Goal: Task Accomplishment & Management: Manage account settings

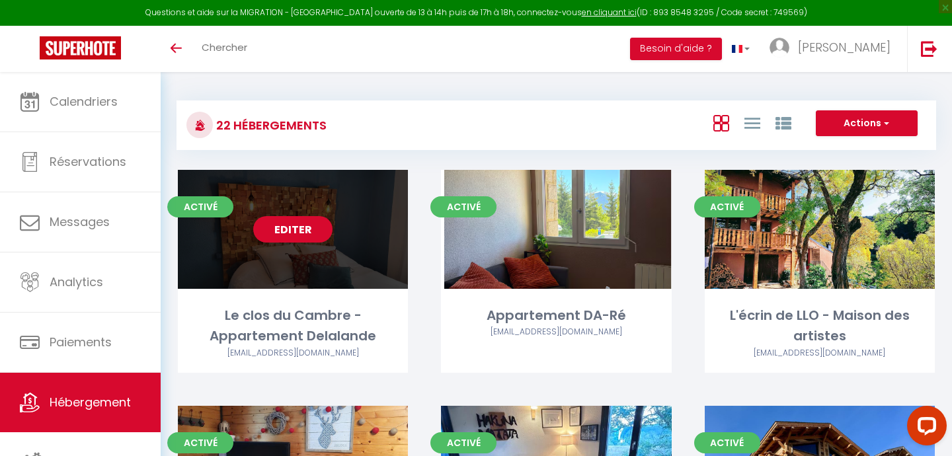
click at [299, 224] on link "Editer" at bounding box center [292, 229] width 79 height 26
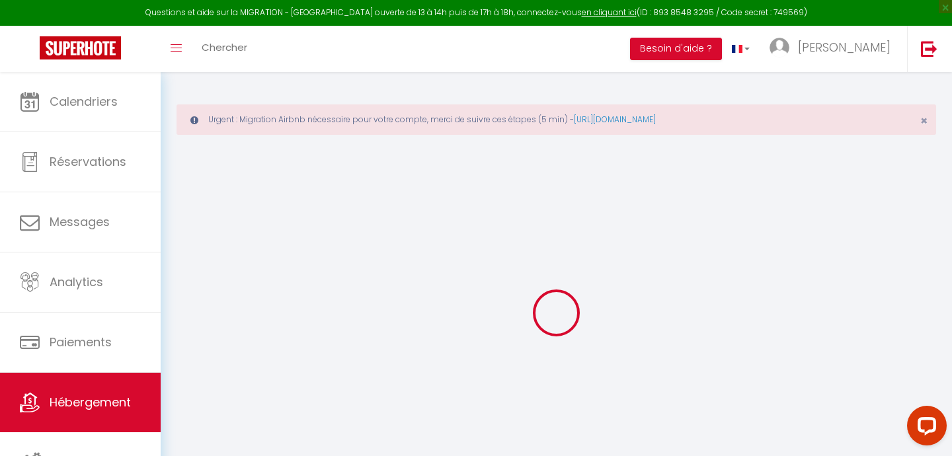
checkbox input "false"
select select "16:00"
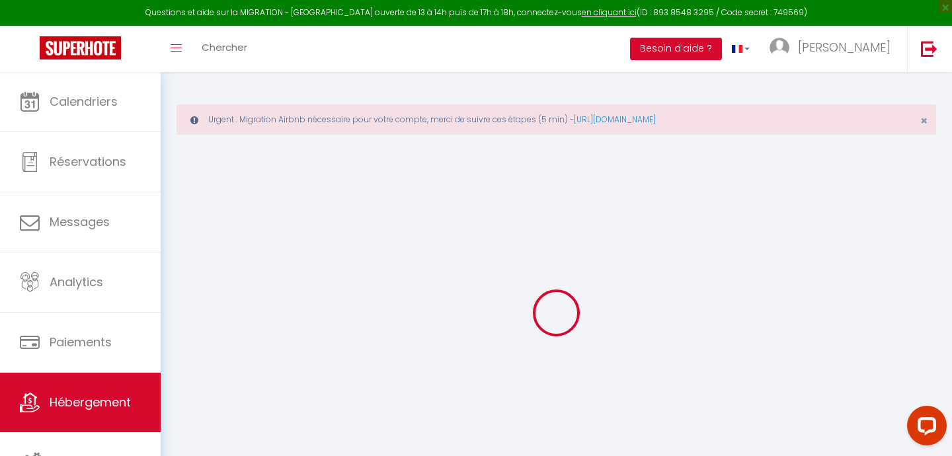
select select "23:45"
select select "11:00"
select select "30"
select select "120"
checkbox input "false"
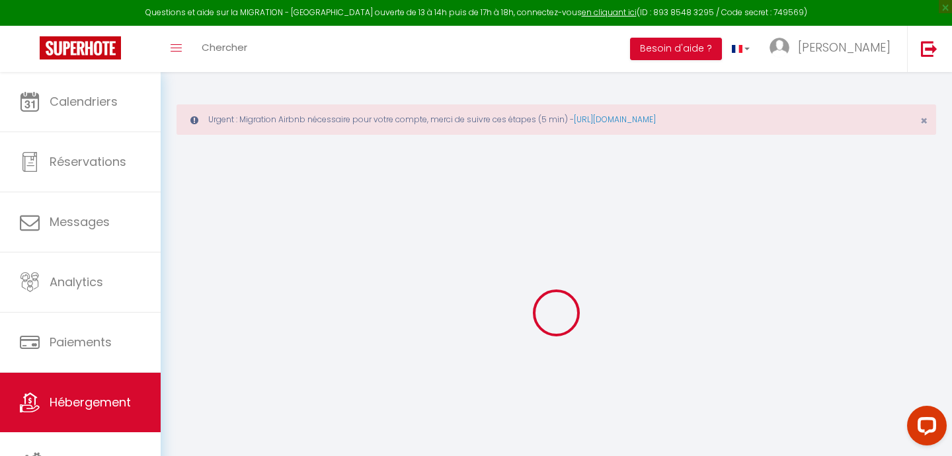
checkbox input "false"
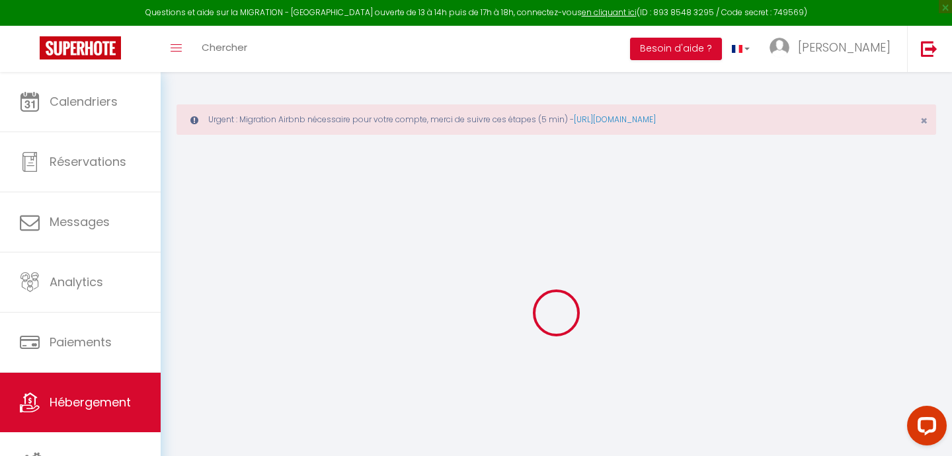
checkbox input "false"
select select "8144-1320168815844255442"
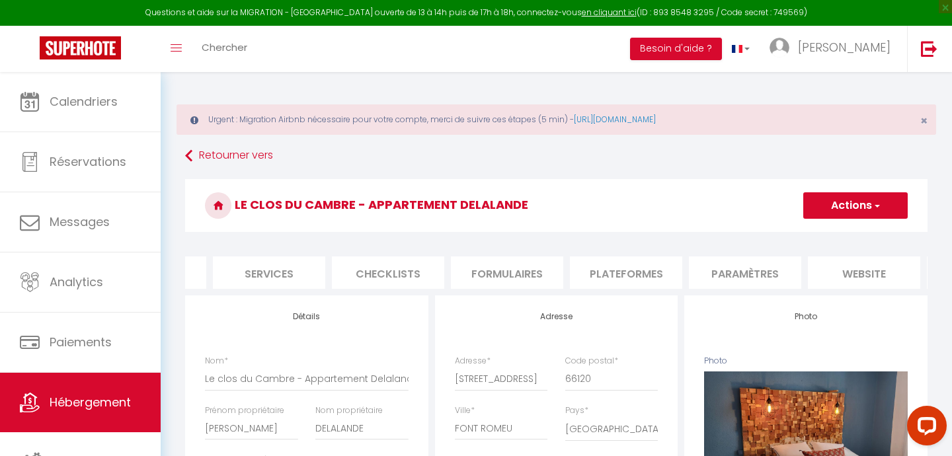
scroll to position [0, 358]
click at [605, 271] on li "Plateformes" at bounding box center [597, 272] width 112 height 32
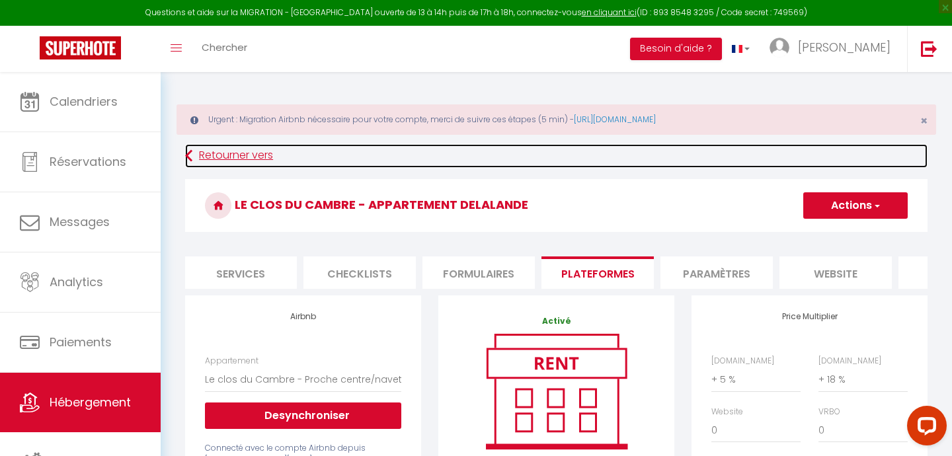
click at [225, 150] on link "Retourner vers" at bounding box center [556, 156] width 742 height 24
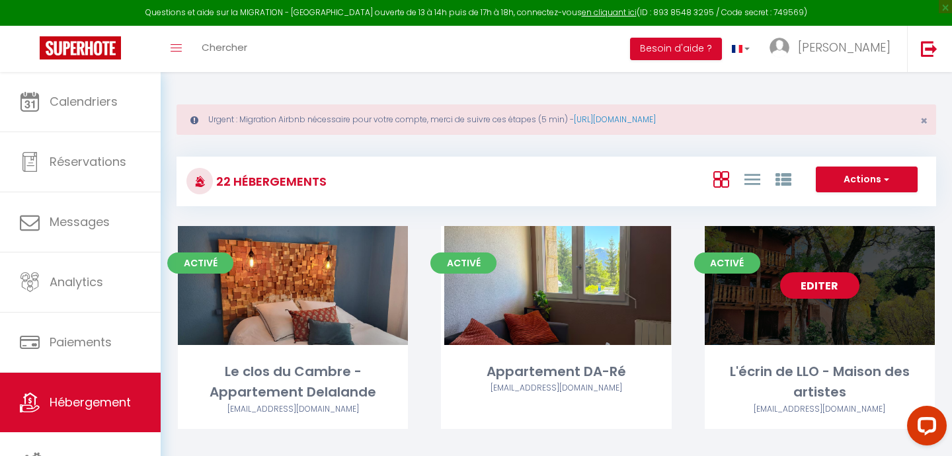
click at [779, 293] on div "Editer" at bounding box center [820, 285] width 230 height 119
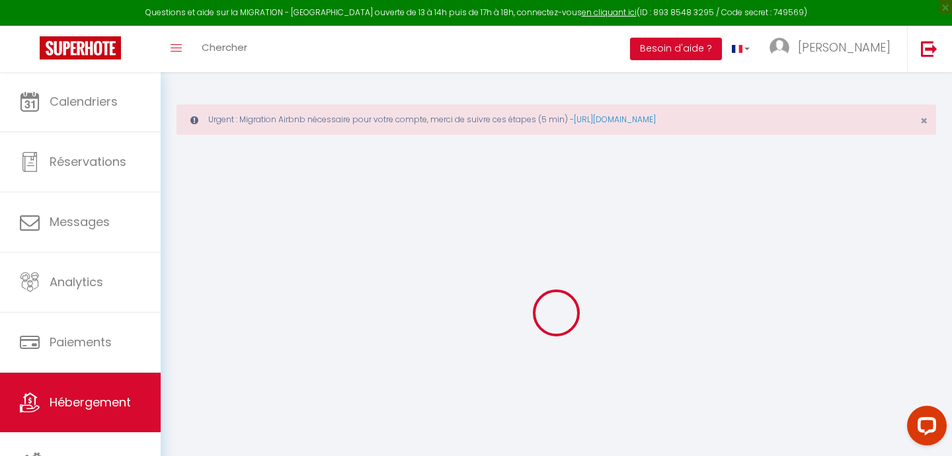
select select "+ 22 %"
select select "+ 25 %"
select select "+ 12 %"
select select
checkbox input "false"
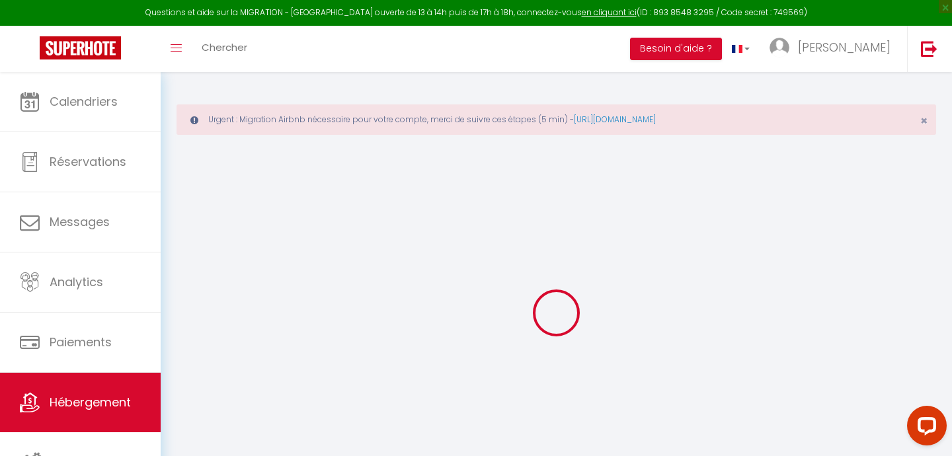
checkbox input "false"
select select "8144-36874977"
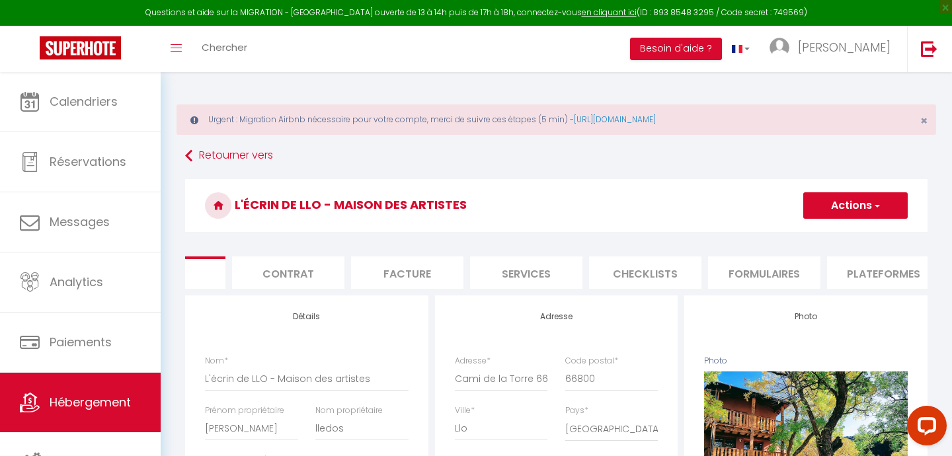
scroll to position [0, 70]
click at [893, 274] on li "Plateformes" at bounding box center [885, 272] width 112 height 32
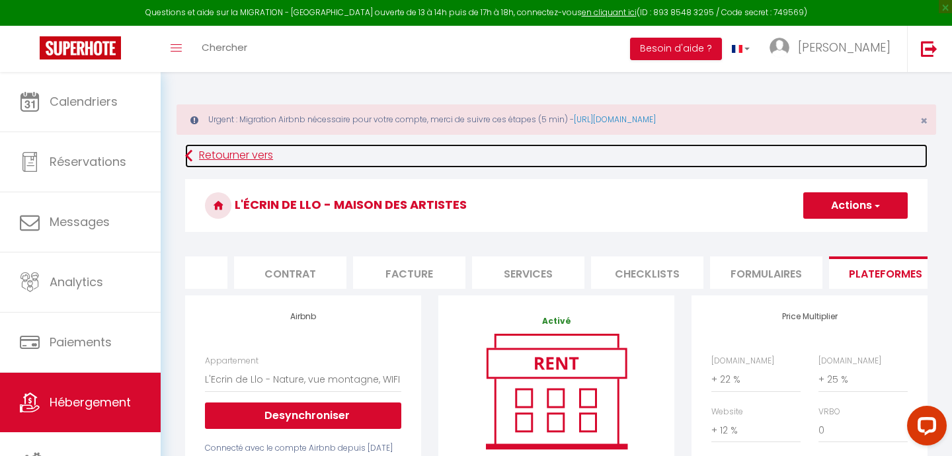
click at [234, 149] on link "Retourner vers" at bounding box center [556, 156] width 742 height 24
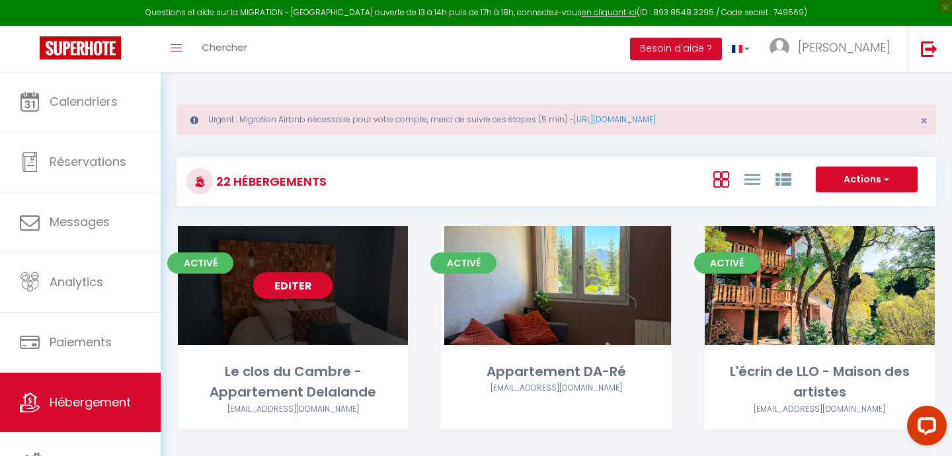
click at [295, 287] on link "Editer" at bounding box center [292, 285] width 79 height 26
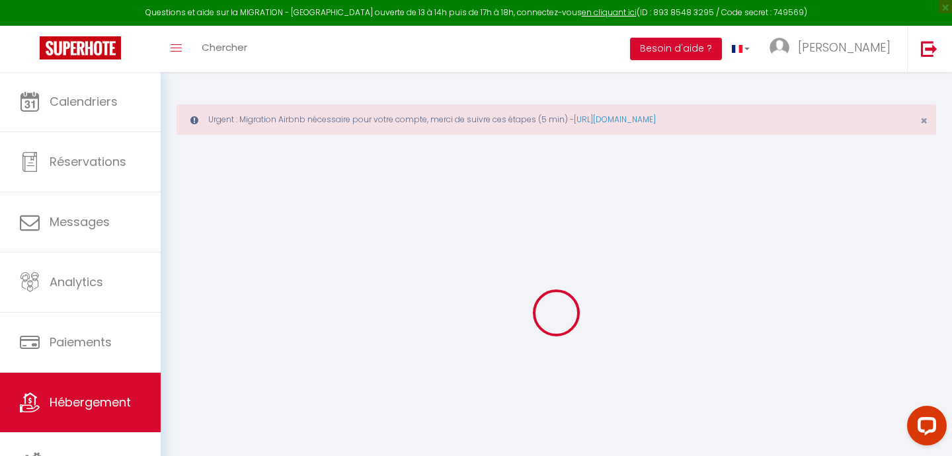
select select
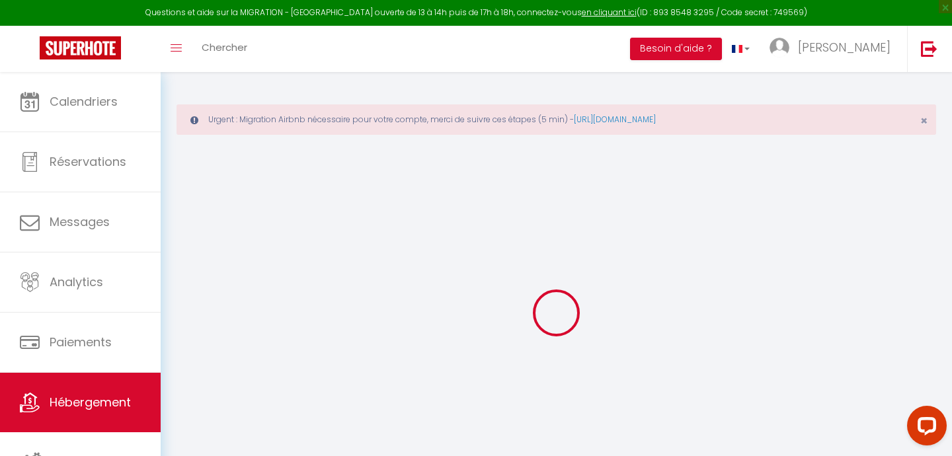
select select
checkbox input "false"
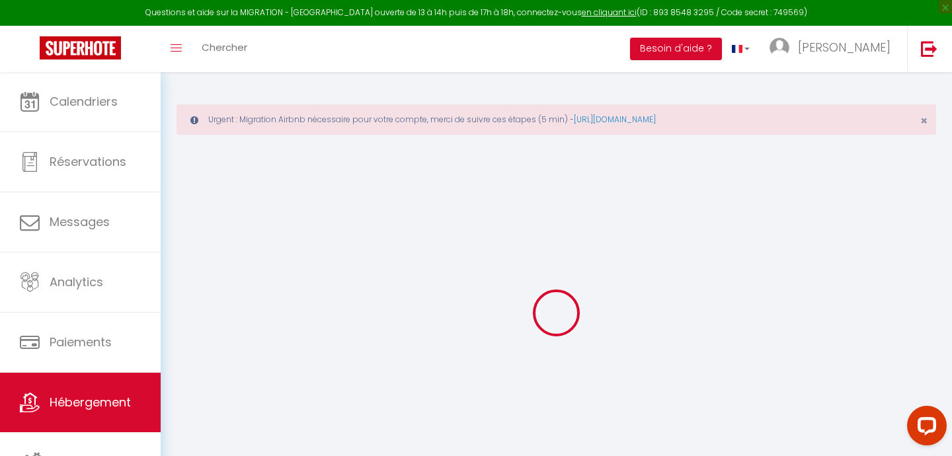
select select
type input "Le clos du Cambre - Appartement Delalande"
type input "Nicolas"
type input "DELALANDE"
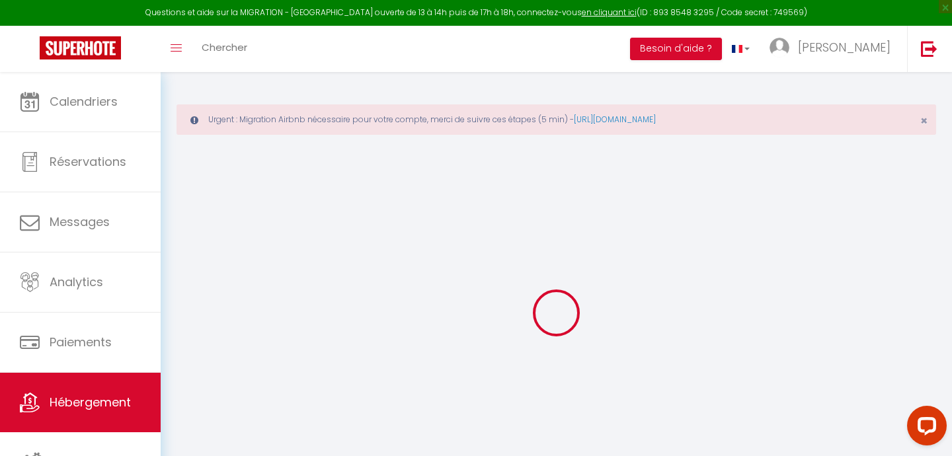
type input "1 boulevard du Cambre d'Aze"
type input "66120"
type input "Font Romeu"
type input "90"
type input "45"
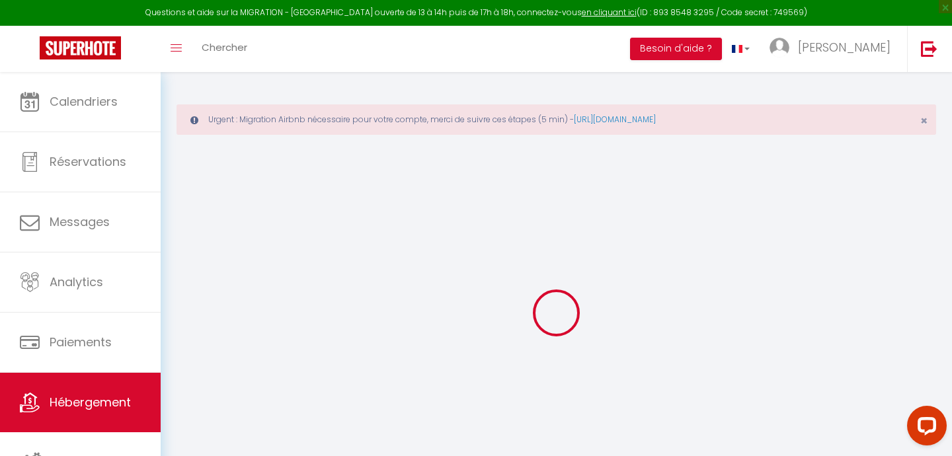
type input "300"
select select
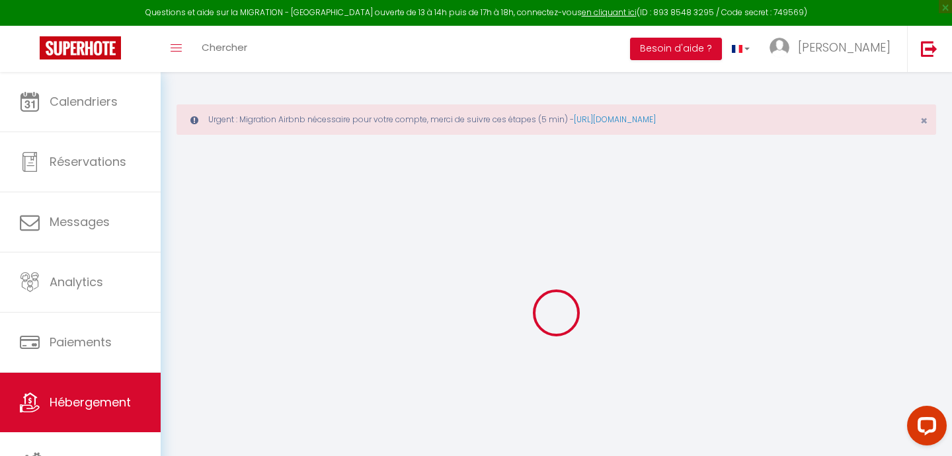
select select
type input "1 boulevard du Cambre D'aze"
type input "66120"
type input "FONT ROMEU"
type input "nicolas.delalande@hotmail.com"
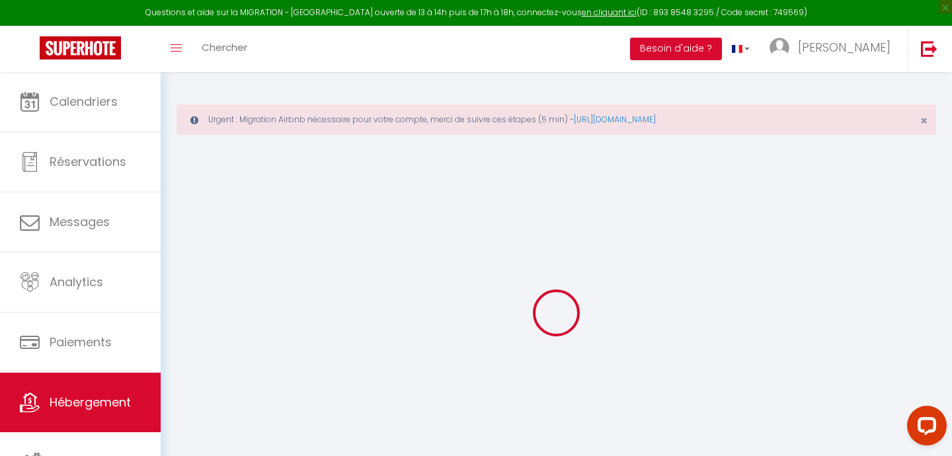
select select "11444"
checkbox input "false"
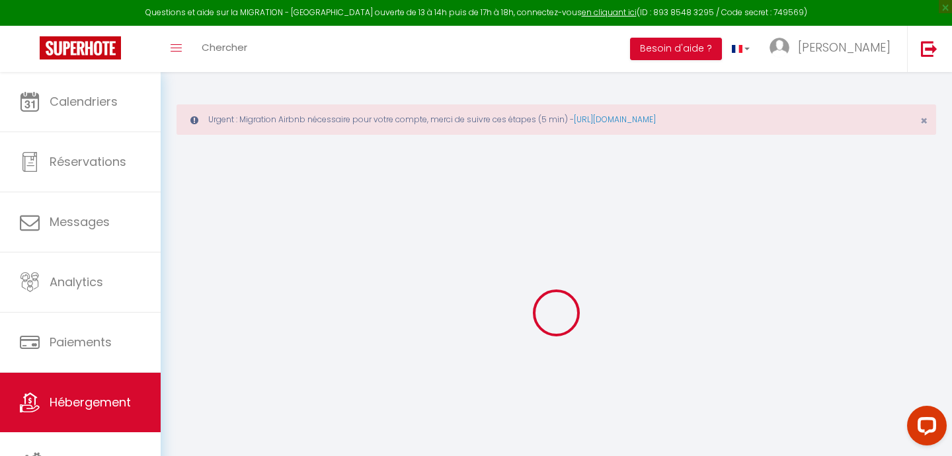
type input "22"
type input "45"
type input "0"
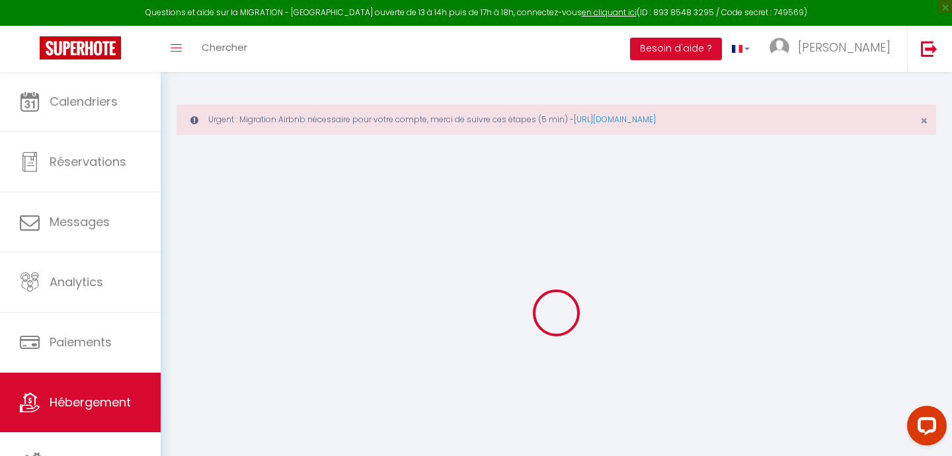
select select
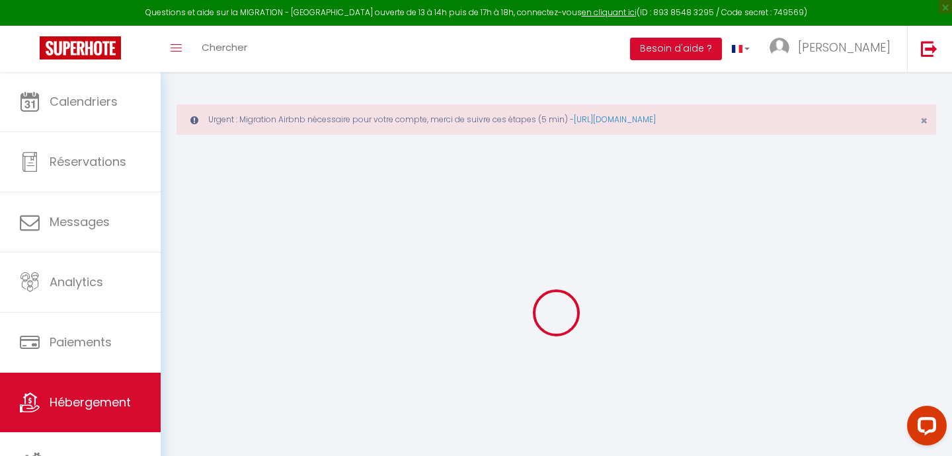
checkbox input "false"
select select
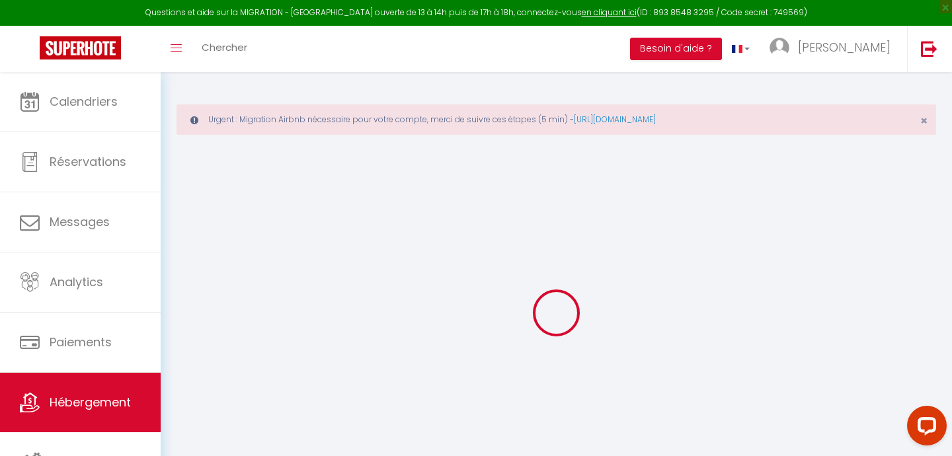
select select
checkbox input "false"
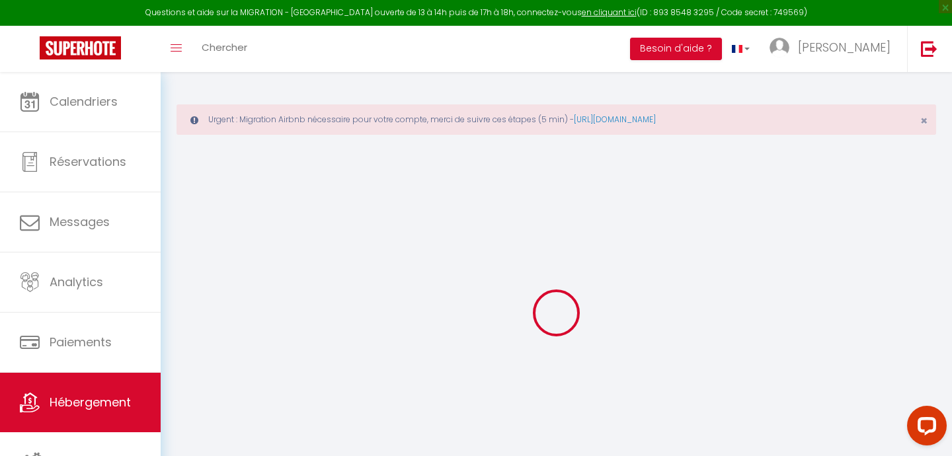
checkbox input "false"
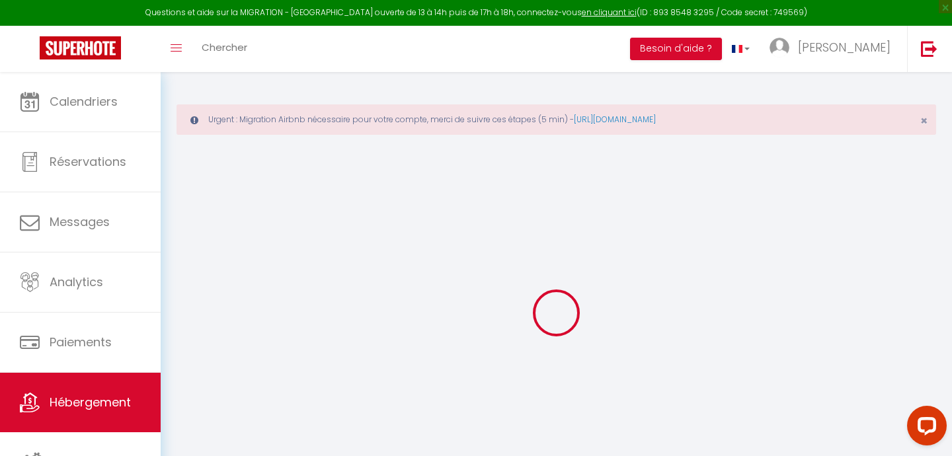
checkbox input "false"
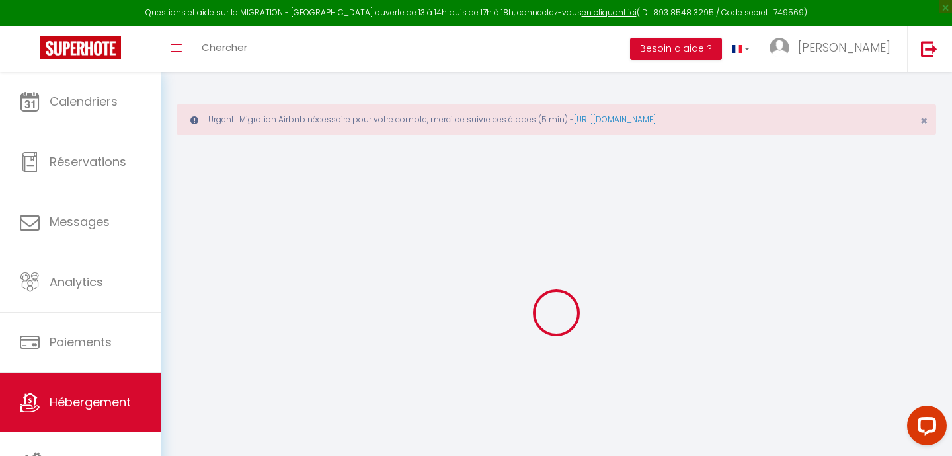
checkbox input "false"
select select "8144-1320168815844255442"
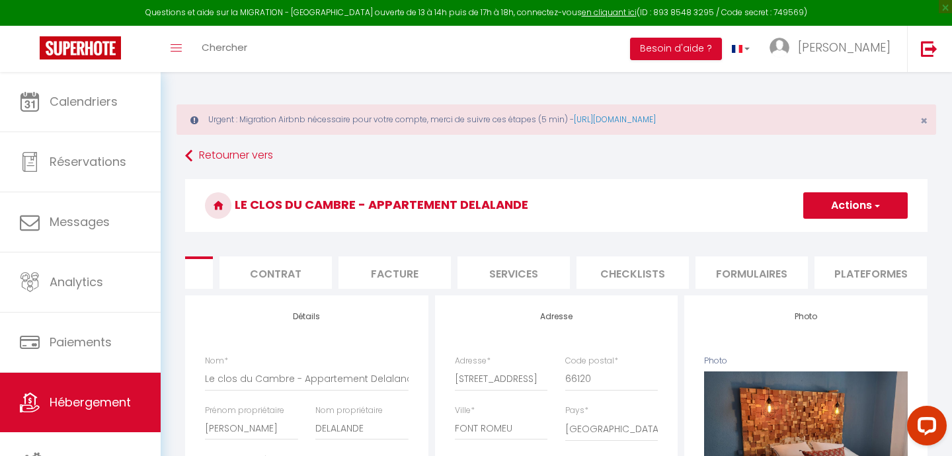
scroll to position [0, 97]
click at [849, 275] on li "Plateformes" at bounding box center [858, 272] width 112 height 32
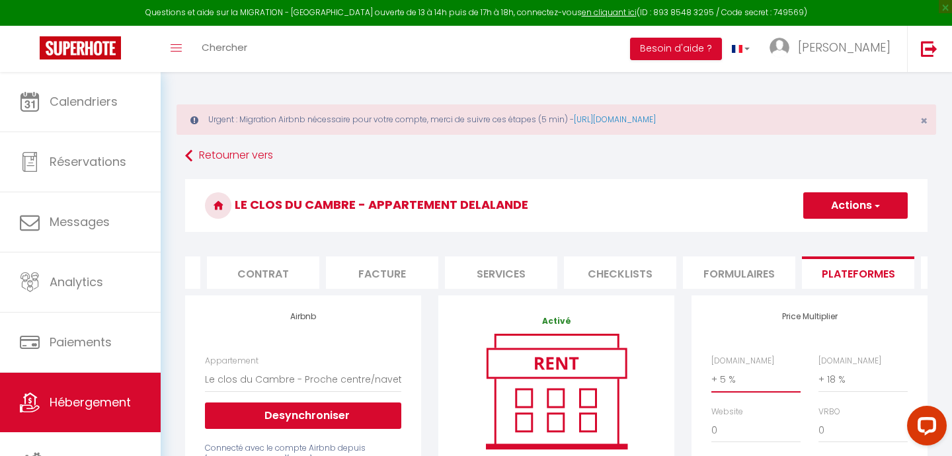
click at [726, 379] on select "0 + 1 % + 2 % + 3 % + 4 % + 5 % + 6 % + 7 % + 8 % + 9 %" at bounding box center [755, 379] width 89 height 25
select select "+ 22 %"
click at [839, 381] on select "0 + 1 % + 2 % + 3 % + 4 % + 5 % + 6 % + 7 % + 8 % + 9 %" at bounding box center [862, 379] width 89 height 25
select select "+ 25 %"
click at [723, 425] on select "0 + 1 % + 2 % + 3 % + 4 % + 5 % + 6 % + 7 % + 8 % + 9 %" at bounding box center [755, 430] width 89 height 25
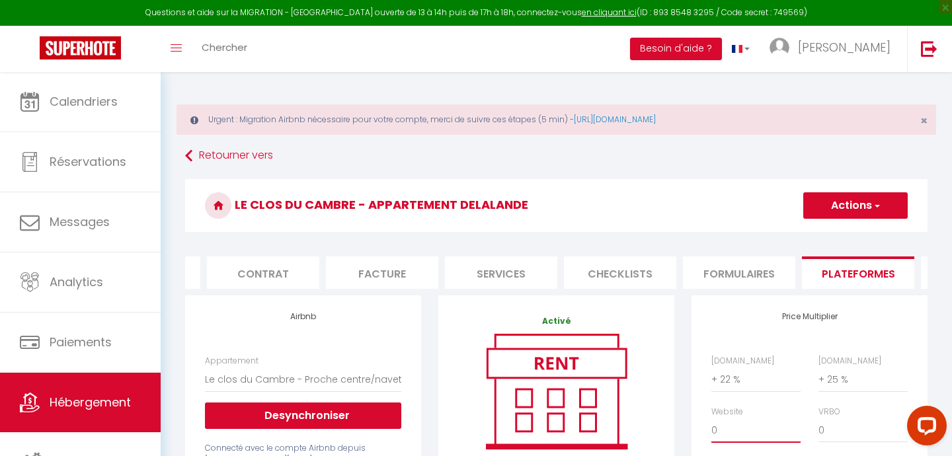
select select "+ 12 %"
click at [849, 202] on button "Actions" at bounding box center [855, 205] width 104 height 26
click at [833, 233] on link "Enregistrer" at bounding box center [854, 234] width 104 height 17
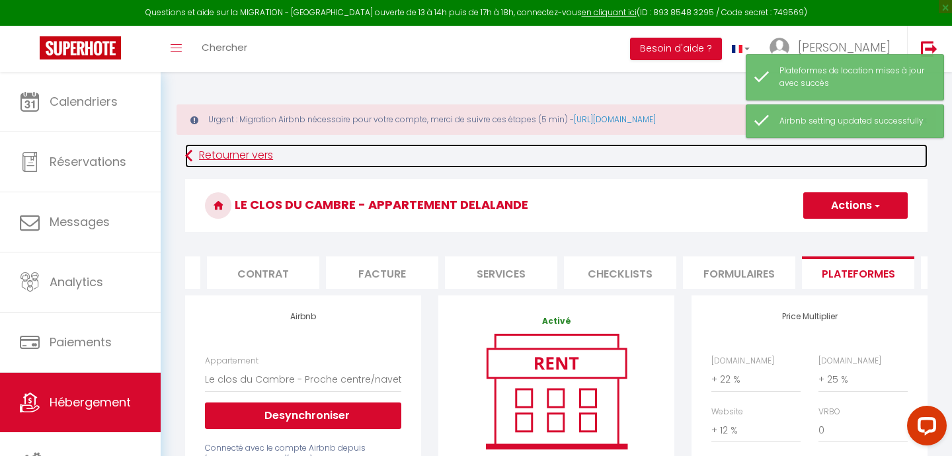
click at [232, 156] on link "Retourner vers" at bounding box center [556, 156] width 742 height 24
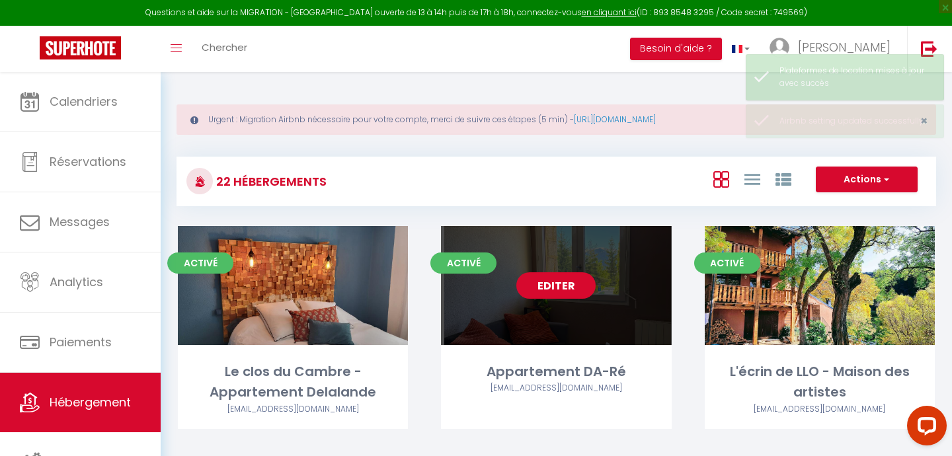
click at [555, 289] on link "Editer" at bounding box center [555, 285] width 79 height 26
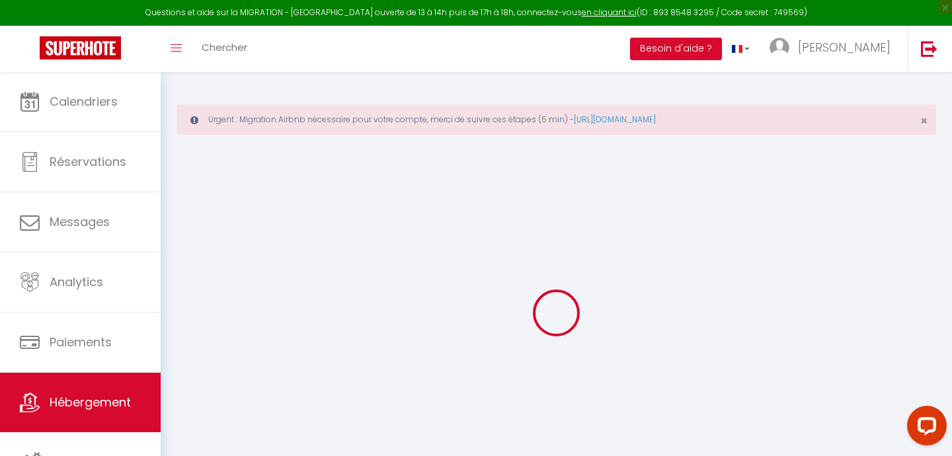
select select "+ 5 %"
select select "+ 18 %"
checkbox input "false"
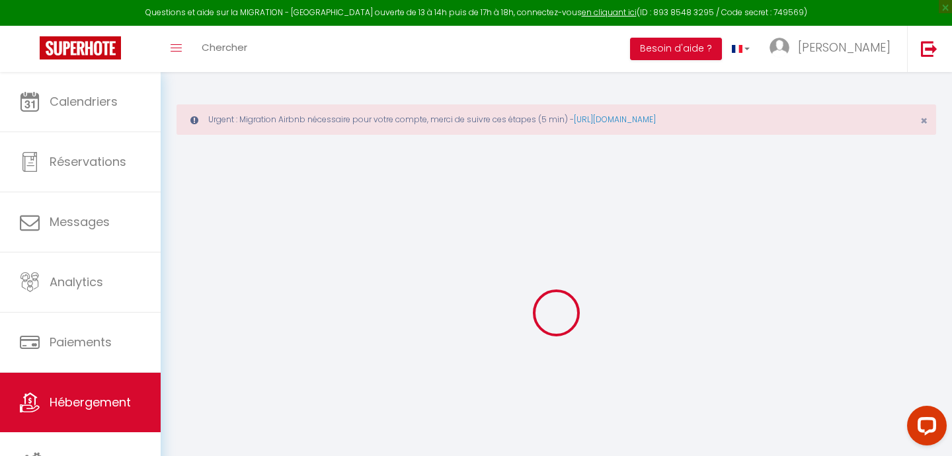
checkbox input "false"
select select "8144-1423160501046572694"
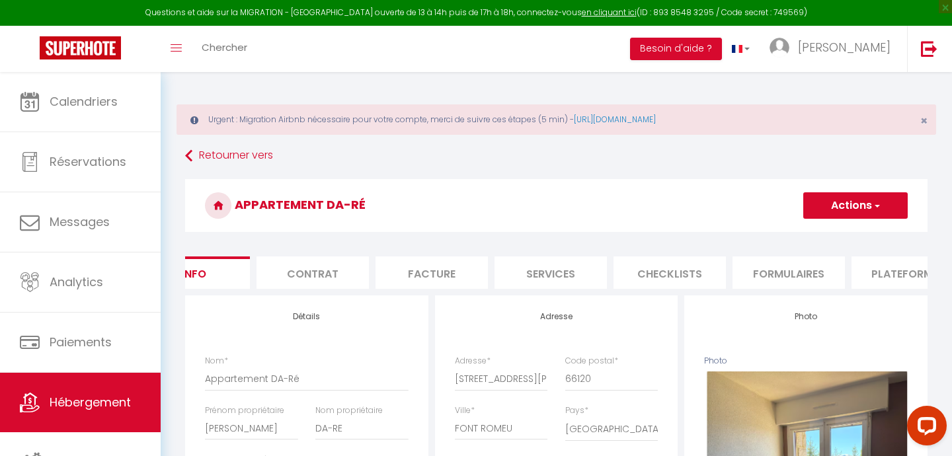
scroll to position [0, 56]
click at [882, 276] on li "Plateformes" at bounding box center [899, 272] width 112 height 32
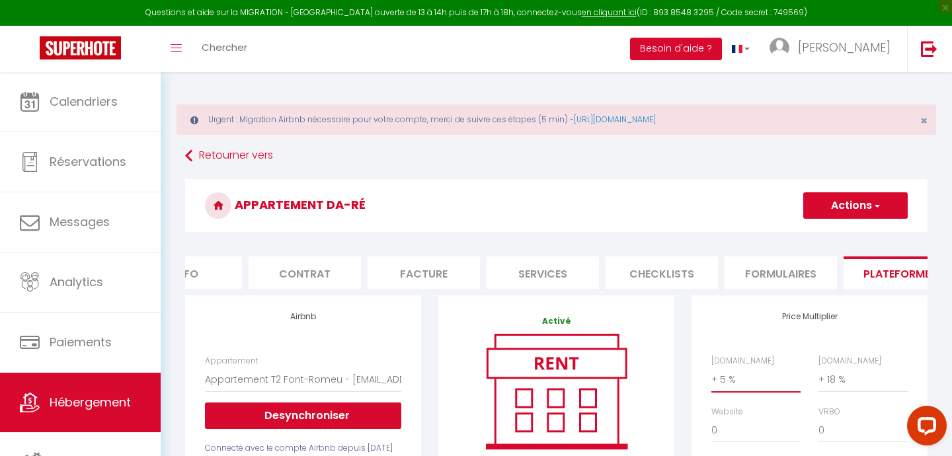
click at [726, 381] on select "0 + 1 % + 2 % + 3 % + 4 % + 5 % + 6 % + 7 % + 8 % + 9 %" at bounding box center [755, 379] width 89 height 25
select select "+ 22 %"
click at [838, 381] on select "0 + 1 % + 2 % + 3 % + 4 % + 5 % + 6 % + 7 % + 8 % + 9 %" at bounding box center [862, 379] width 89 height 25
select select "+ 25 %"
click at [730, 430] on select "0 + 1 % + 2 % + 3 % + 4 % + 5 % + 6 % + 7 % + 8 % + 9 %" at bounding box center [755, 430] width 89 height 25
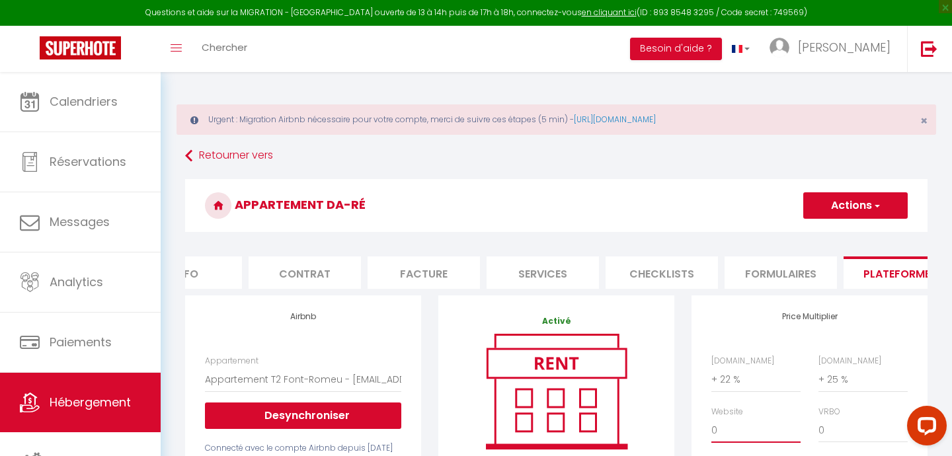
select select "+ 12 %"
click at [851, 208] on button "Actions" at bounding box center [855, 205] width 104 height 26
click at [824, 235] on link "Enregistrer" at bounding box center [854, 234] width 104 height 17
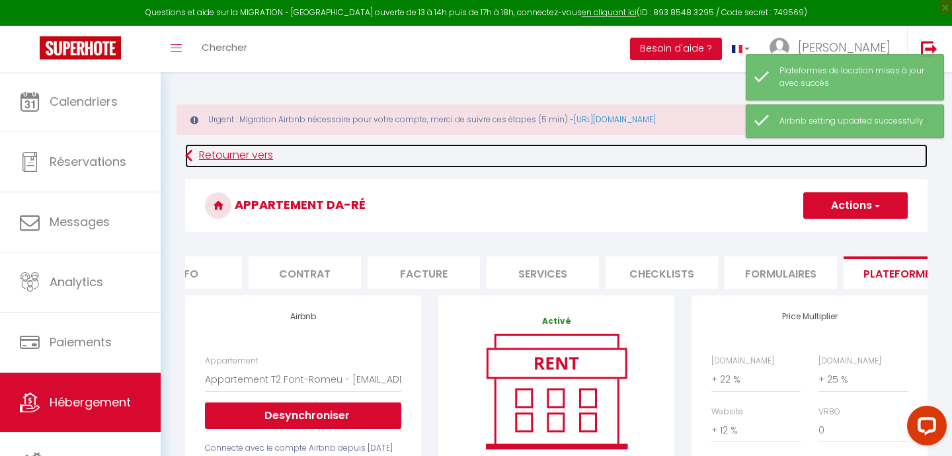
click at [262, 157] on link "Retourner vers" at bounding box center [556, 156] width 742 height 24
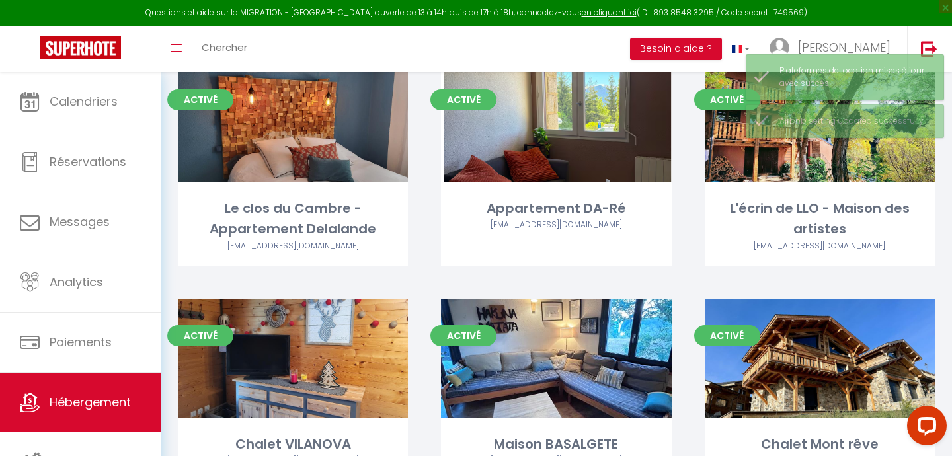
scroll to position [213, 0]
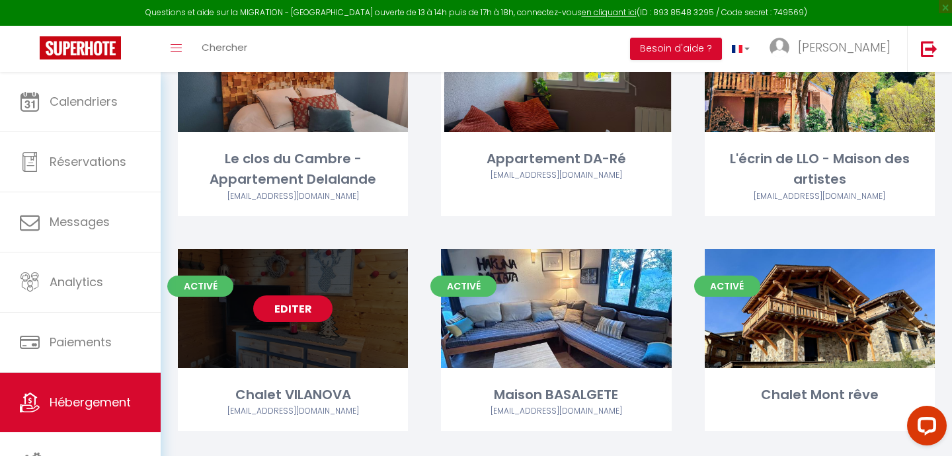
click at [280, 312] on link "Editer" at bounding box center [292, 308] width 79 height 26
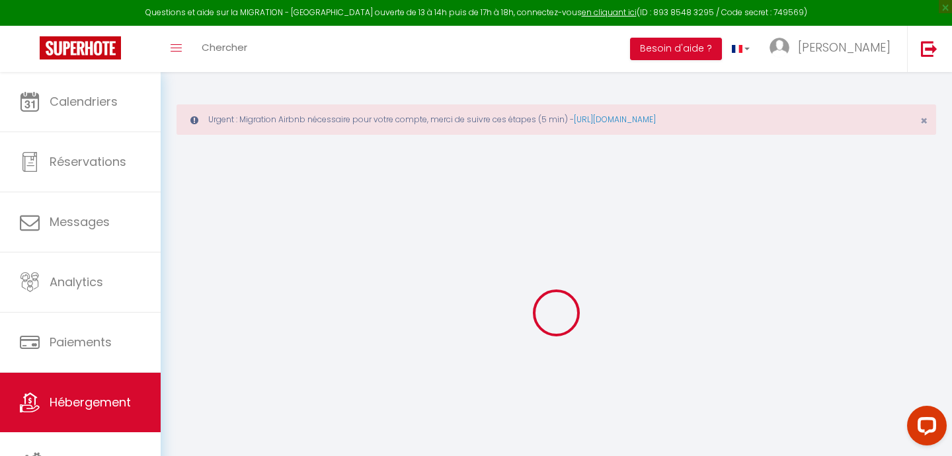
select select "+ 5 %"
select select "+ 18 %"
checkbox input "false"
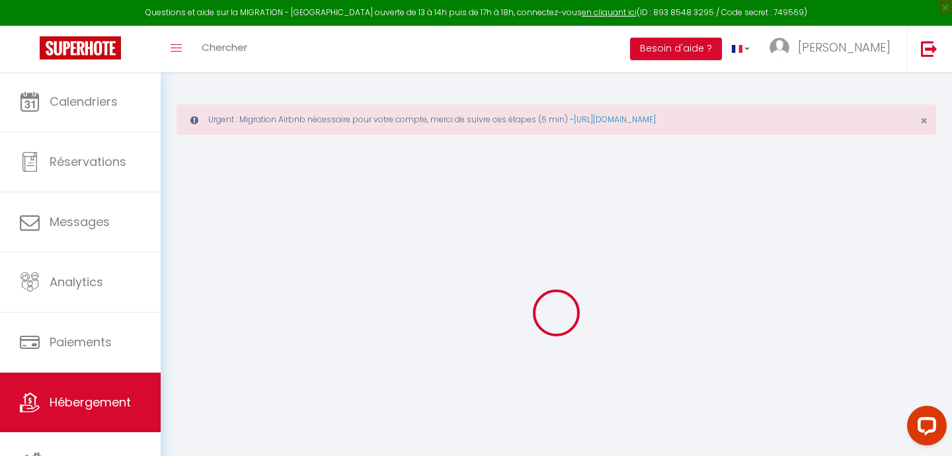
checkbox input "false"
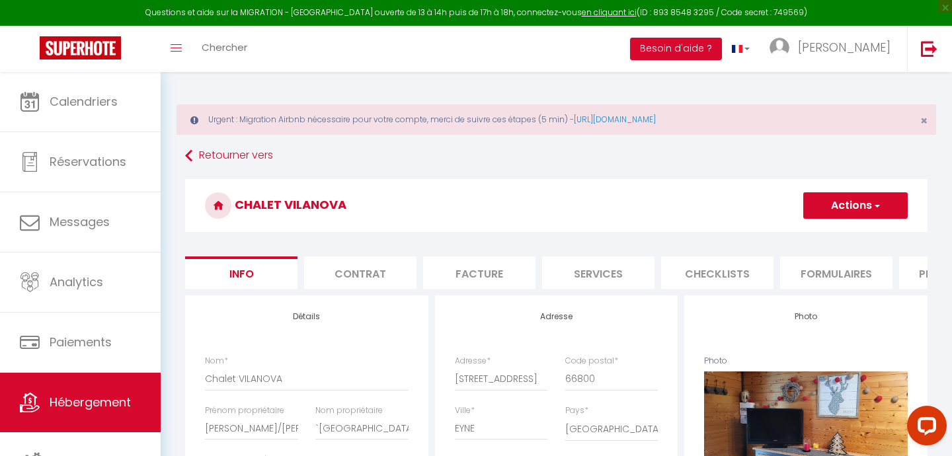
checkbox input "false"
select select "8144-45664815"
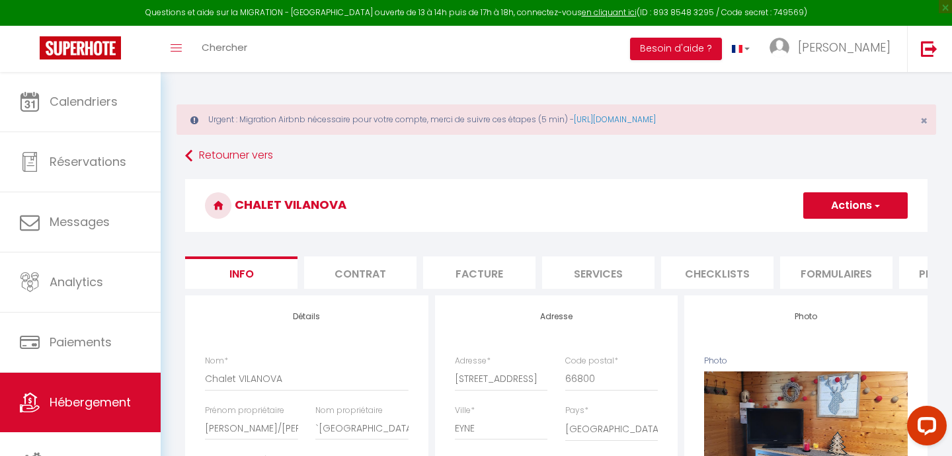
click at [924, 274] on li "Plateformes" at bounding box center [955, 272] width 112 height 32
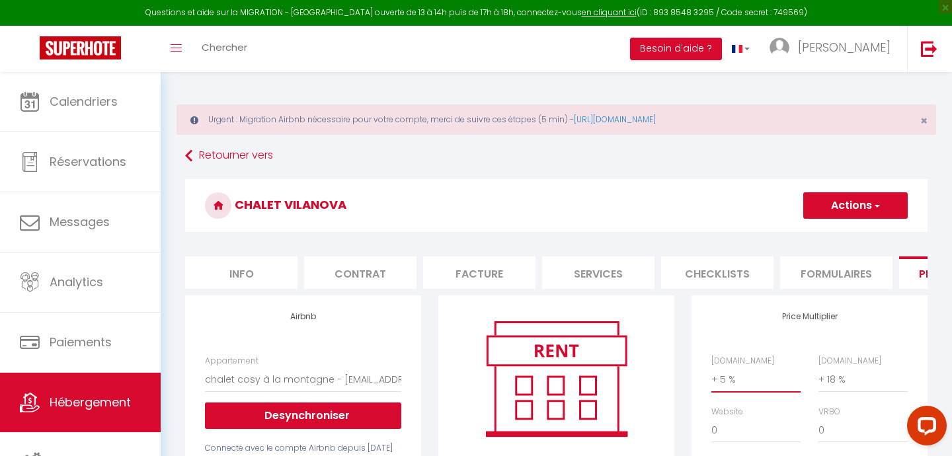
click at [729, 375] on select "0 + 1 % + 2 % + 3 % + 4 % + 5 % + 6 % + 7 % + 8 % + 9 %" at bounding box center [755, 379] width 89 height 25
select select "+ 22 %"
click at [837, 377] on select "0 + 1 % + 2 % + 3 % + 4 % + 5 % + 6 % + 7 % + 8 % + 9 %" at bounding box center [862, 379] width 89 height 25
select select "+ 25 %"
click at [713, 426] on select "0 + 1 % + 2 % + 3 % + 4 % + 5 % + 6 % + 7 % + 8 % + 9 %" at bounding box center [755, 430] width 89 height 25
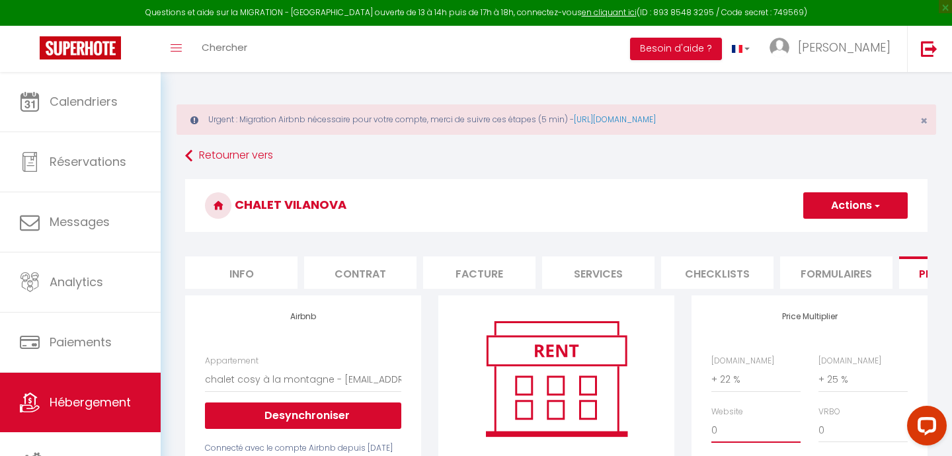
select select "+ 12 %"
click at [841, 202] on button "Actions" at bounding box center [855, 205] width 104 height 26
click at [827, 231] on link "Enregistrer" at bounding box center [854, 234] width 104 height 17
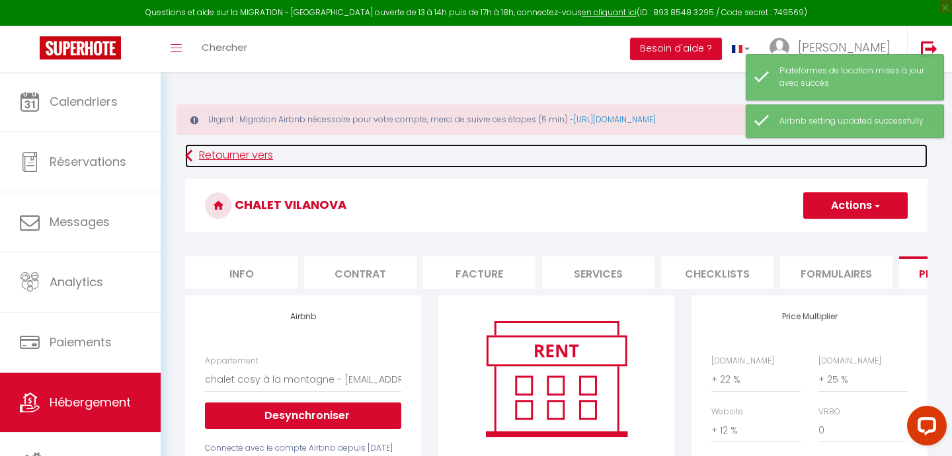
click at [246, 154] on link "Retourner vers" at bounding box center [556, 156] width 742 height 24
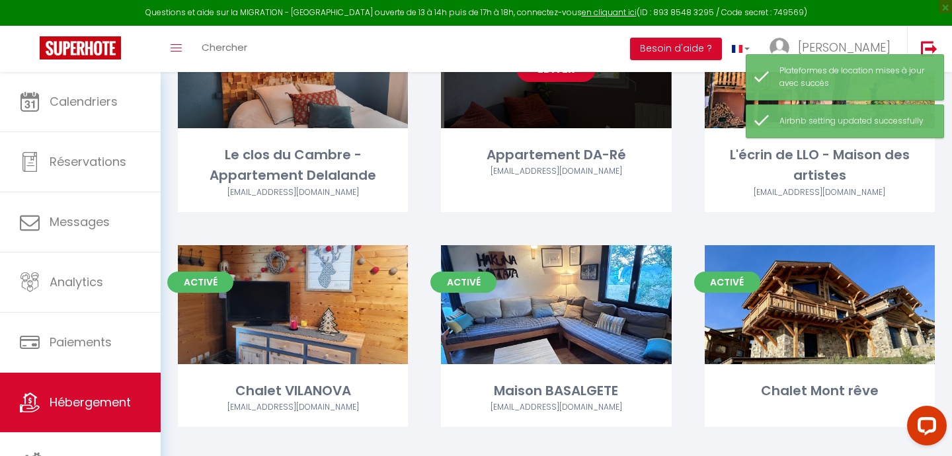
scroll to position [226, 0]
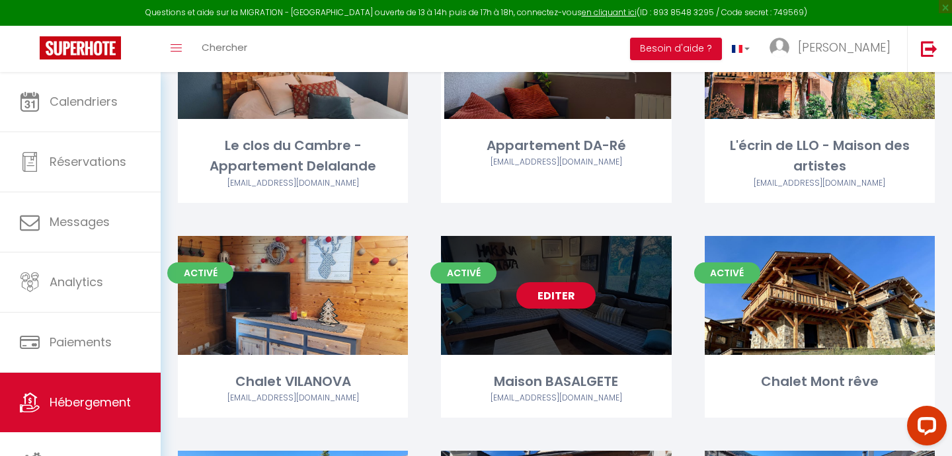
click at [565, 297] on link "Editer" at bounding box center [555, 295] width 79 height 26
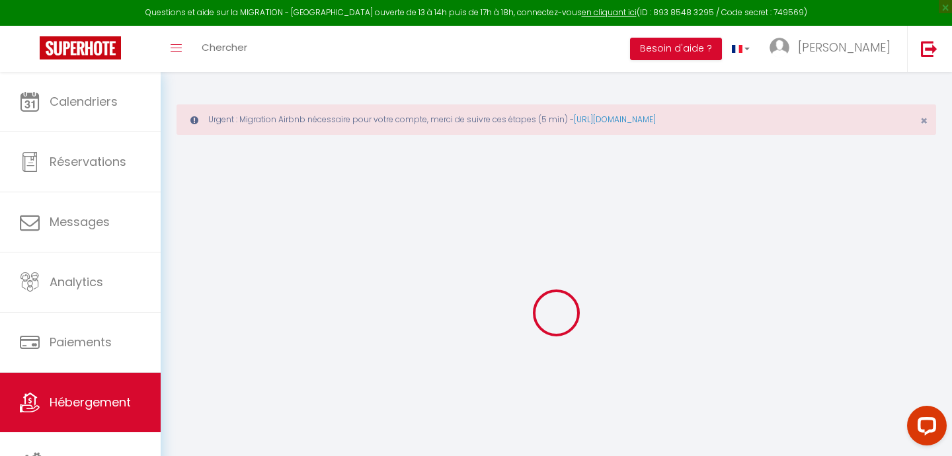
select select
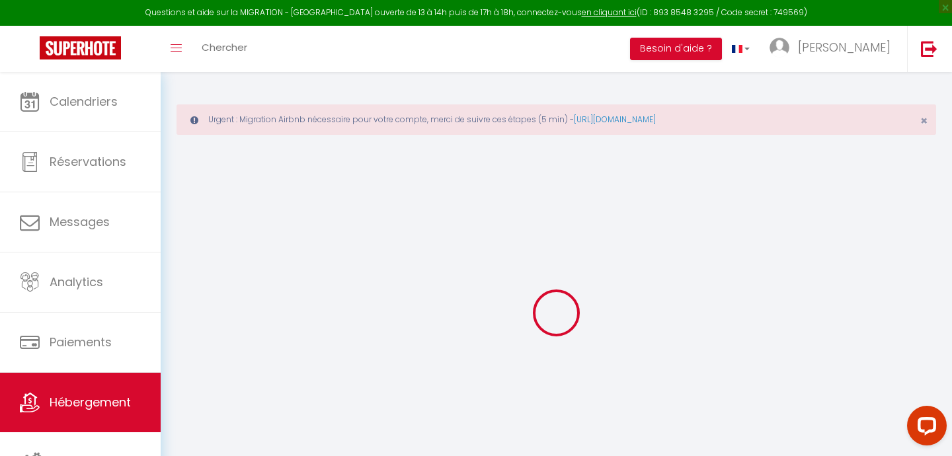
select select
checkbox input "false"
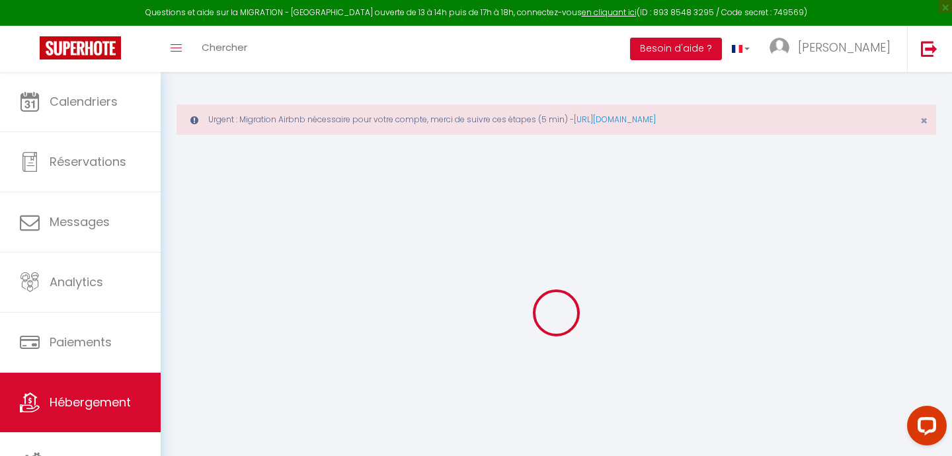
select select
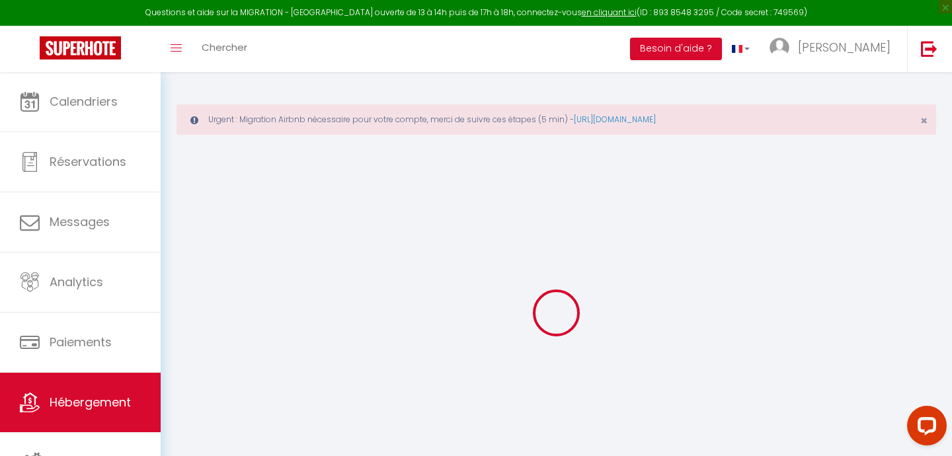
select select
checkbox input "false"
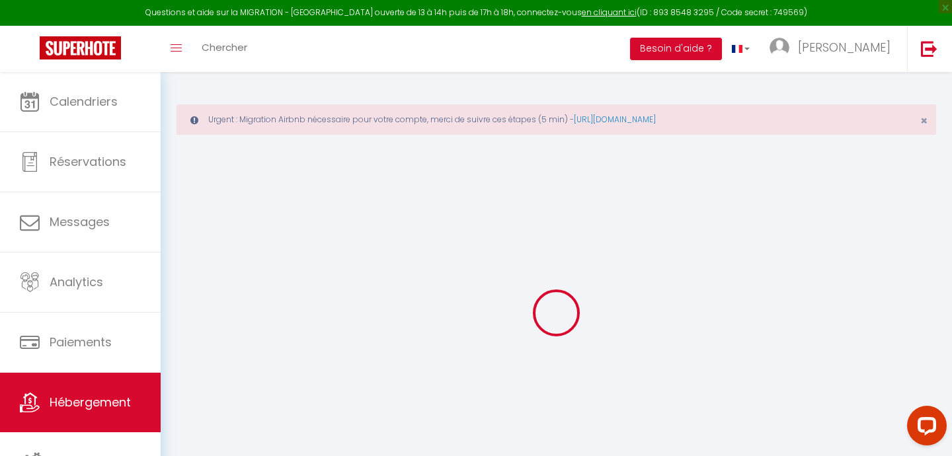
checkbox input "false"
select select
type input "Maison BASALGETE"
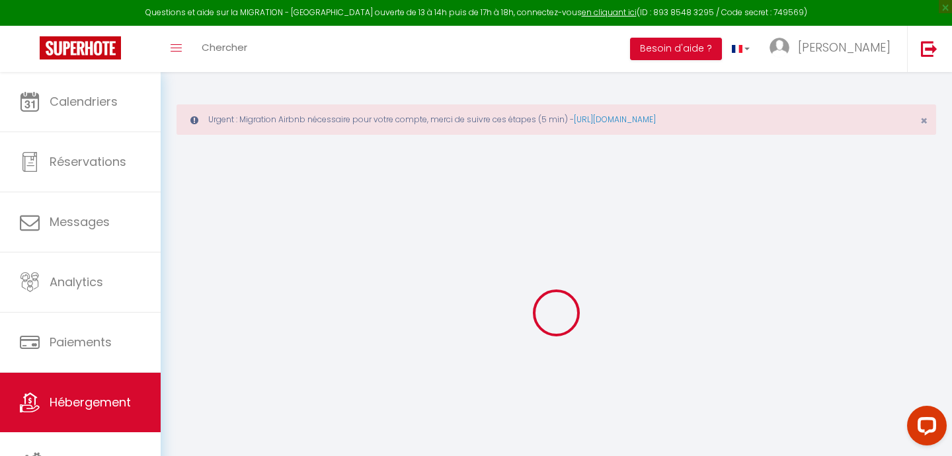
type input "Claire"
type input "BASAGELTE"
type input "20 rue Casteilla"
type input "66120"
type input "FONT ROMEU"
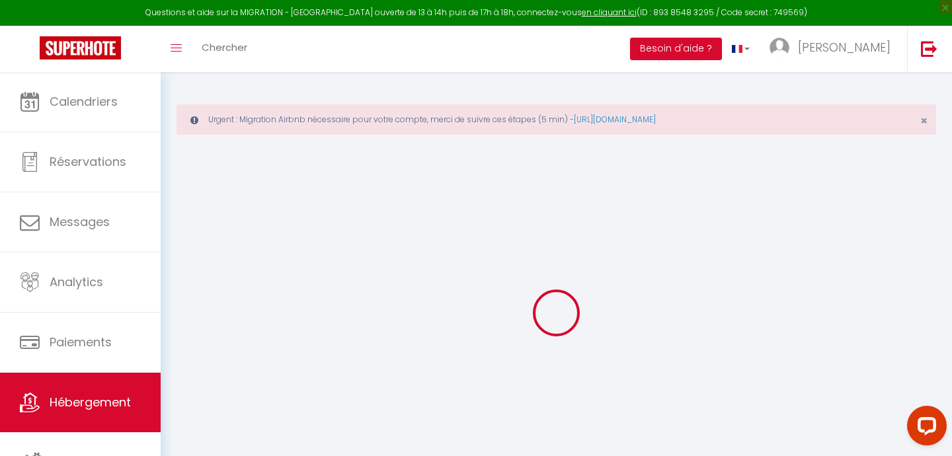
select select "houses"
select select "6"
select select "2"
type input "100"
type input "60"
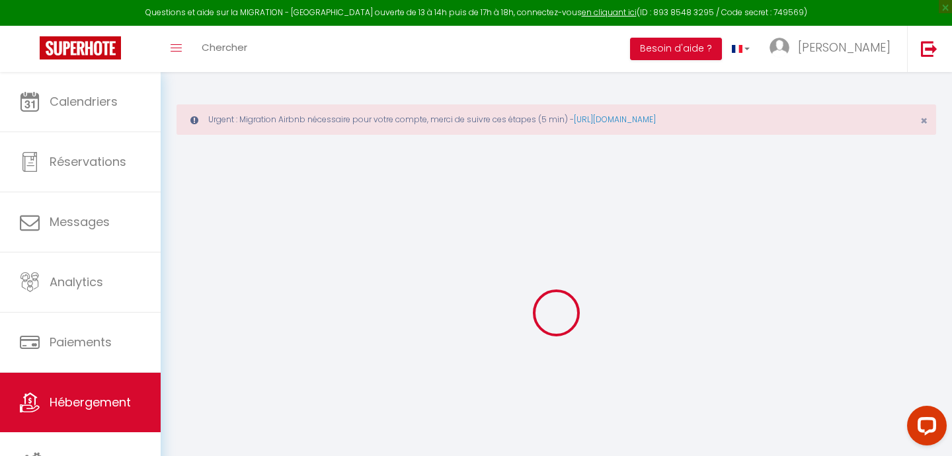
type input "300"
select select
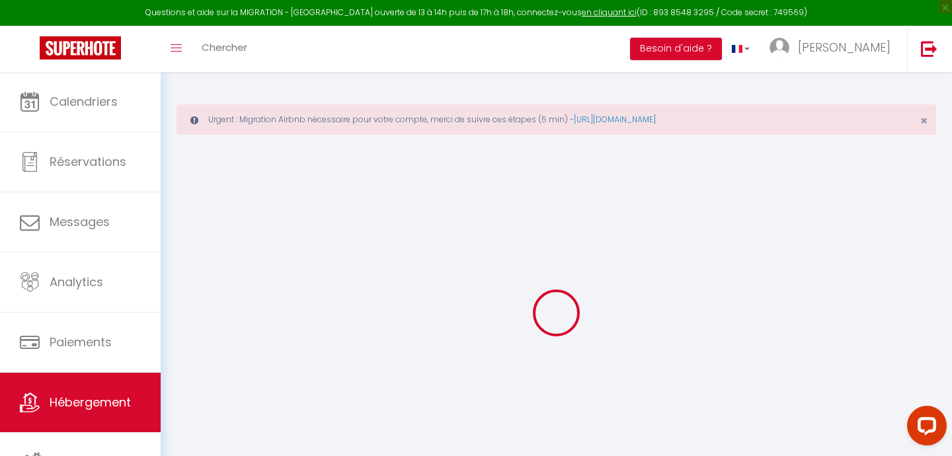
select select
type input "20 rue Casteilla"
type input "66120"
type input "FONT ROMEU"
type input "[EMAIL_ADDRESS][DOMAIN_NAME]"
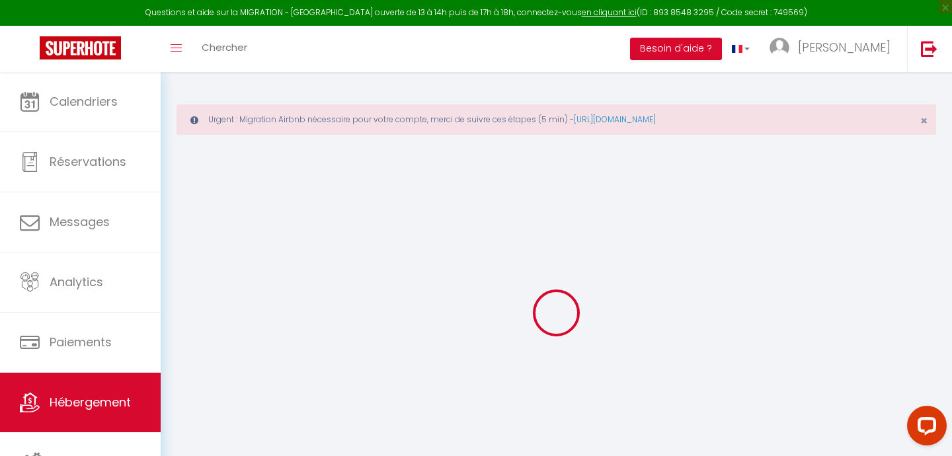
select select "11444"
checkbox input "false"
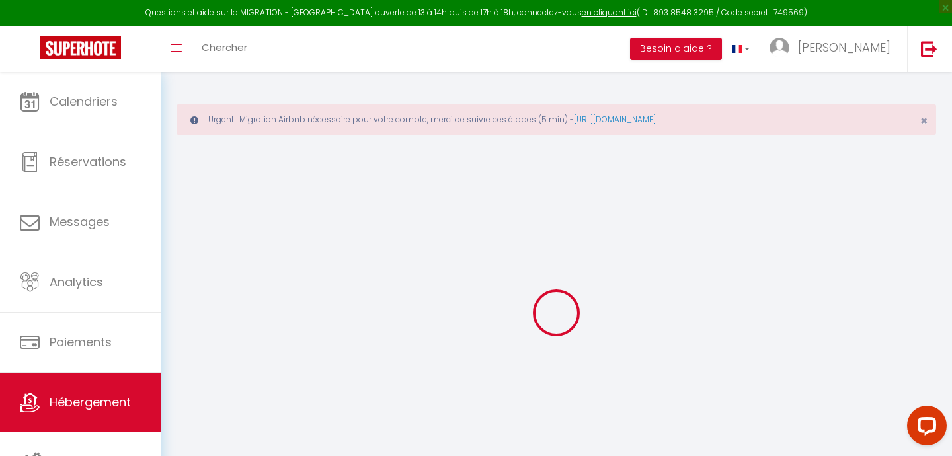
type input "22"
type input "75"
type input "0"
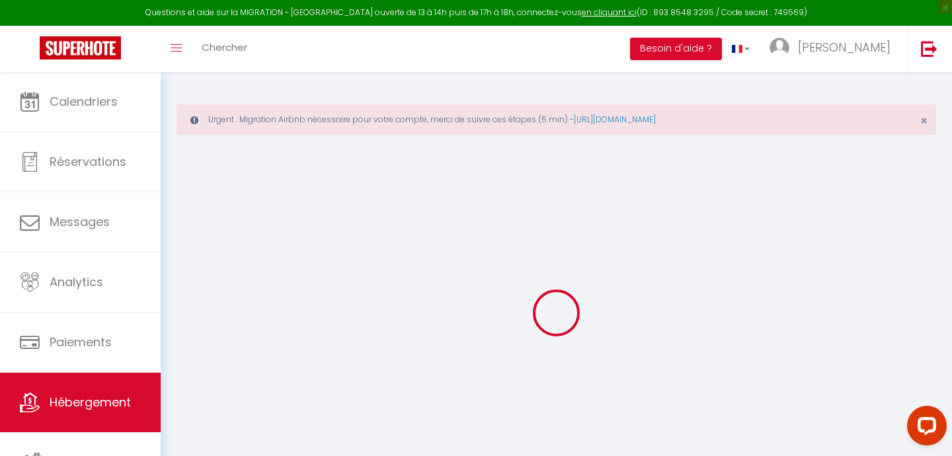
select select
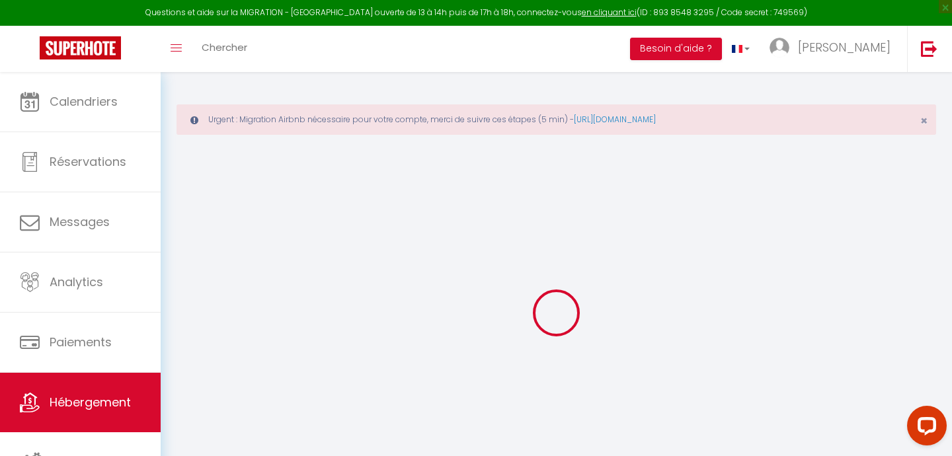
checkbox input "false"
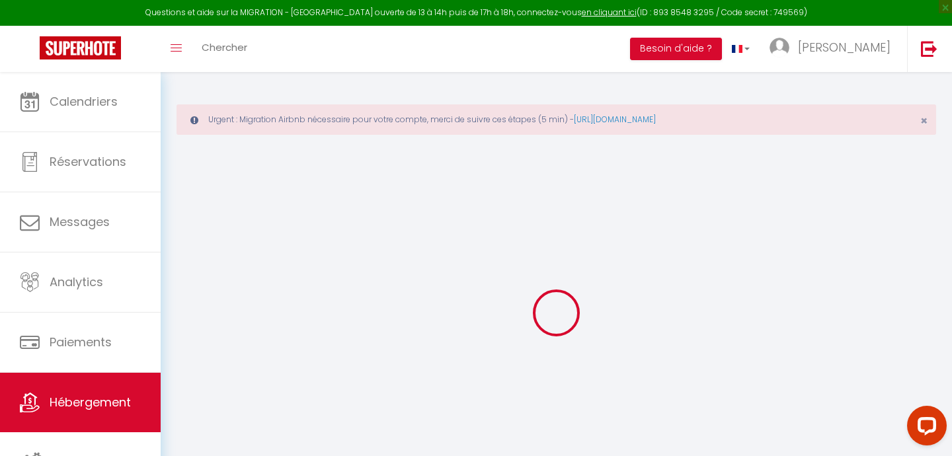
checkbox input "false"
select select "15:00"
select select "23:45"
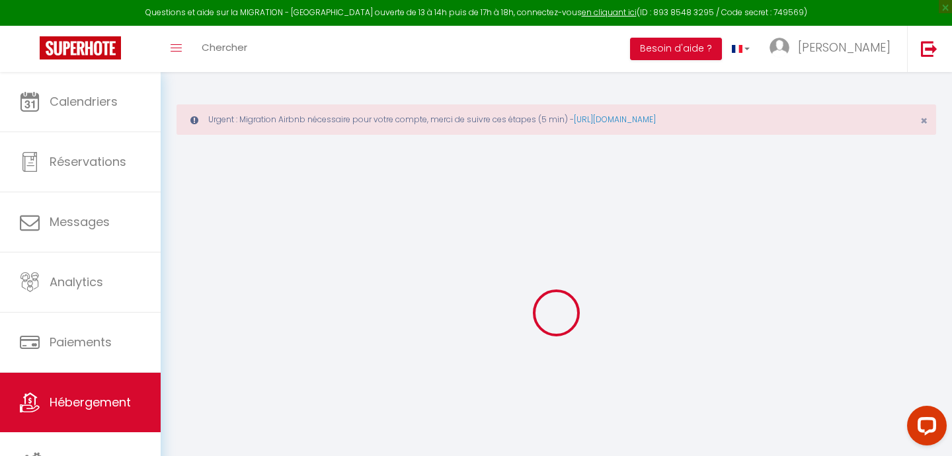
select select "11:00"
select select "30"
select select "120"
checkbox input "false"
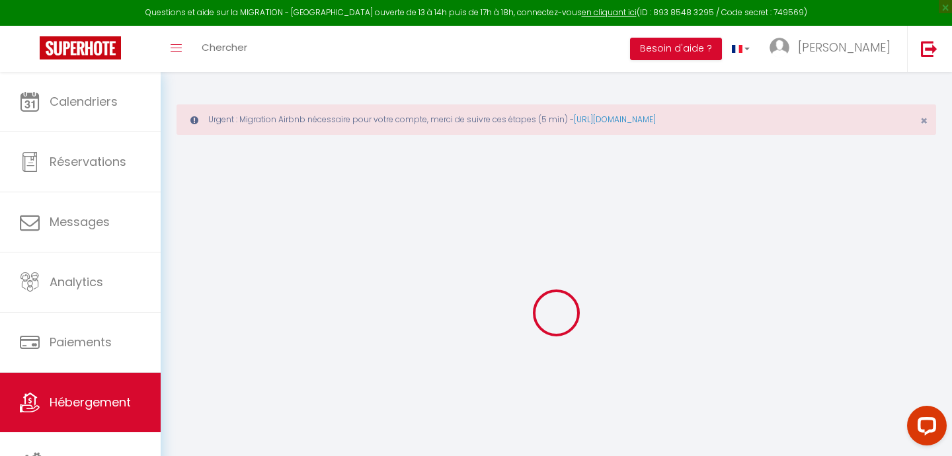
checkbox input "false"
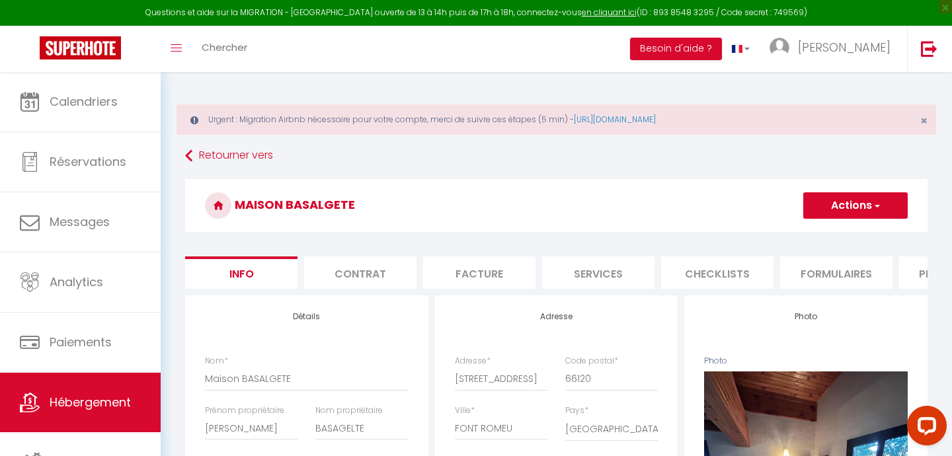
click at [923, 273] on li "Plateformes" at bounding box center [955, 272] width 112 height 32
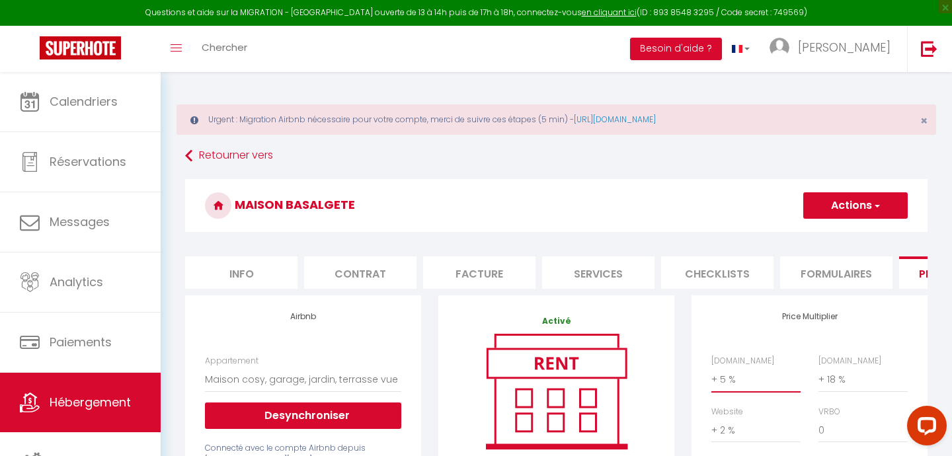
click at [726, 380] on select "0 + 1 % + 2 % + 3 % + 4 % + 5 % + 6 % + 7 % + 8 % + 9 %" at bounding box center [755, 379] width 89 height 25
click at [840, 381] on select "0 + 1 % + 2 % + 3 % + 4 % + 5 % + 6 % + 7 % + 8 % + 9 %" at bounding box center [862, 379] width 89 height 25
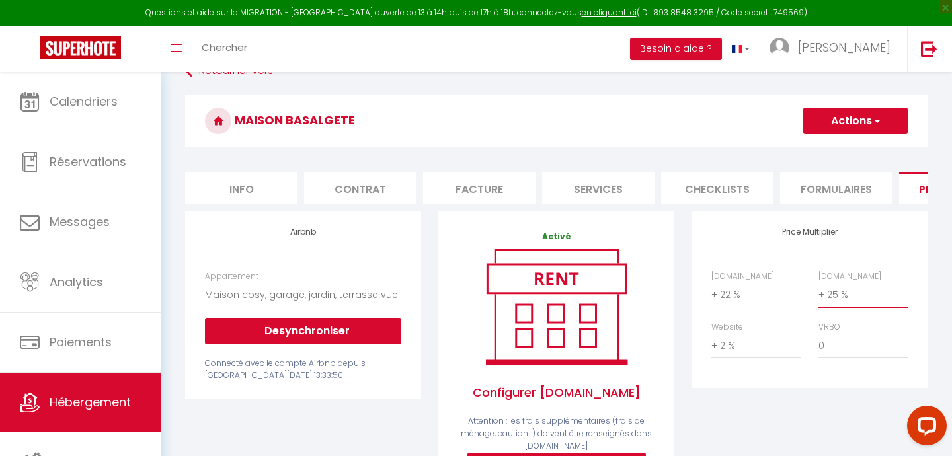
scroll to position [87, 0]
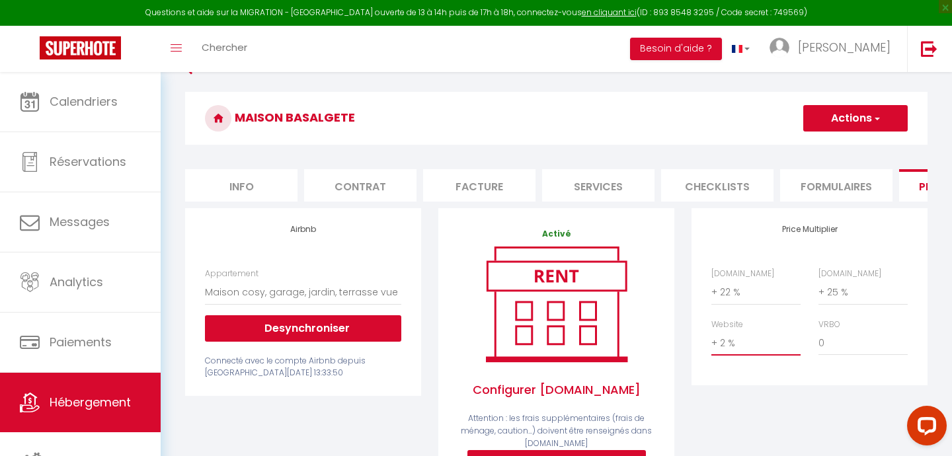
click at [730, 348] on select "0 + 1 % + 2 % + 3 % + 4 % + 5 % + 6 % + 7 % + 8 % + 9 %" at bounding box center [755, 342] width 89 height 25
click at [861, 111] on button "Actions" at bounding box center [855, 118] width 104 height 26
click at [837, 148] on link "Enregistrer" at bounding box center [854, 147] width 104 height 17
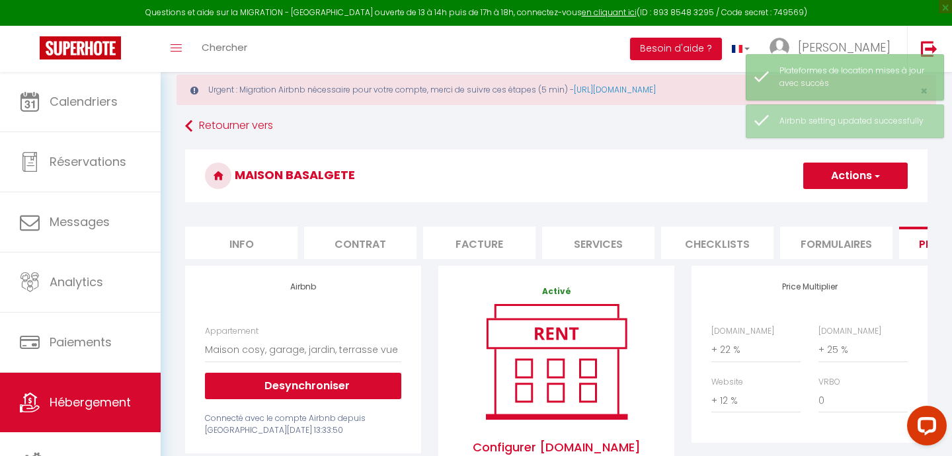
scroll to position [6, 0]
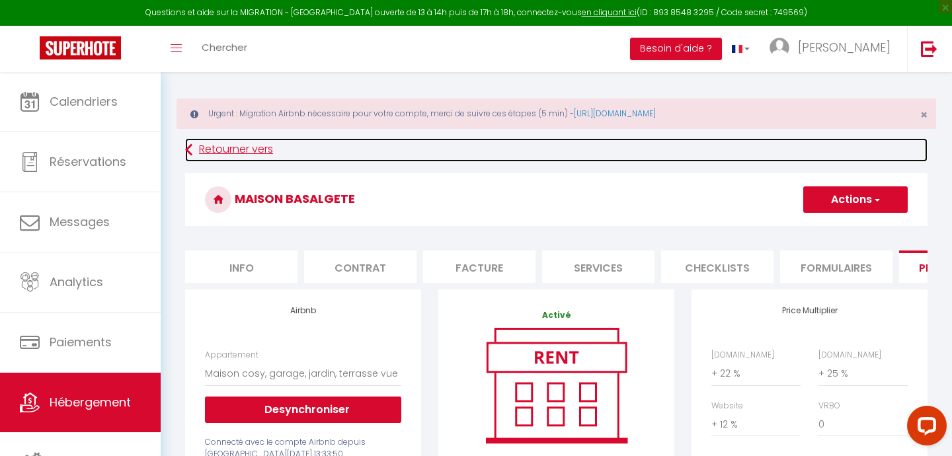
click at [239, 144] on link "Retourner vers" at bounding box center [556, 150] width 742 height 24
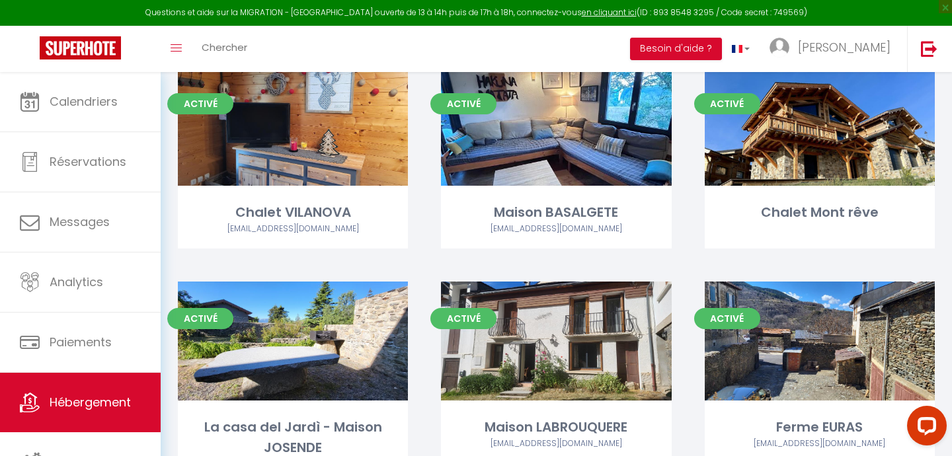
scroll to position [399, 0]
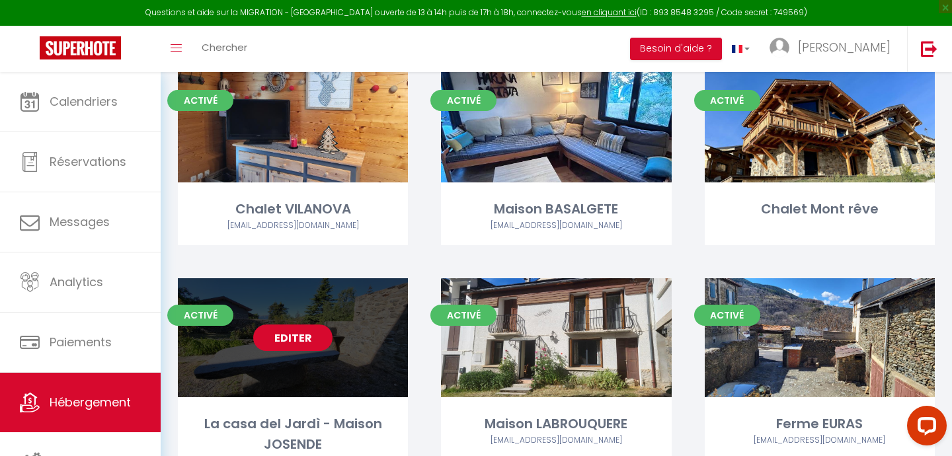
click at [291, 350] on link "Editer" at bounding box center [292, 338] width 79 height 26
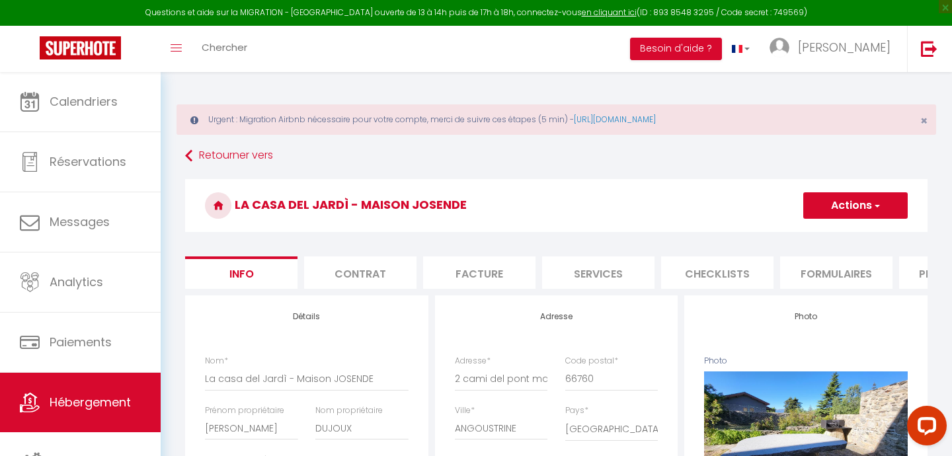
click at [921, 273] on li "Plateformes" at bounding box center [955, 272] width 112 height 32
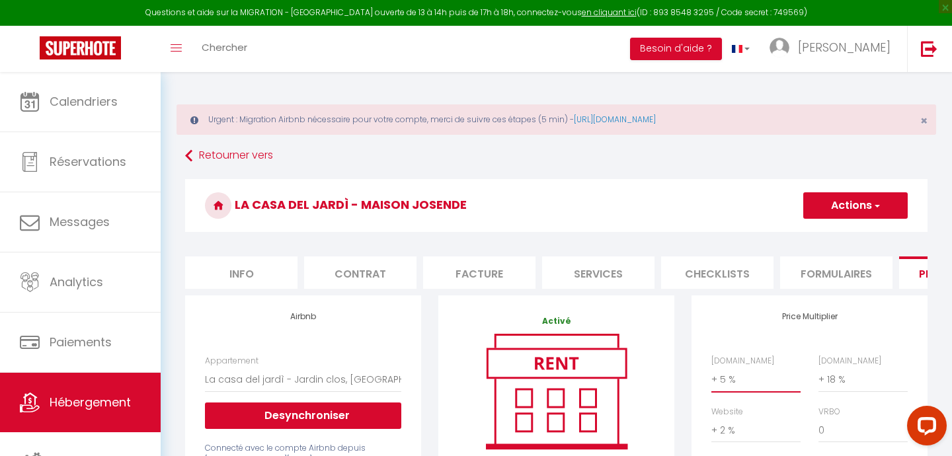
click at [720, 381] on select "0 + 1 % + 2 % + 3 % + 4 % + 5 % + 6 % + 7 % + 8 % + 9 %" at bounding box center [755, 379] width 89 height 25
click at [828, 376] on select "0 + 1 % + 2 % + 3 % + 4 % + 5 % + 6 % + 7 % + 8 % + 9 %" at bounding box center [862, 379] width 89 height 25
click at [736, 429] on select "0 + 1 % + 2 % + 3 % + 4 % + 5 % + 6 % + 7 % + 8 % + 9 %" at bounding box center [755, 430] width 89 height 25
click at [849, 199] on button "Actions" at bounding box center [855, 205] width 104 height 26
click at [835, 235] on link "Enregistrer" at bounding box center [854, 234] width 104 height 17
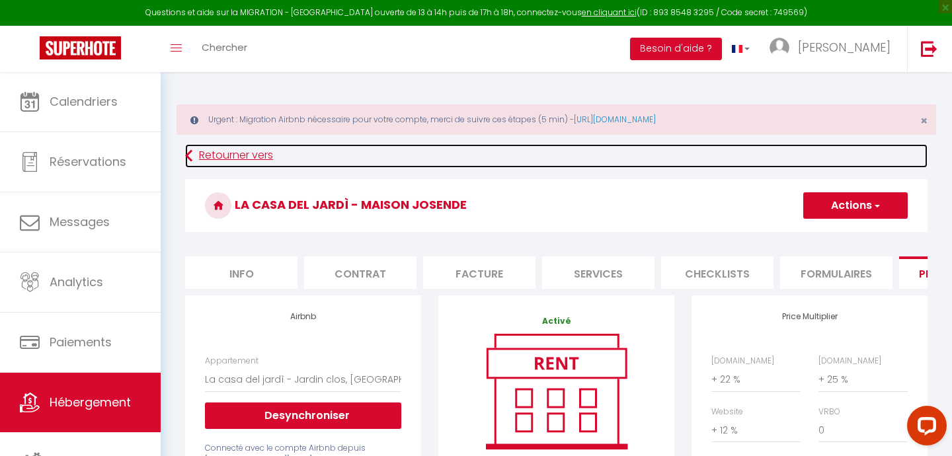
click at [254, 158] on link "Retourner vers" at bounding box center [556, 156] width 742 height 24
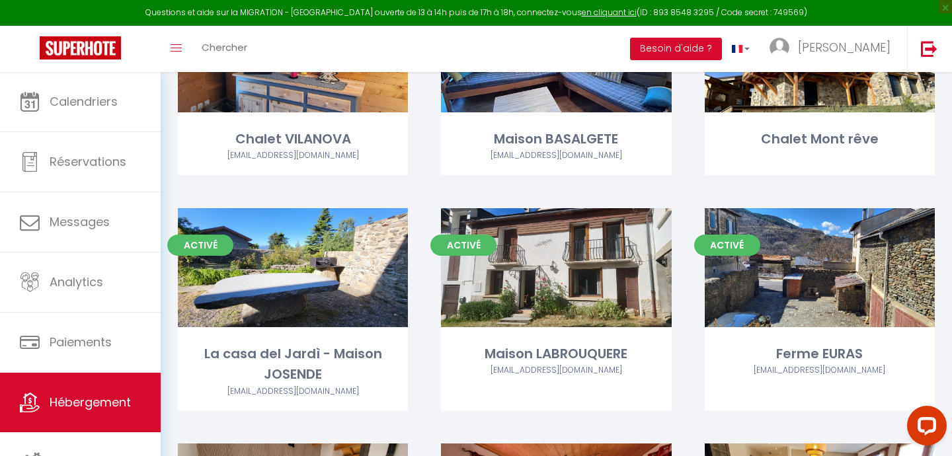
scroll to position [469, 0]
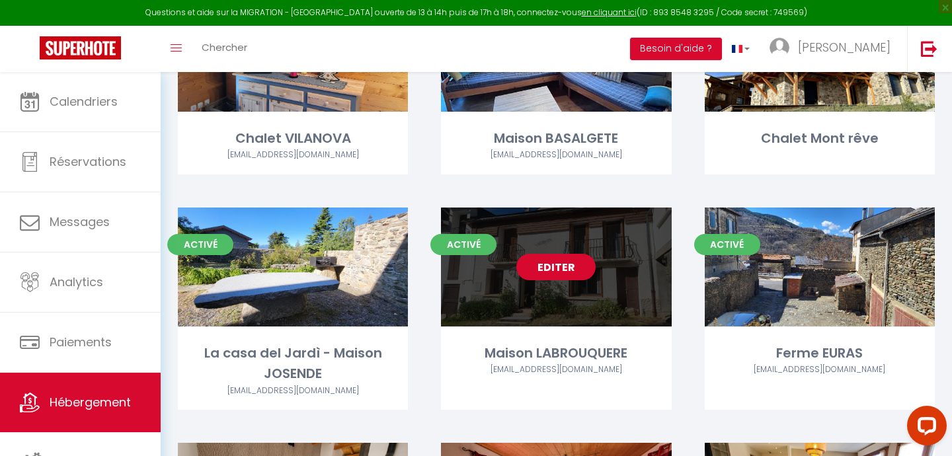
click at [555, 266] on link "Editer" at bounding box center [555, 267] width 79 height 26
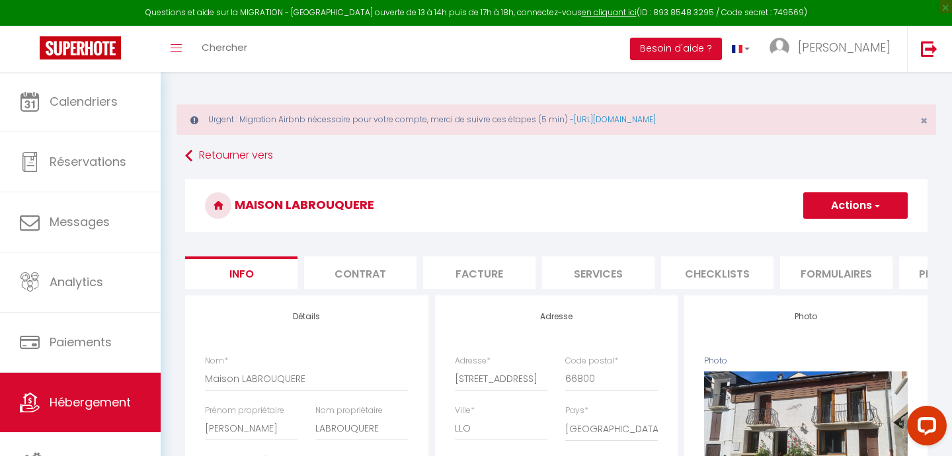
click at [919, 270] on li "Plateformes" at bounding box center [955, 272] width 112 height 32
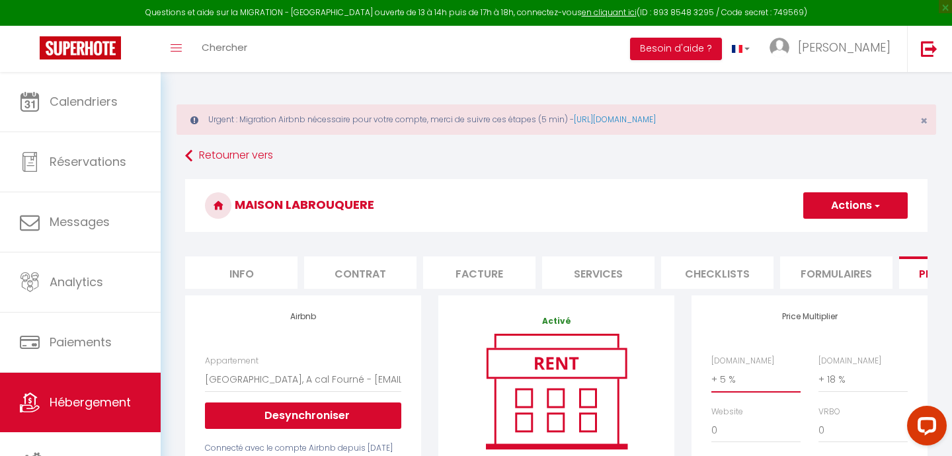
click at [723, 381] on select "0 + 1 % + 2 % + 3 % + 4 % + 5 % + 6 % + 7 % + 8 % + 9 %" at bounding box center [755, 379] width 89 height 25
click at [850, 381] on select "0 + 1 % + 2 % + 3 % + 4 % + 5 % + 6 % + 7 % + 8 % + 9 %" at bounding box center [862, 379] width 89 height 25
click at [738, 428] on select "0 + 1 % + 2 % + 3 % + 4 % + 5 % + 6 % + 7 % + 8 % + 9 %" at bounding box center [755, 430] width 89 height 25
click at [852, 202] on button "Actions" at bounding box center [855, 205] width 104 height 26
click at [845, 232] on link "Enregistrer" at bounding box center [854, 234] width 104 height 17
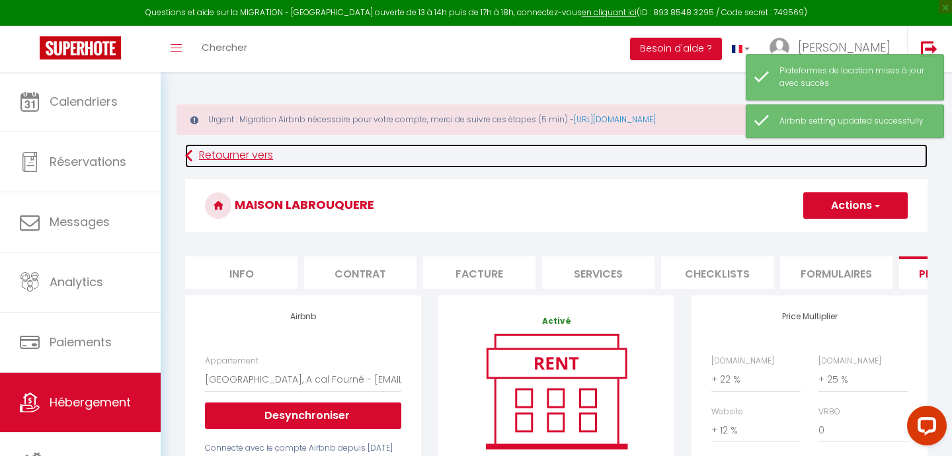
click at [242, 156] on link "Retourner vers" at bounding box center [556, 156] width 742 height 24
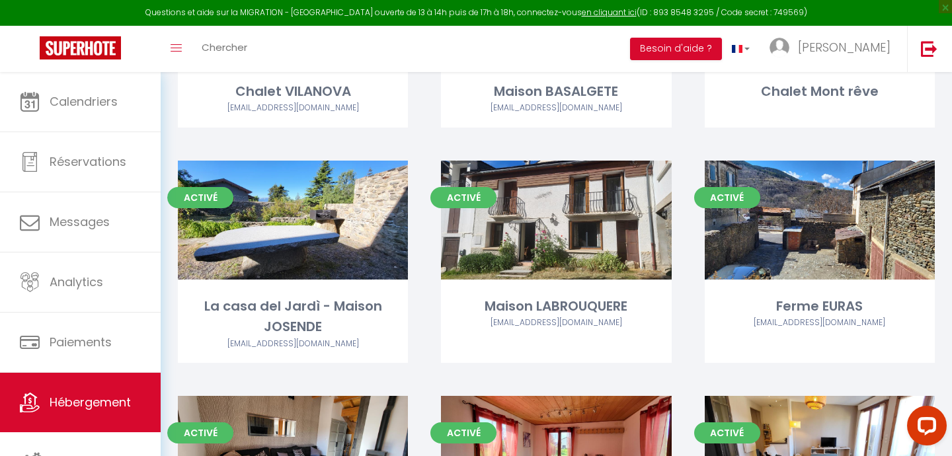
scroll to position [538, 0]
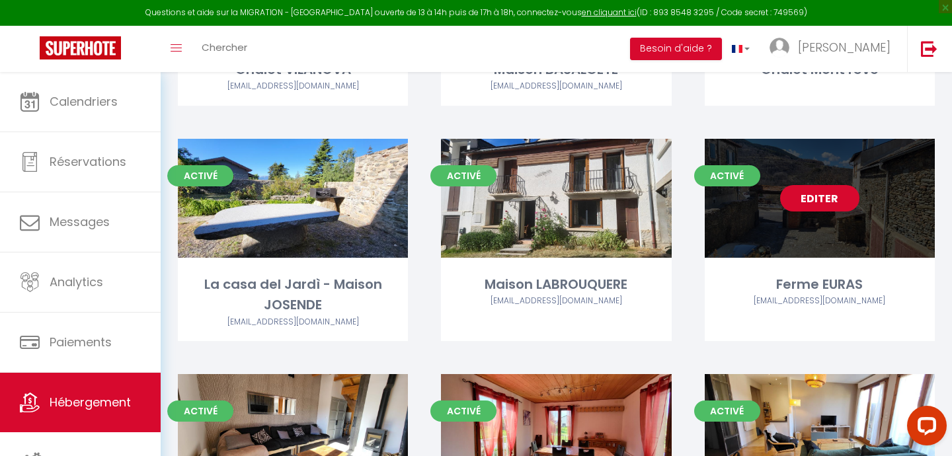
click at [821, 210] on link "Editer" at bounding box center [819, 198] width 79 height 26
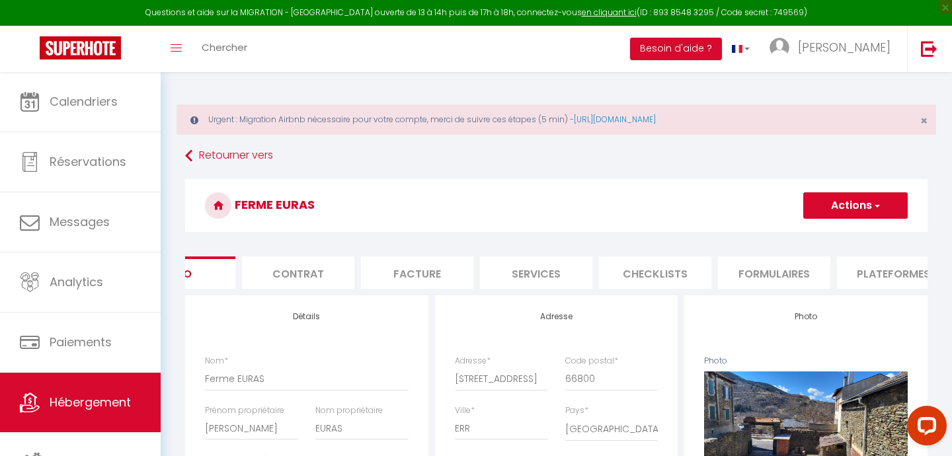
scroll to position [0, 67]
click at [873, 272] on li "Plateformes" at bounding box center [888, 272] width 112 height 32
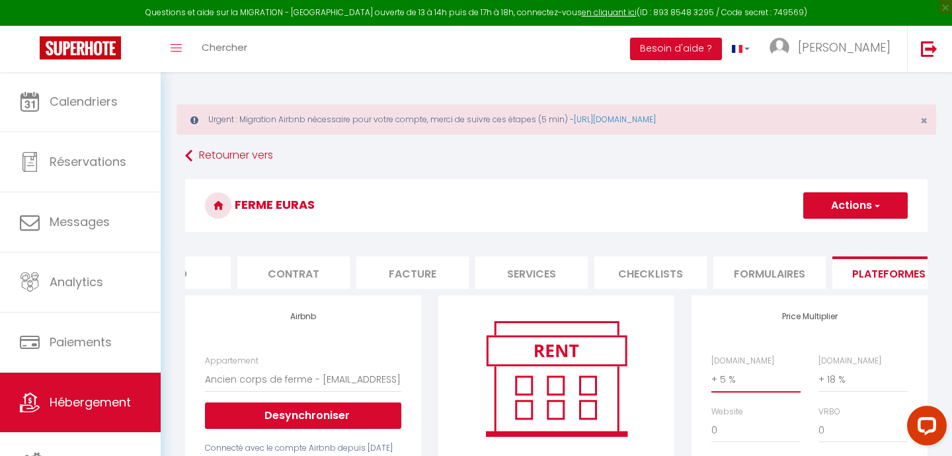
click at [730, 379] on select "0 + 1 % + 2 % + 3 % + 4 % + 5 % + 6 % + 7 % + 8 % + 9 %" at bounding box center [755, 379] width 89 height 25
click at [833, 371] on select "0 + 1 % + 2 % + 3 % + 4 % + 5 % + 6 % + 7 % + 8 % + 9 %" at bounding box center [862, 379] width 89 height 25
click at [721, 435] on select "0 + 1 % + 2 % + 3 % + 4 % + 5 % + 6 % + 7 % + 8 % + 9 %" at bounding box center [755, 430] width 89 height 25
click at [831, 211] on button "Actions" at bounding box center [855, 205] width 104 height 26
click at [826, 234] on link "Enregistrer" at bounding box center [854, 234] width 104 height 17
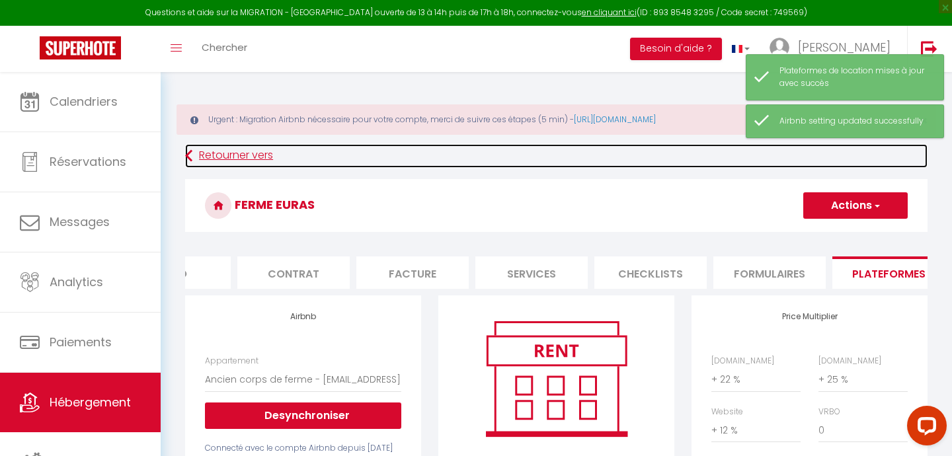
click at [234, 157] on link "Retourner vers" at bounding box center [556, 156] width 742 height 24
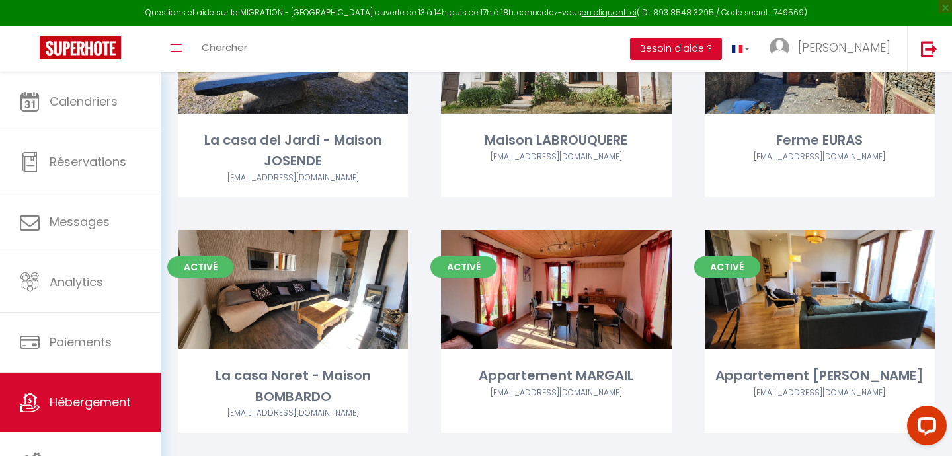
scroll to position [723, 0]
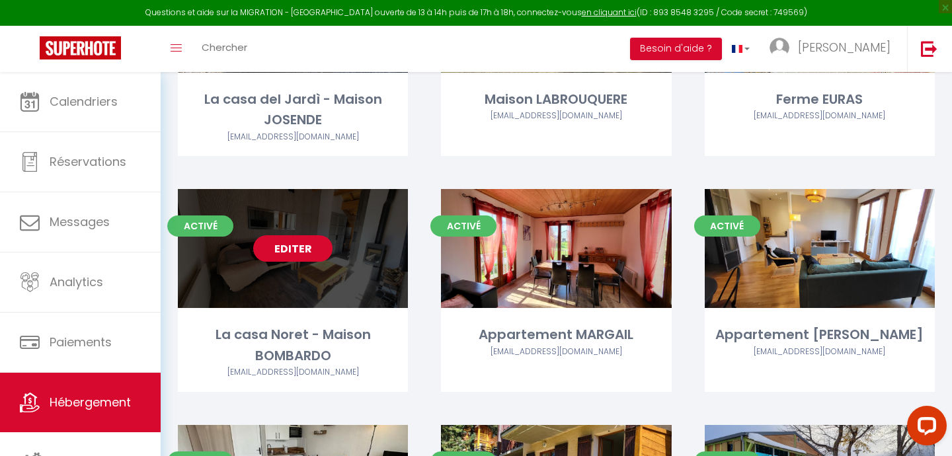
click at [301, 256] on link "Editer" at bounding box center [292, 248] width 79 height 26
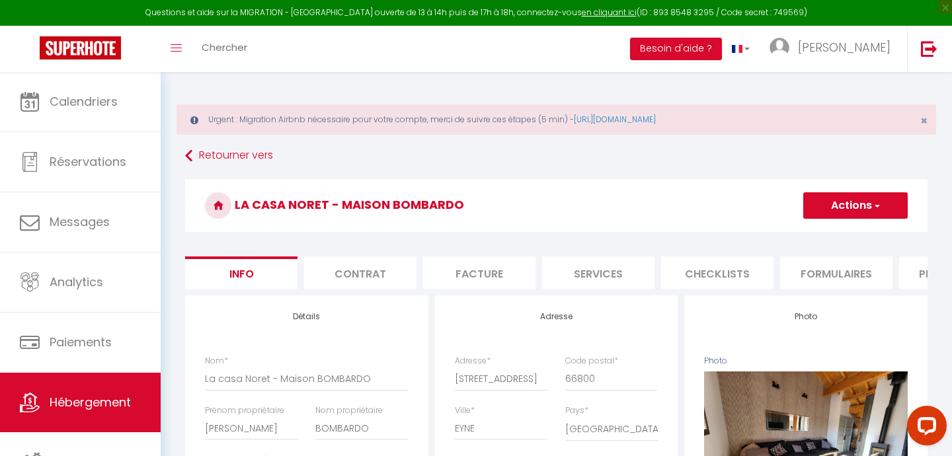
click at [920, 275] on li "Plateformes" at bounding box center [955, 272] width 112 height 32
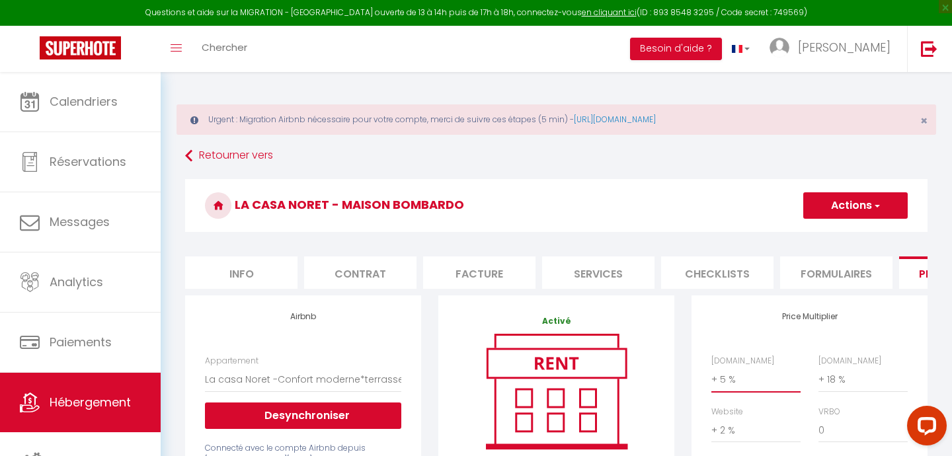
click at [727, 379] on select "0 + 1 % + 2 % + 3 % + 4 % + 5 % + 6 % + 7 % + 8 % + 9 %" at bounding box center [755, 379] width 89 height 25
click at [835, 381] on select "0 + 1 % + 2 % + 3 % + 4 % + 5 % + 6 % + 7 % + 8 % + 9 %" at bounding box center [862, 379] width 89 height 25
click at [721, 427] on select "0 + 1 % + 2 % + 3 % + 4 % + 5 % + 6 % + 7 % + 8 % + 9 %" at bounding box center [755, 430] width 89 height 25
click at [844, 209] on button "Actions" at bounding box center [855, 205] width 104 height 26
click at [832, 236] on link "Enregistrer" at bounding box center [854, 234] width 104 height 17
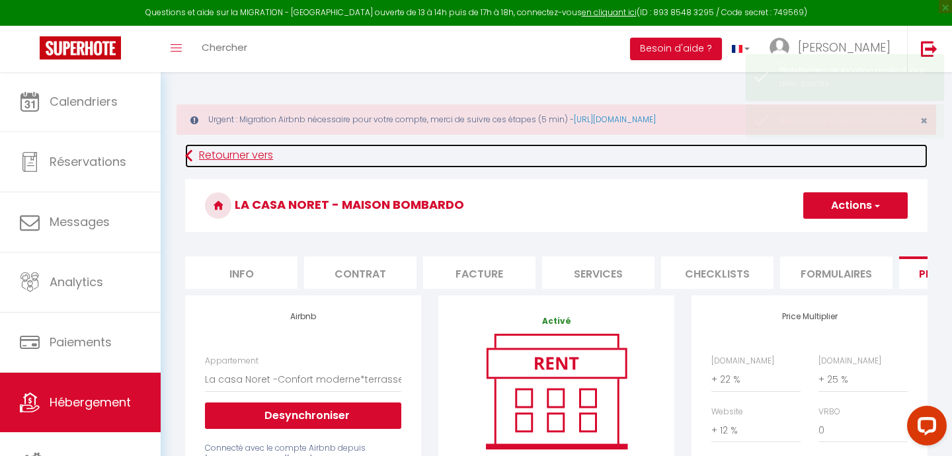
click at [241, 152] on link "Retourner vers" at bounding box center [556, 156] width 742 height 24
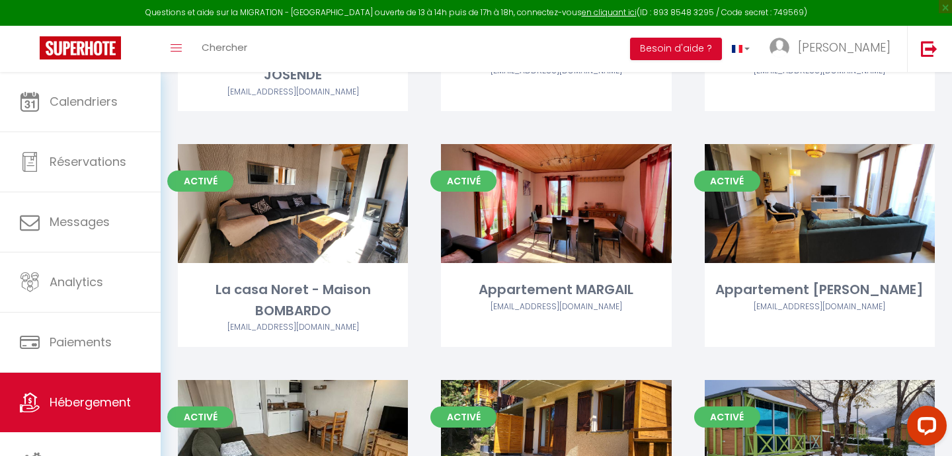
scroll to position [772, 0]
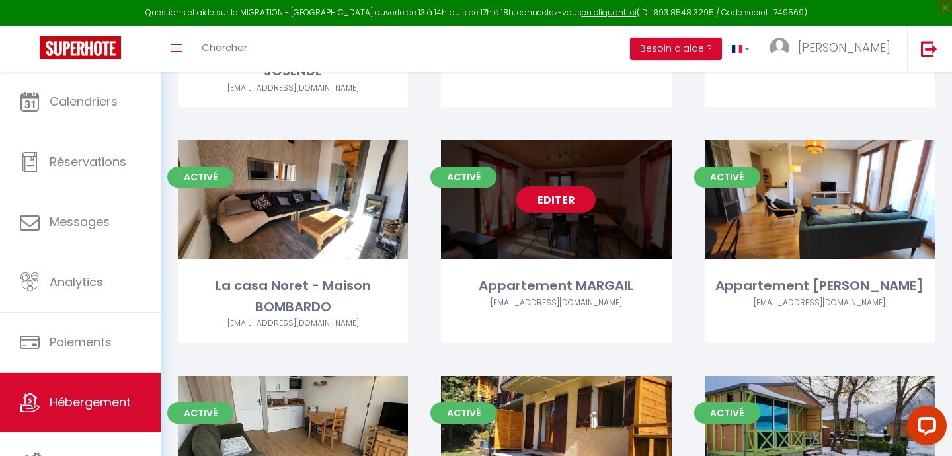
click at [558, 194] on link "Editer" at bounding box center [555, 199] width 79 height 26
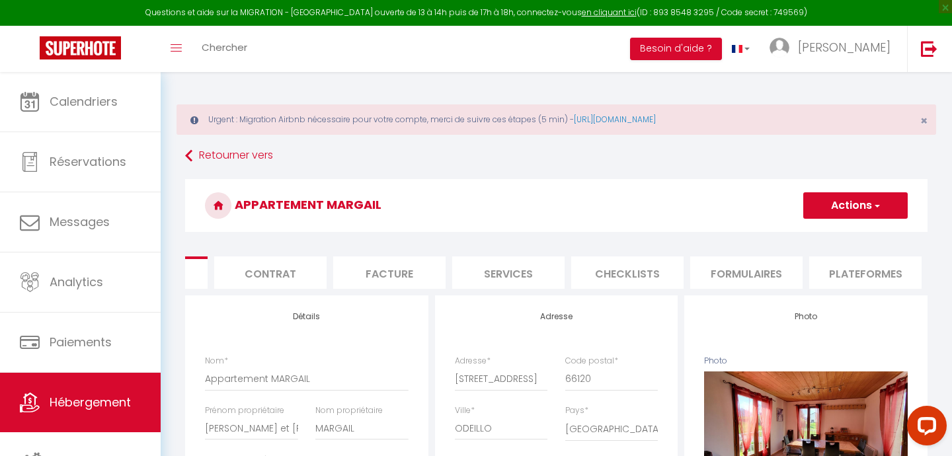
scroll to position [0, 93]
click at [862, 278] on li "Plateformes" at bounding box center [862, 272] width 112 height 32
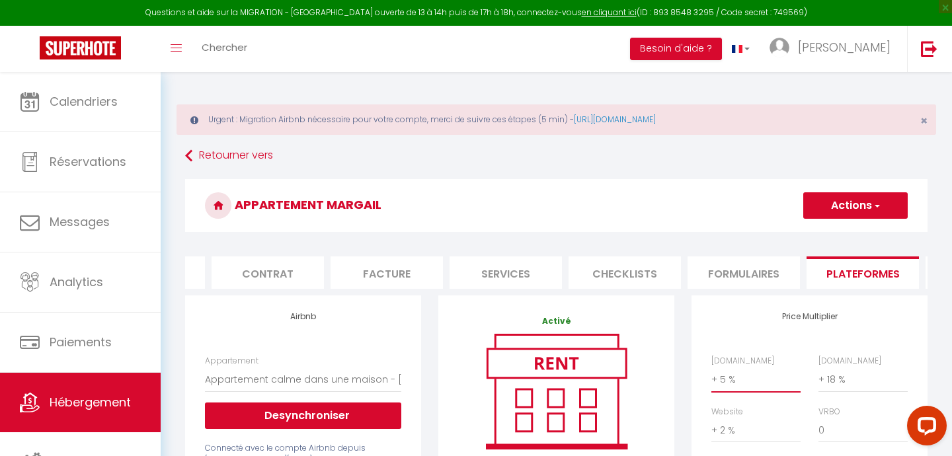
click at [729, 379] on select "0 + 1 % + 2 % + 3 % + 4 % + 5 % + 6 % + 7 % + 8 % + 9 %" at bounding box center [755, 379] width 89 height 25
click at [853, 381] on select "0 + 1 % + 2 % + 3 % + 4 % + 5 % + 6 % + 7 % + 8 % + 9 %" at bounding box center [862, 379] width 89 height 25
click at [722, 429] on select "0 + 1 % + 2 % + 3 % + 4 % + 5 % + 6 % + 7 % + 8 % + 9 %" at bounding box center [755, 430] width 89 height 25
click at [832, 217] on button "Actions" at bounding box center [855, 205] width 104 height 26
click at [835, 237] on link "Enregistrer" at bounding box center [854, 234] width 104 height 17
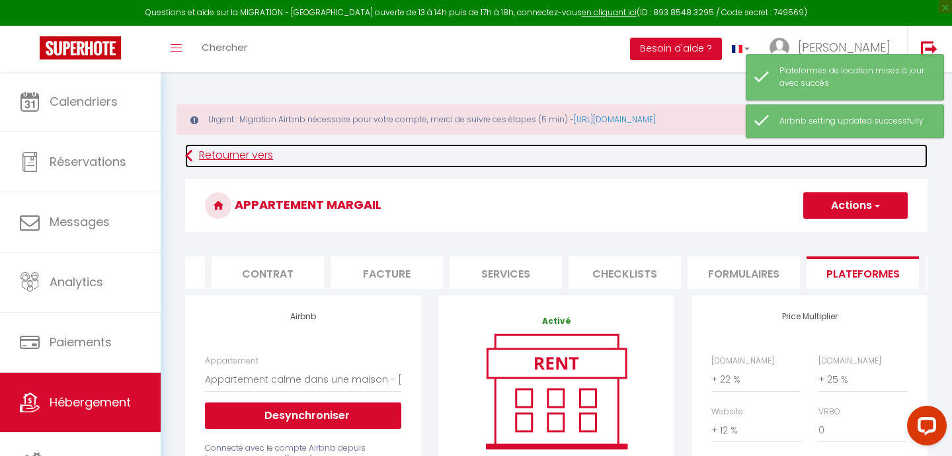
click at [241, 153] on link "Retourner vers" at bounding box center [556, 156] width 742 height 24
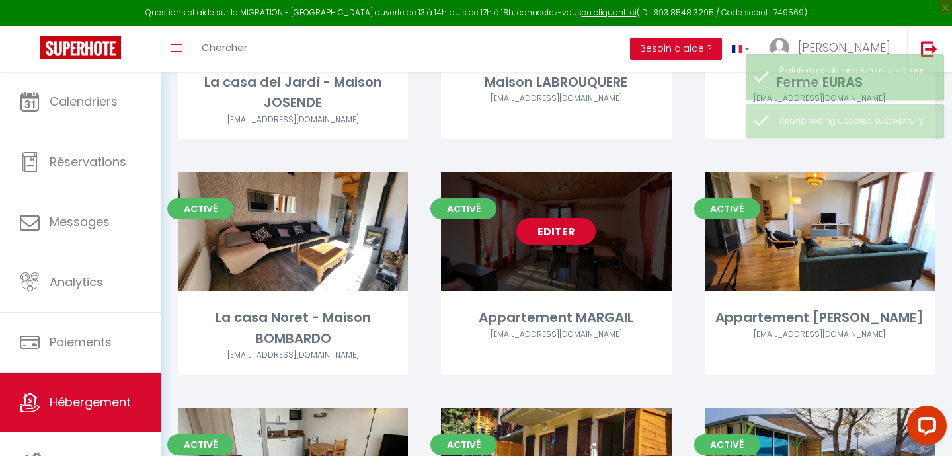
scroll to position [730, 0]
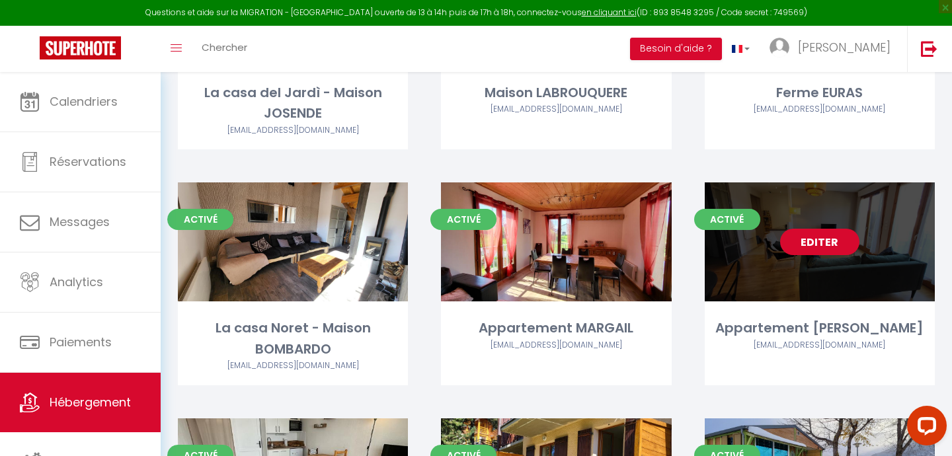
click at [820, 244] on link "Editer" at bounding box center [819, 242] width 79 height 26
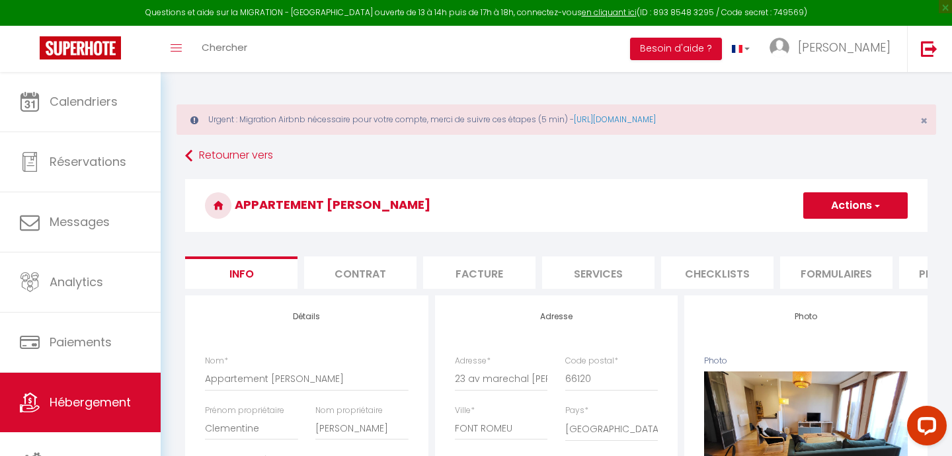
click at [916, 274] on li "Plateformes" at bounding box center [955, 272] width 112 height 32
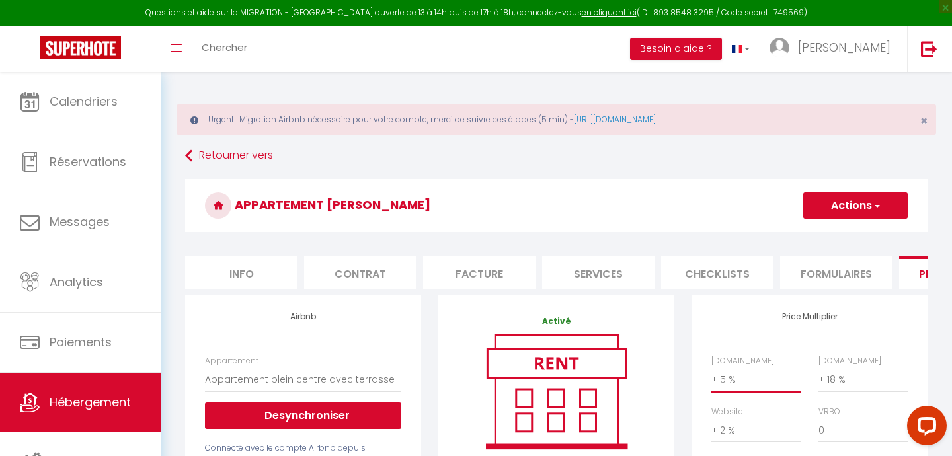
click at [728, 380] on select "0 + 1 % + 2 % + 3 % + 4 % + 5 % + 6 % + 7 % + 8 % + 9 %" at bounding box center [755, 379] width 89 height 25
click at [846, 385] on select "0 + 1 % + 2 % + 3 % + 4 % + 5 % + 6 % + 7 % + 8 % + 9 %" at bounding box center [862, 379] width 89 height 25
click at [730, 433] on select "0 + 1 % + 2 % + 3 % + 4 % + 5 % + 6 % + 7 % + 8 % + 9 %" at bounding box center [755, 430] width 89 height 25
click at [822, 206] on button "Actions" at bounding box center [855, 205] width 104 height 26
click at [825, 234] on link "Enregistrer" at bounding box center [854, 234] width 104 height 17
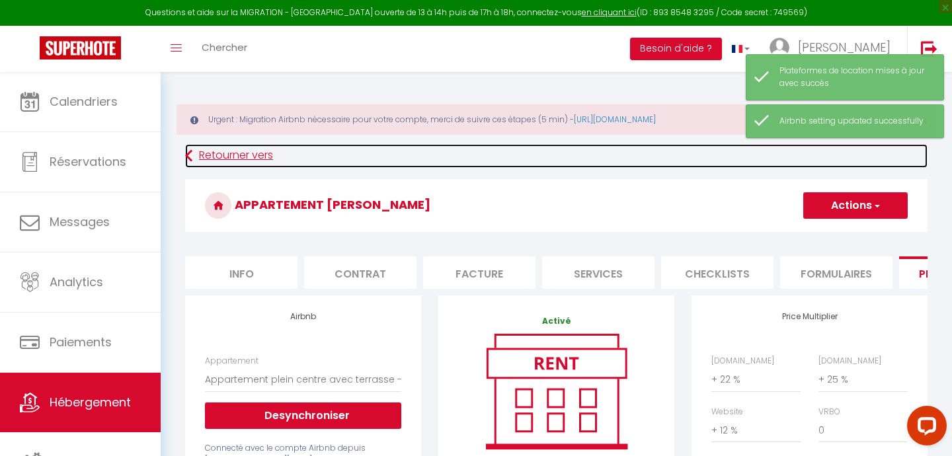
click at [242, 158] on link "Retourner vers" at bounding box center [556, 156] width 742 height 24
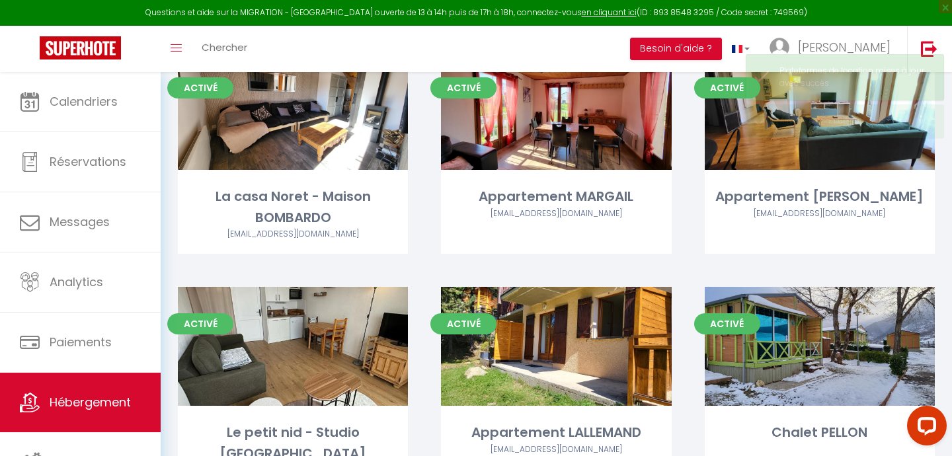
scroll to position [864, 0]
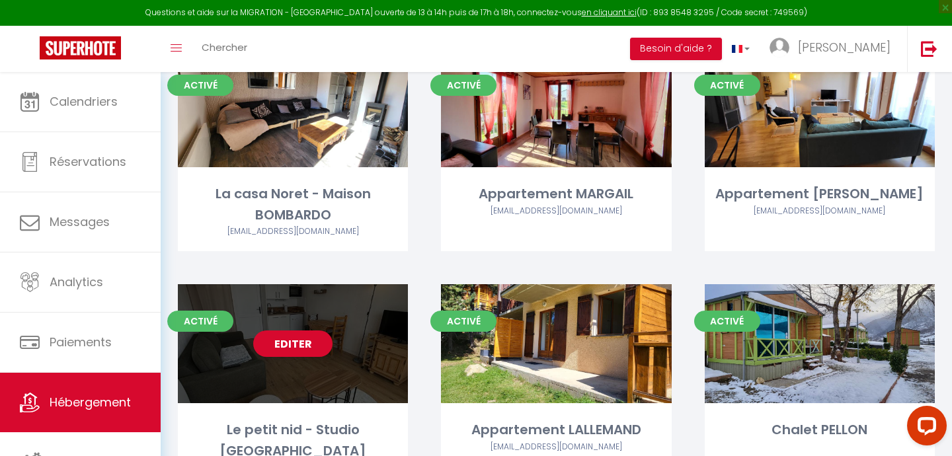
click at [289, 342] on link "Editer" at bounding box center [292, 343] width 79 height 26
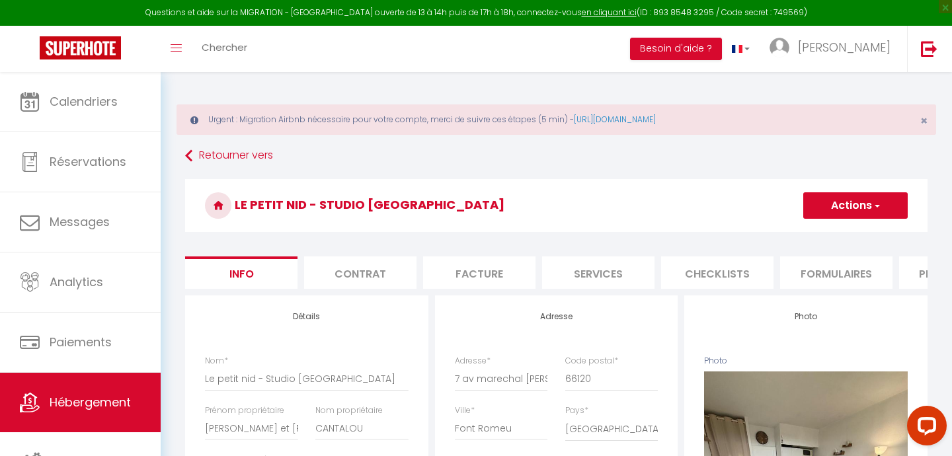
click at [916, 272] on li "Plateformes" at bounding box center [955, 272] width 112 height 32
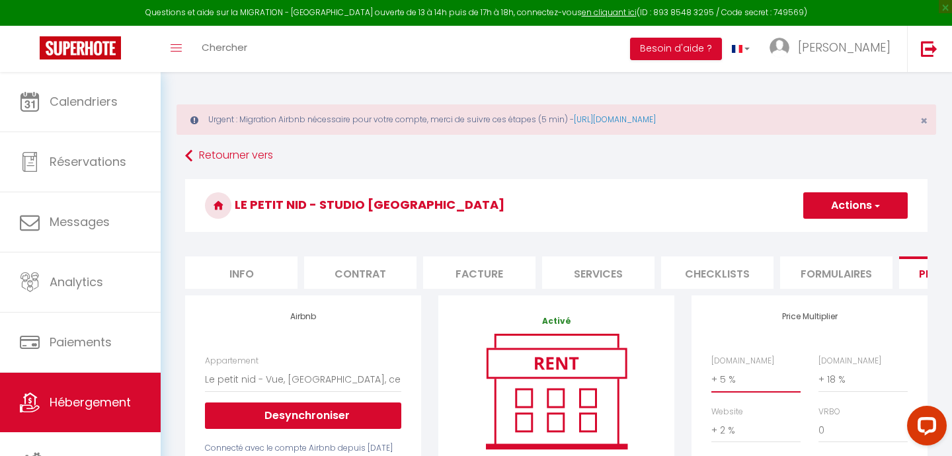
click at [733, 380] on select "0 + 1 % + 2 % + 3 % + 4 % + 5 % + 6 % + 7 % + 8 % + 9 %" at bounding box center [755, 379] width 89 height 25
click at [835, 375] on select "0 + 1 % + 2 % + 3 % + 4 % + 5 % + 6 % + 7 % + 8 % + 9 %" at bounding box center [862, 379] width 89 height 25
click at [732, 431] on select "0 + 1 % + 2 % + 3 % + 4 % + 5 % + 6 % + 7 % + 8 % + 9 %" at bounding box center [755, 430] width 89 height 25
click at [844, 211] on button "Actions" at bounding box center [855, 205] width 104 height 26
click at [829, 230] on link "Enregistrer" at bounding box center [854, 234] width 104 height 17
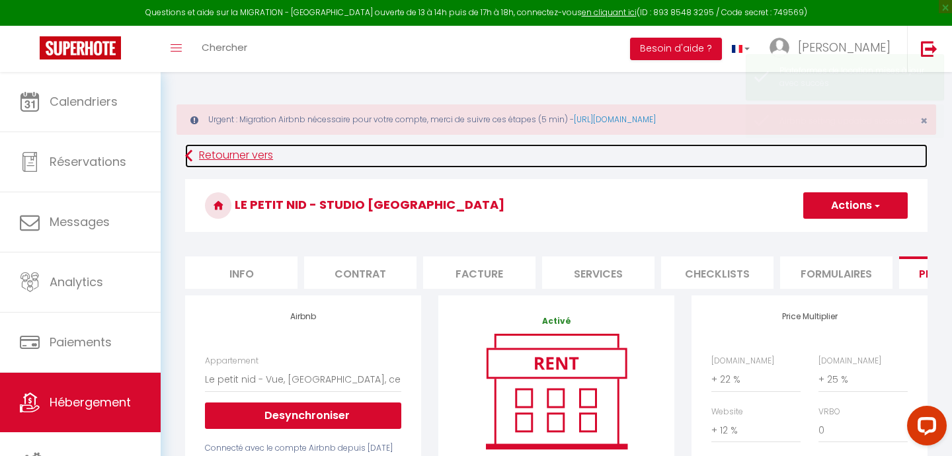
click at [230, 154] on link "Retourner vers" at bounding box center [556, 156] width 742 height 24
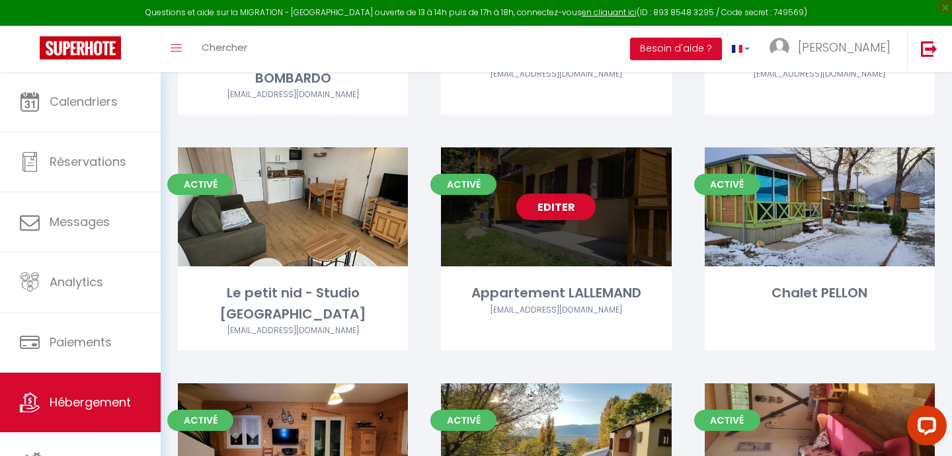
scroll to position [1001, 0]
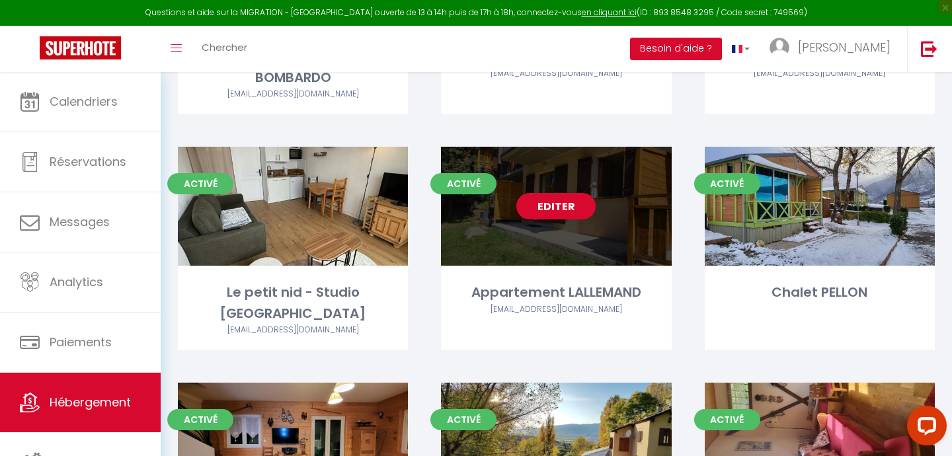
click at [553, 206] on link "Editer" at bounding box center [555, 206] width 79 height 26
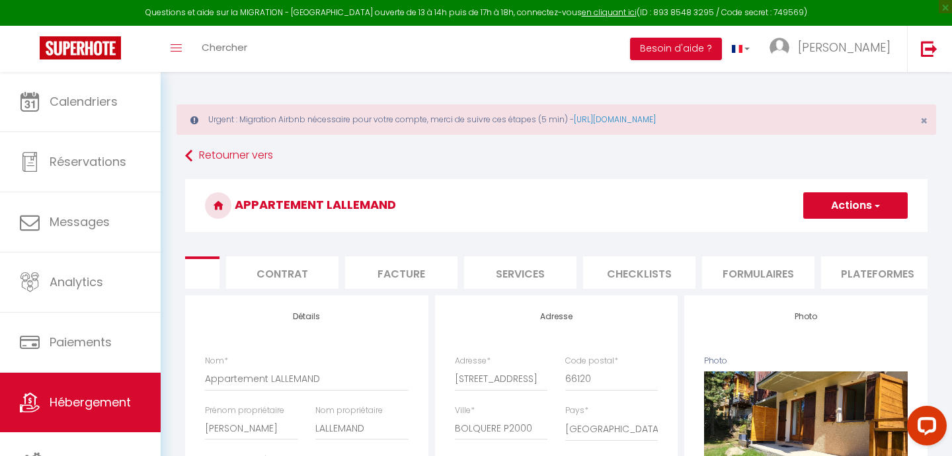
scroll to position [0, 91]
click at [862, 271] on li "Plateformes" at bounding box center [864, 272] width 112 height 32
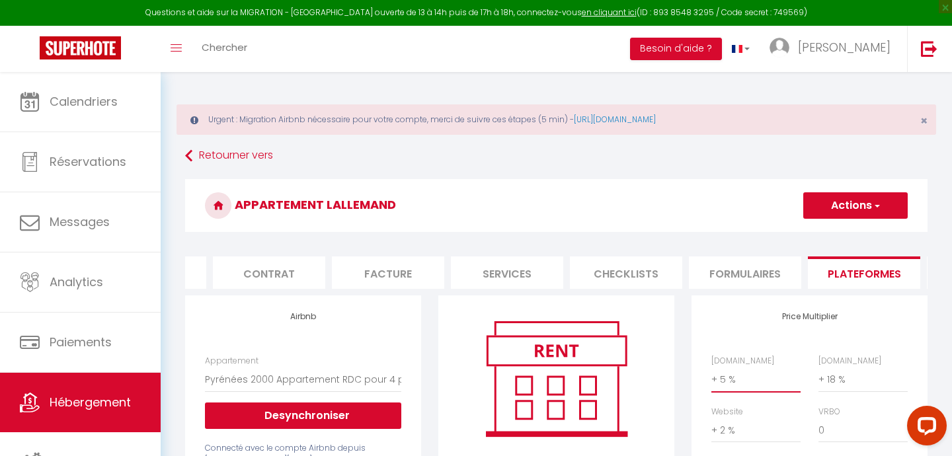
click at [729, 380] on select "0 + 1 % + 2 % + 3 % + 4 % + 5 % + 6 % + 7 % + 8 % + 9 %" at bounding box center [755, 379] width 89 height 25
click at [836, 380] on select "0 + 1 % + 2 % + 3 % + 4 % + 5 % + 6 % + 7 % + 8 % + 9 %" at bounding box center [862, 379] width 89 height 25
click at [729, 428] on select "0 + 1 % + 2 % + 3 % + 4 % + 5 % + 6 % + 7 % + 8 % + 9 %" at bounding box center [755, 430] width 89 height 25
click at [840, 205] on button "Actions" at bounding box center [855, 205] width 104 height 26
click at [831, 233] on link "Enregistrer" at bounding box center [854, 234] width 104 height 17
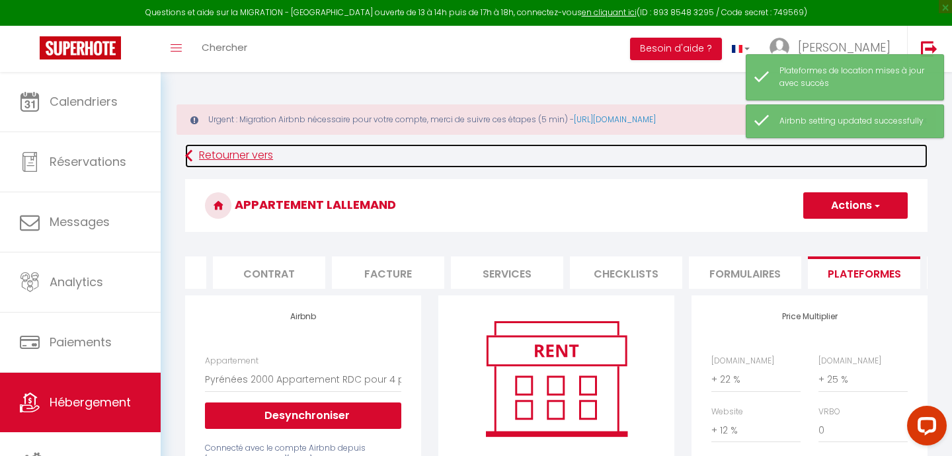
click at [215, 152] on link "Retourner vers" at bounding box center [556, 156] width 742 height 24
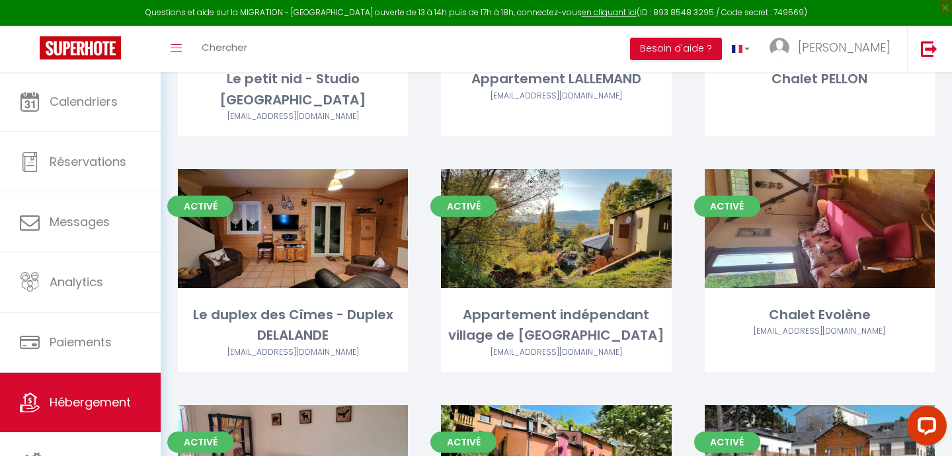
scroll to position [1226, 0]
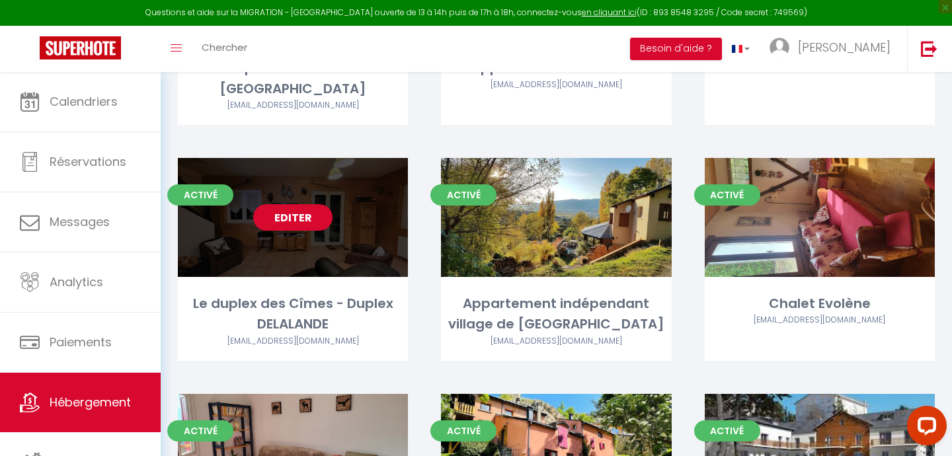
click at [278, 204] on link "Editer" at bounding box center [292, 217] width 79 height 26
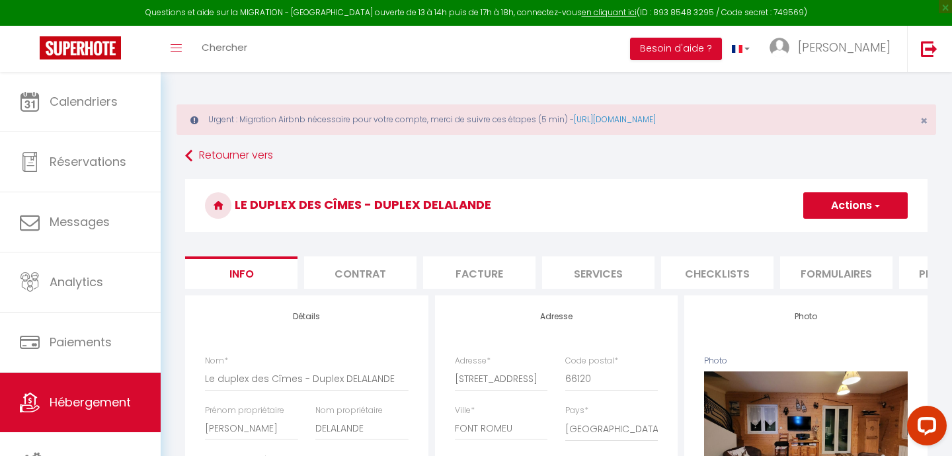
click at [920, 274] on li "Plateformes" at bounding box center [955, 272] width 112 height 32
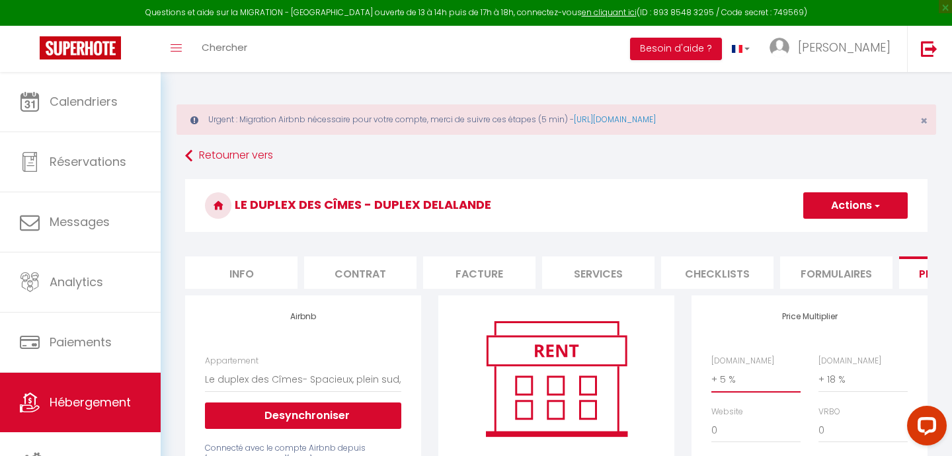
click at [723, 381] on select "0 + 1 % + 2 % + 3 % + 4 % + 5 % + 6 % + 7 % + 8 % + 9 %" at bounding box center [755, 379] width 89 height 25
click at [833, 374] on select "0 + 1 % + 2 % + 3 % + 4 % + 5 % + 6 % + 7 % + 8 % + 9 %" at bounding box center [862, 379] width 89 height 25
click at [720, 428] on select "0 + 1 % + 2 % + 3 % + 4 % + 5 % + 6 % + 7 % + 8 % + 9 %" at bounding box center [755, 430] width 89 height 25
click at [839, 200] on button "Actions" at bounding box center [855, 205] width 104 height 26
click at [827, 235] on link "Enregistrer" at bounding box center [854, 234] width 104 height 17
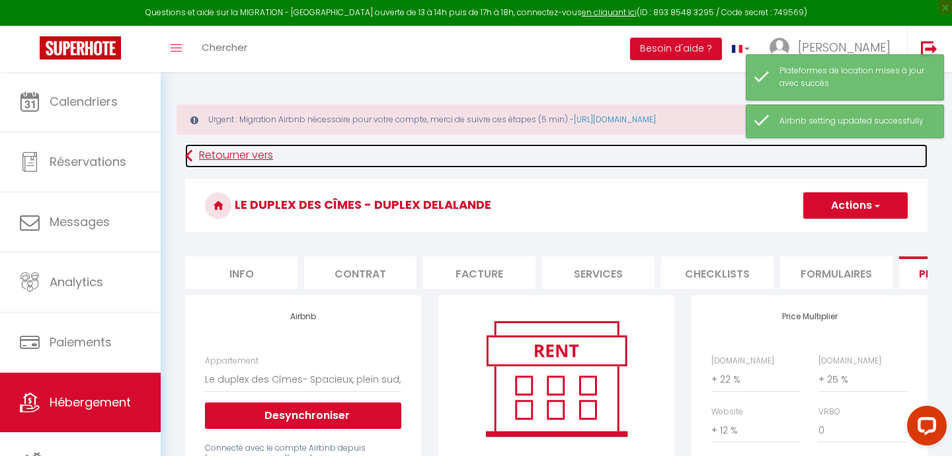
click at [259, 153] on link "Retourner vers" at bounding box center [556, 156] width 742 height 24
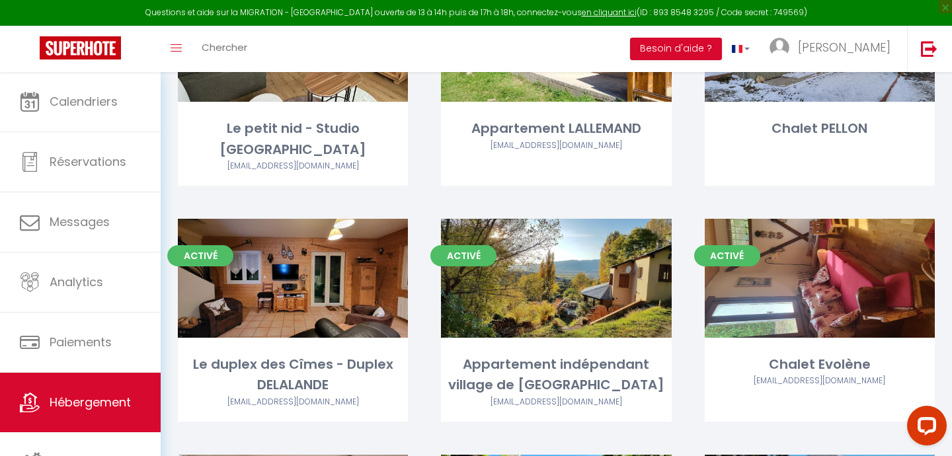
scroll to position [1171, 0]
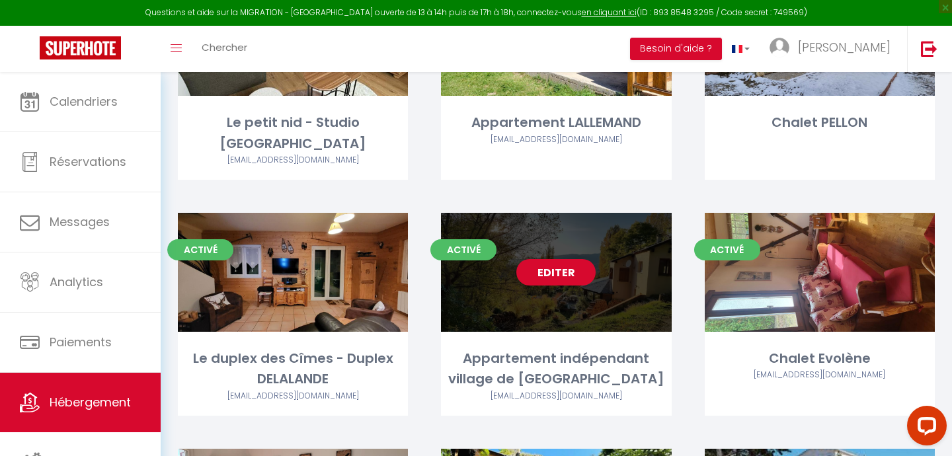
click at [571, 259] on link "Editer" at bounding box center [555, 272] width 79 height 26
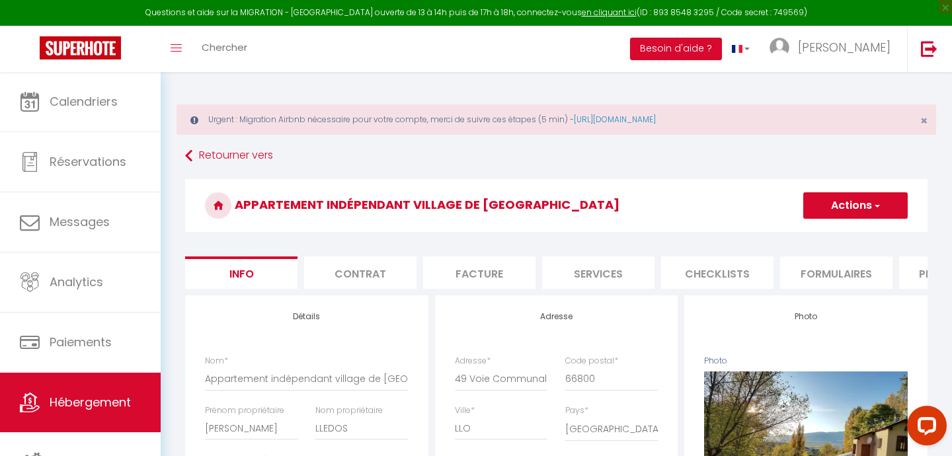
click at [914, 271] on li "Plateformes" at bounding box center [955, 272] width 112 height 32
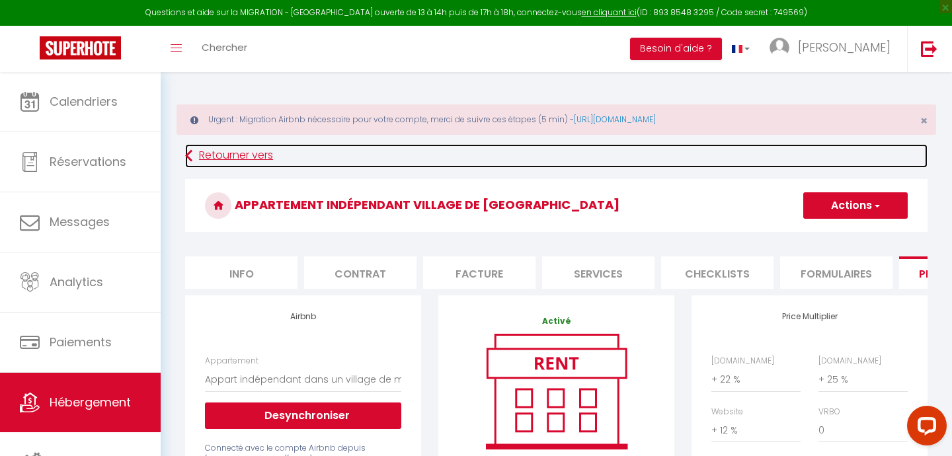
click at [210, 153] on link "Retourner vers" at bounding box center [556, 156] width 742 height 24
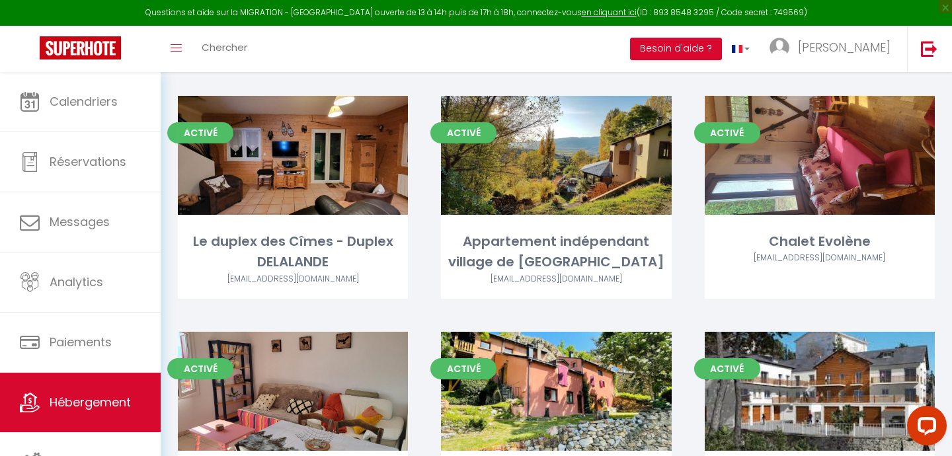
scroll to position [1284, 0]
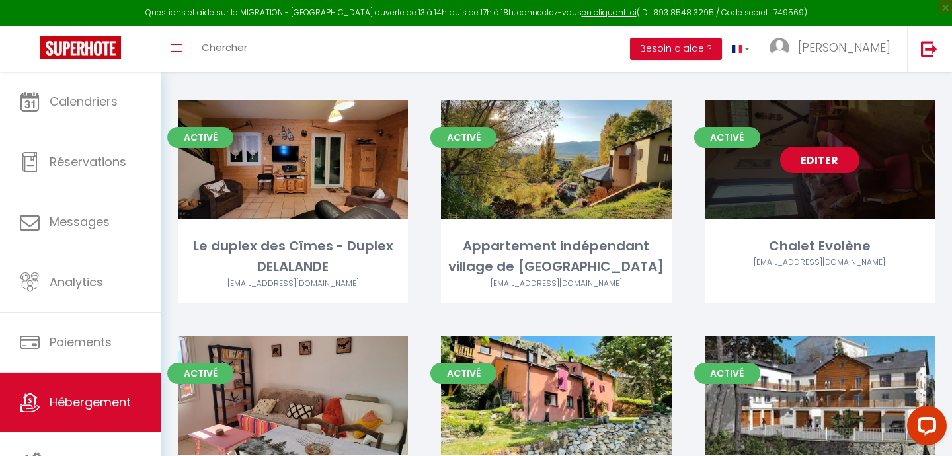
click at [815, 147] on link "Editer" at bounding box center [819, 160] width 79 height 26
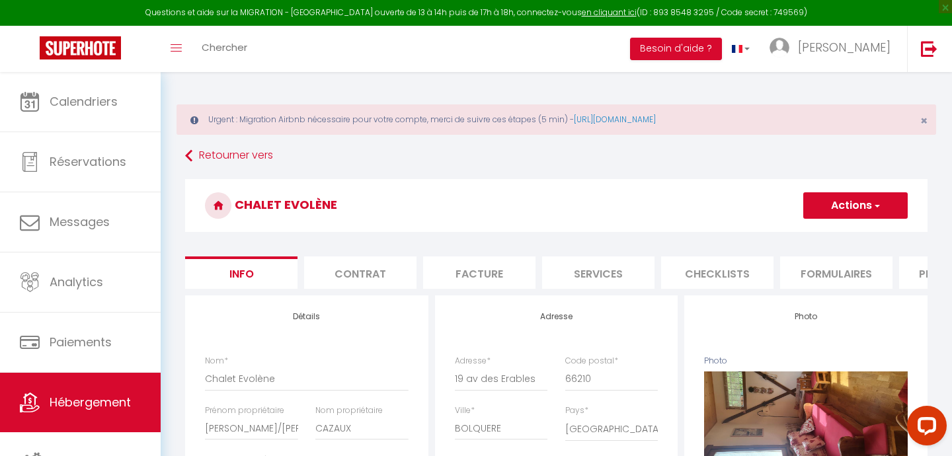
click at [922, 274] on li "Plateformes" at bounding box center [955, 272] width 112 height 32
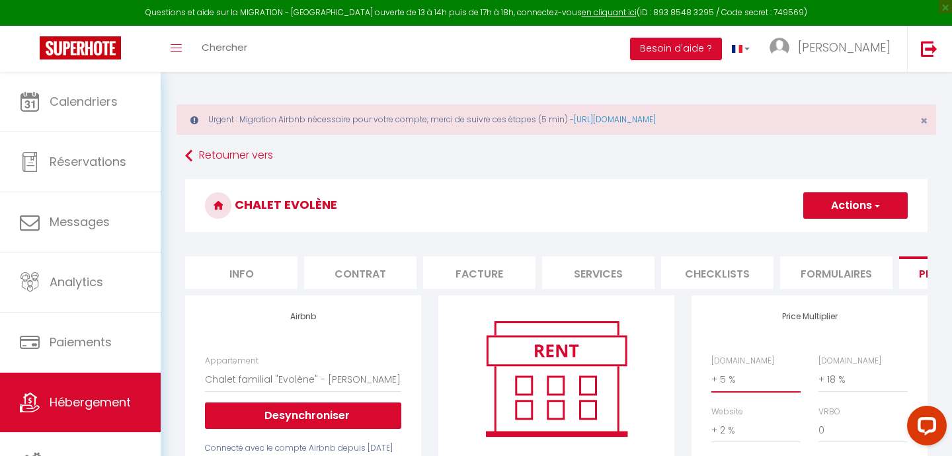
click at [734, 369] on select "0 + 1 % + 2 % + 3 % + 4 % + 5 % + 6 % + 7 % + 8 % + 9 %" at bounding box center [755, 379] width 89 height 25
click at [832, 375] on select "0 + 1 % + 2 % + 3 % + 4 % + 5 % + 6 % + 7 % + 8 % + 9 %" at bounding box center [862, 379] width 89 height 25
click at [731, 430] on select "0 + 1 % + 2 % + 3 % + 4 % + 5 % + 6 % + 7 % + 8 % + 9 %" at bounding box center [755, 430] width 89 height 25
click at [825, 208] on button "Actions" at bounding box center [855, 205] width 104 height 26
click at [833, 234] on link "Enregistrer" at bounding box center [854, 234] width 104 height 17
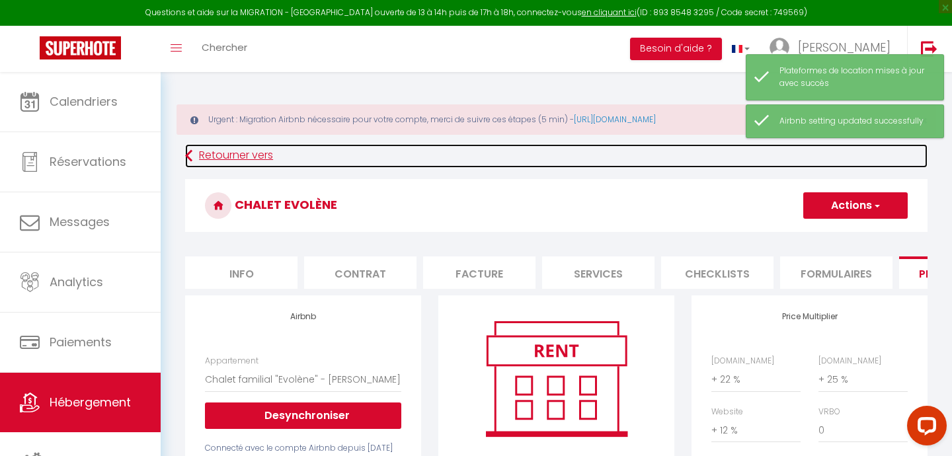
click at [247, 159] on link "Retourner vers" at bounding box center [556, 156] width 742 height 24
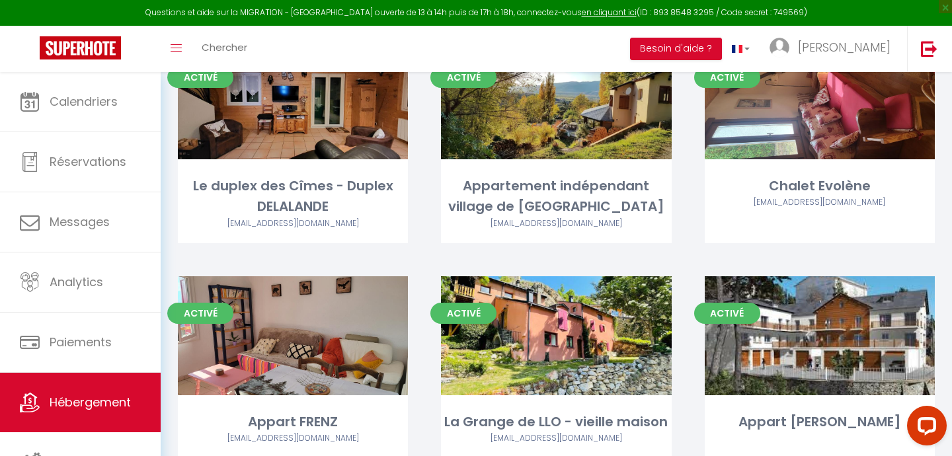
scroll to position [1374, 0]
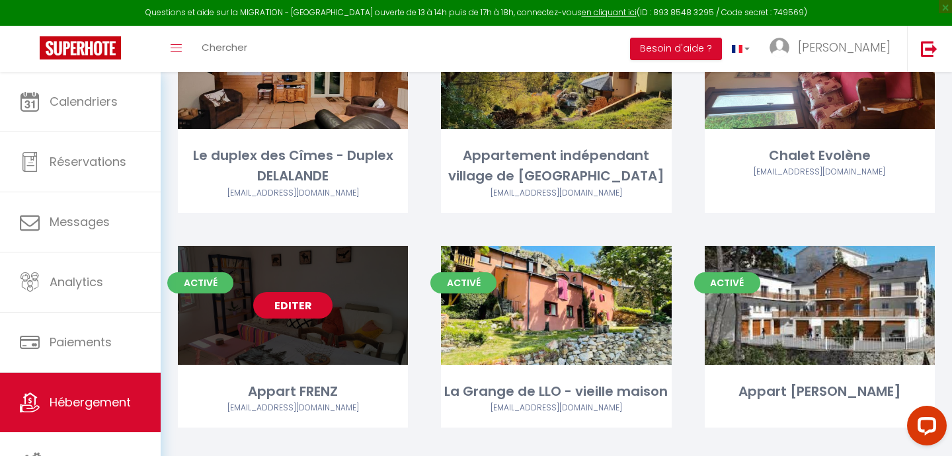
click at [299, 292] on link "Editer" at bounding box center [292, 305] width 79 height 26
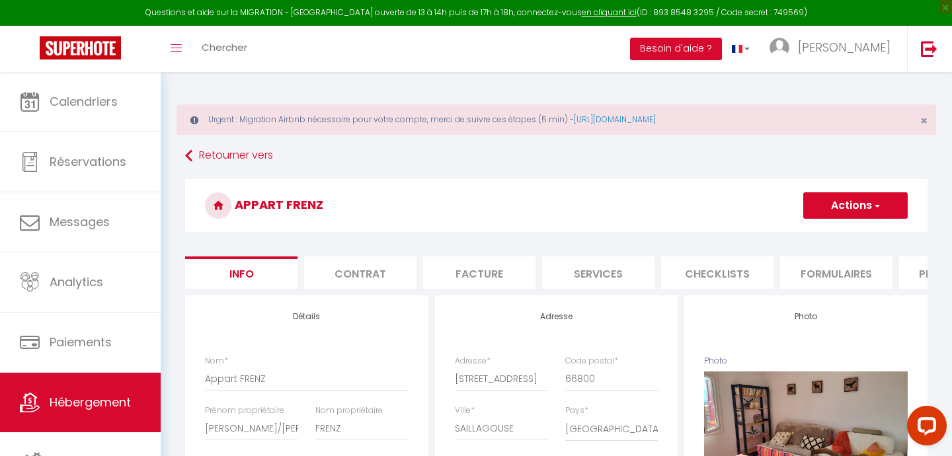
click at [919, 270] on li "Plateformes" at bounding box center [955, 272] width 112 height 32
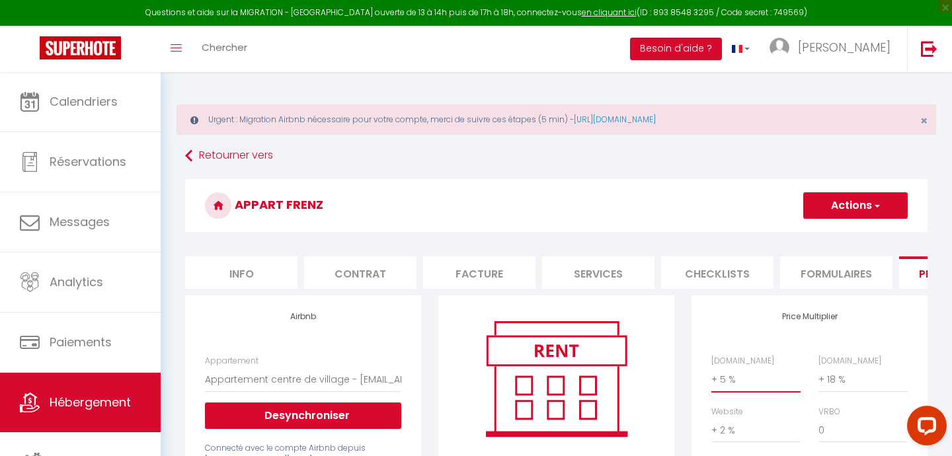
click at [738, 377] on select "0 + 1 % + 2 % + 3 % + 4 % + 5 % + 6 % + 7 % + 8 % + 9 %" at bounding box center [755, 379] width 89 height 25
click at [841, 378] on select "0 + 1 % + 2 % + 3 % + 4 % + 5 % + 6 % + 7 % + 8 % + 9 %" at bounding box center [862, 379] width 89 height 25
click at [724, 427] on select "0 + 1 % + 2 % + 3 % + 4 % + 5 % + 6 % + 7 % + 8 % + 9 %" at bounding box center [755, 430] width 89 height 25
click at [861, 204] on button "Actions" at bounding box center [855, 205] width 104 height 26
click at [841, 237] on link "Enregistrer" at bounding box center [854, 234] width 104 height 17
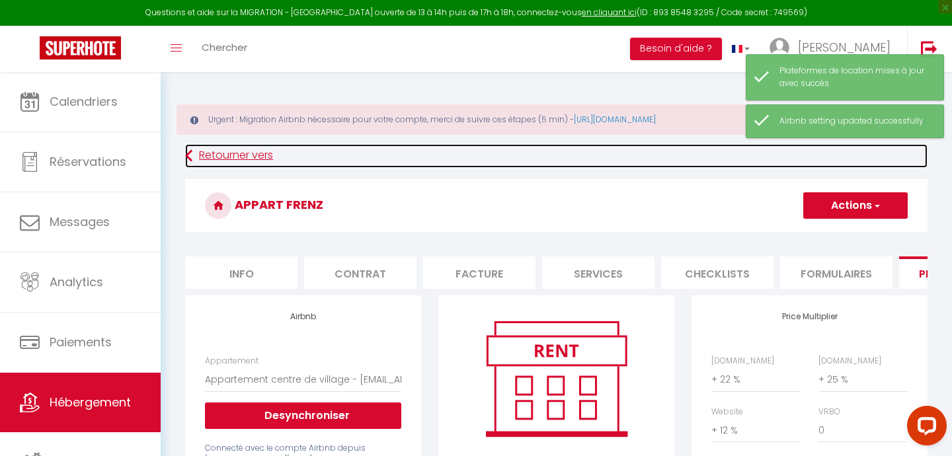
click at [245, 154] on link "Retourner vers" at bounding box center [556, 156] width 742 height 24
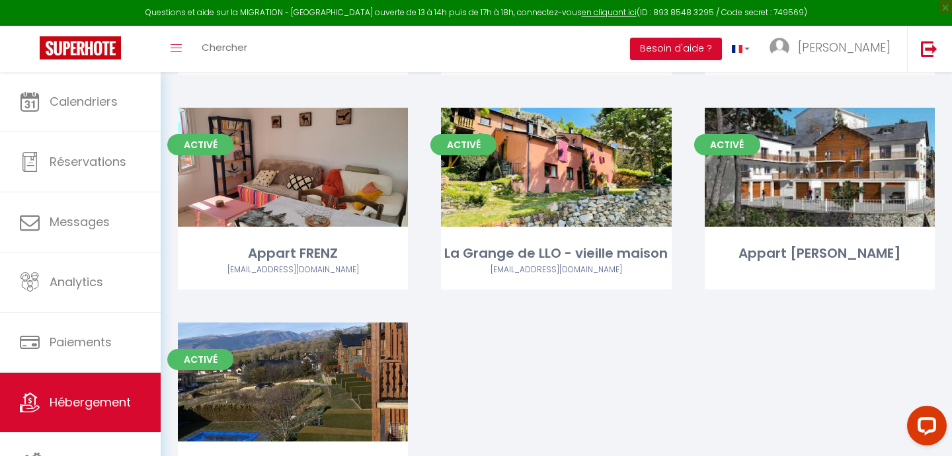
scroll to position [1499, 0]
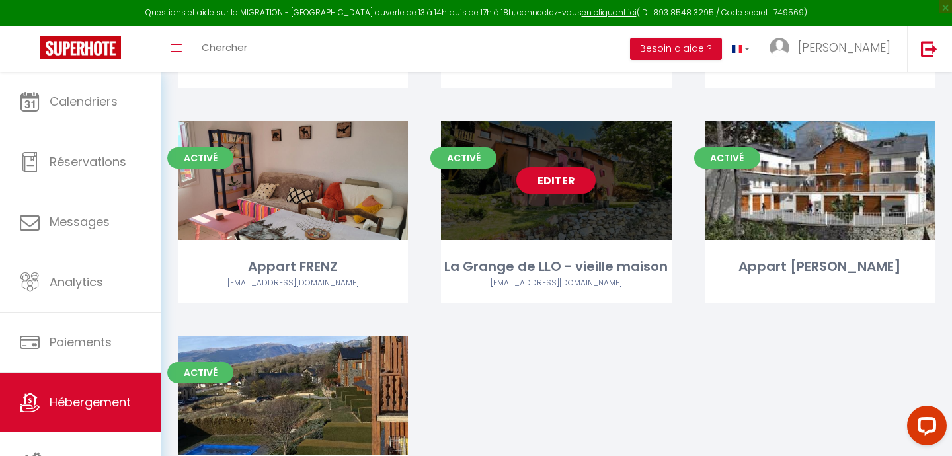
click at [551, 167] on link "Editer" at bounding box center [555, 180] width 79 height 26
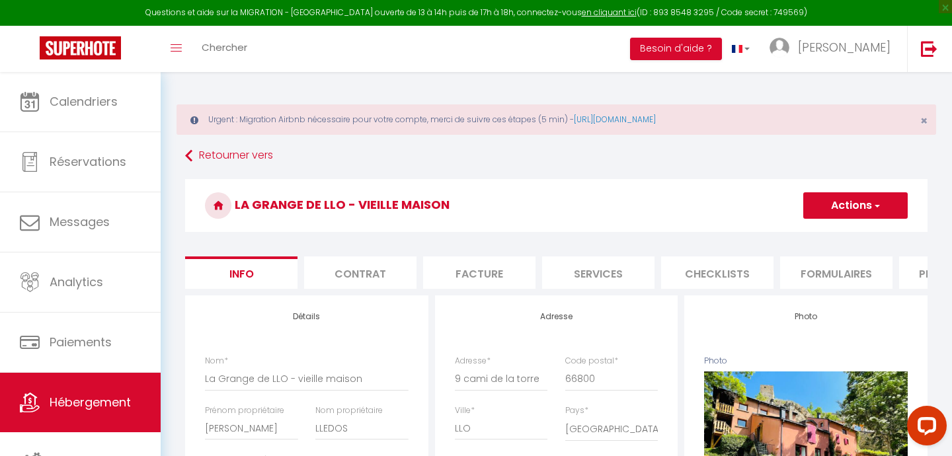
click at [918, 273] on li "Plateformes" at bounding box center [955, 272] width 112 height 32
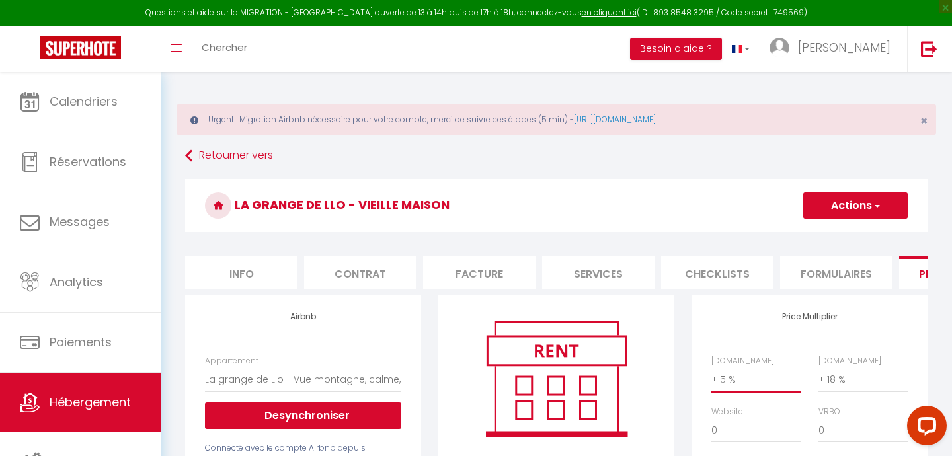
click at [714, 386] on select "0 + 1 % + 2 % + 3 % + 4 % + 5 % + 6 % + 7 % + 8 % + 9 %" at bounding box center [755, 379] width 89 height 25
click at [835, 383] on select "0 + 1 % + 2 % + 3 % + 4 % + 5 % + 6 % + 7 % + 8 % + 9 %" at bounding box center [862, 379] width 89 height 25
click at [724, 436] on select "0 + 1 % + 2 % + 3 % + 4 % + 5 % + 6 % + 7 % + 8 % + 9 %" at bounding box center [755, 430] width 89 height 25
click at [847, 204] on button "Actions" at bounding box center [855, 205] width 104 height 26
click at [835, 235] on link "Enregistrer" at bounding box center [854, 234] width 104 height 17
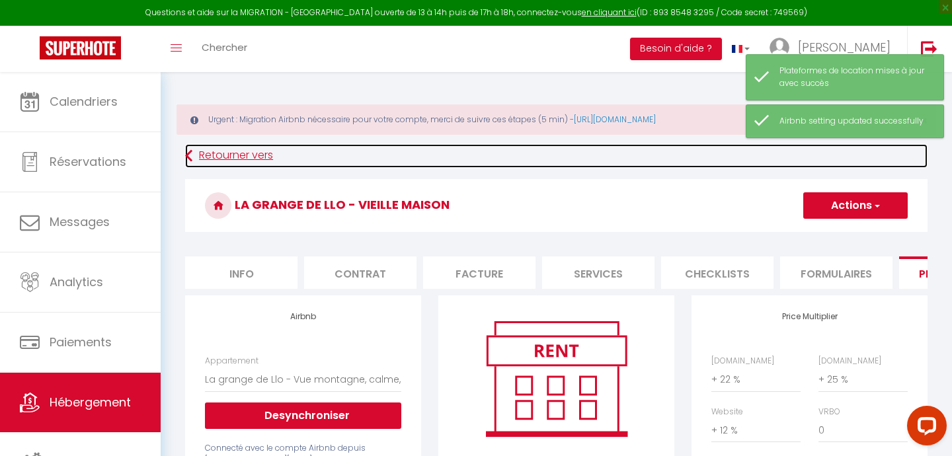
click at [248, 151] on link "Retourner vers" at bounding box center [556, 156] width 742 height 24
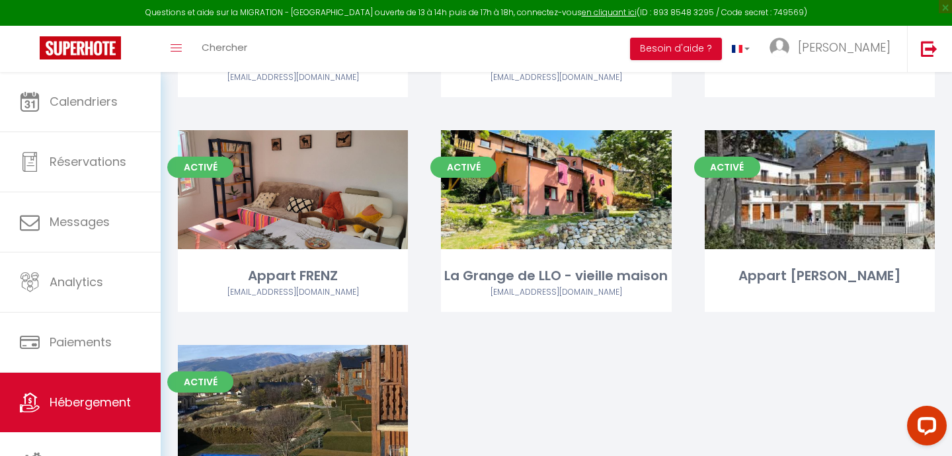
scroll to position [1492, 0]
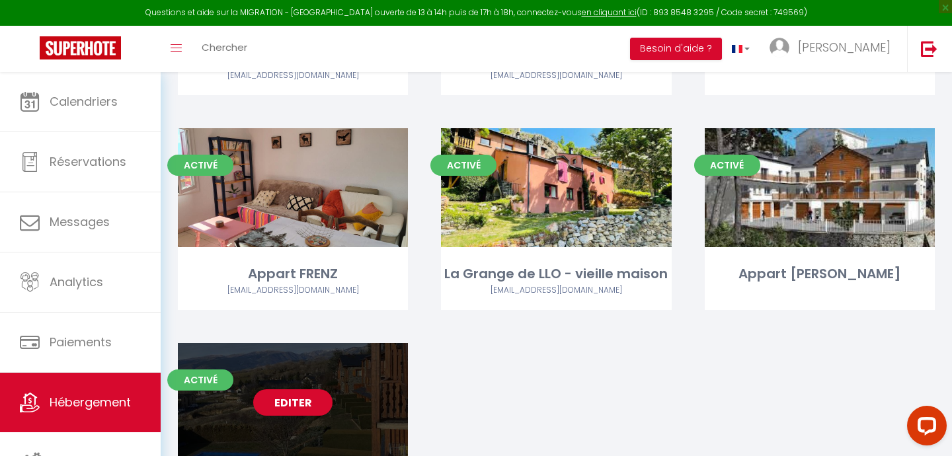
click at [285, 395] on div "Editer" at bounding box center [293, 402] width 230 height 119
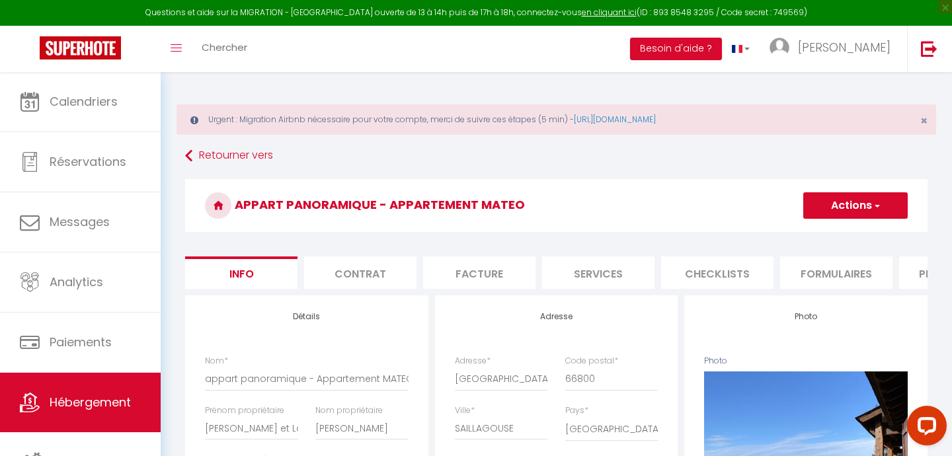
click at [921, 274] on li "Plateformes" at bounding box center [955, 272] width 112 height 32
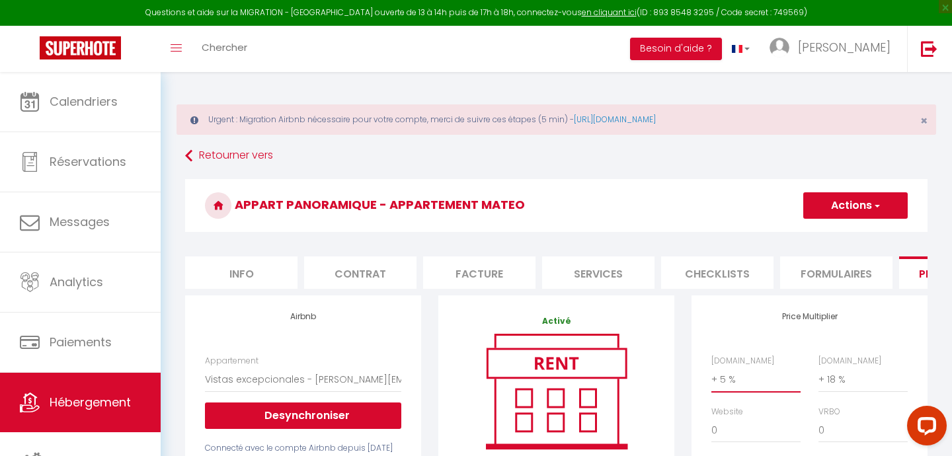
click at [726, 385] on select "0 + 1 % + 2 % + 3 % + 4 % + 5 % + 6 % + 7 % + 8 % + 9 %" at bounding box center [755, 379] width 89 height 25
click at [838, 382] on select "0 + 1 % + 2 % + 3 % + 4 % + 5 % + 6 % + 7 % + 8 % + 9 %" at bounding box center [862, 379] width 89 height 25
click at [733, 429] on select "0 + 1 % + 2 % + 3 % + 4 % + 5 % + 6 % + 7 % + 8 % + 9 %" at bounding box center [755, 430] width 89 height 25
click at [837, 206] on button "Actions" at bounding box center [855, 205] width 104 height 26
click at [828, 234] on link "Enregistrer" at bounding box center [854, 234] width 104 height 17
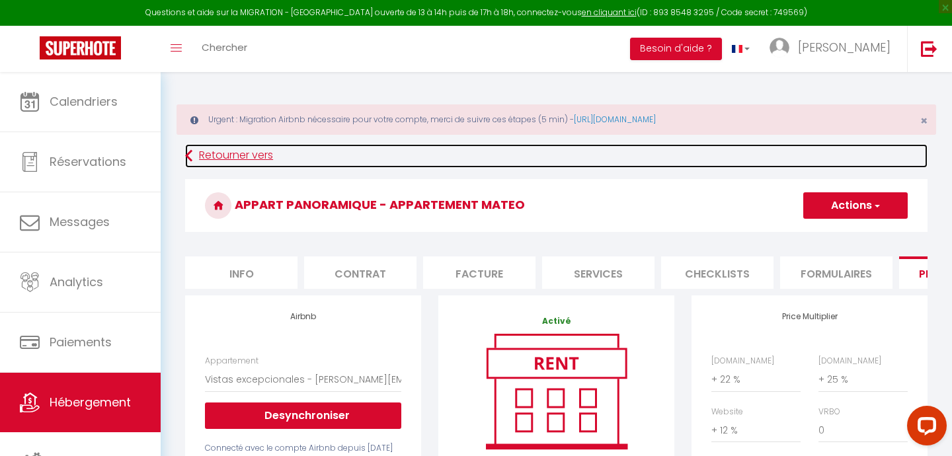
click at [231, 149] on link "Retourner vers" at bounding box center [556, 156] width 742 height 24
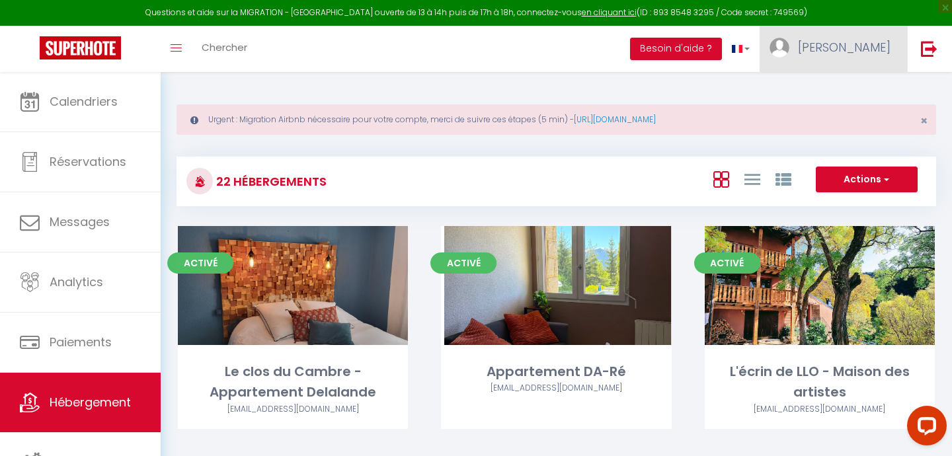
click at [874, 48] on span "[PERSON_NAME]" at bounding box center [844, 47] width 93 height 17
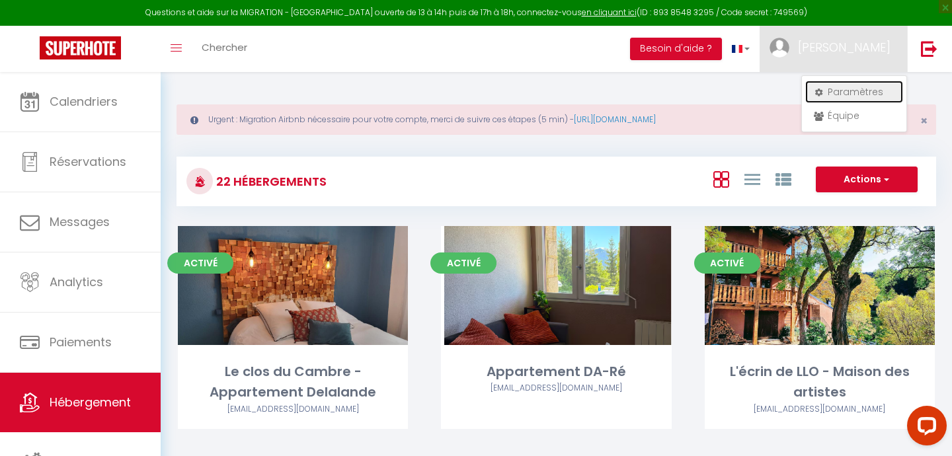
click at [855, 89] on link "Paramètres" at bounding box center [854, 92] width 98 height 22
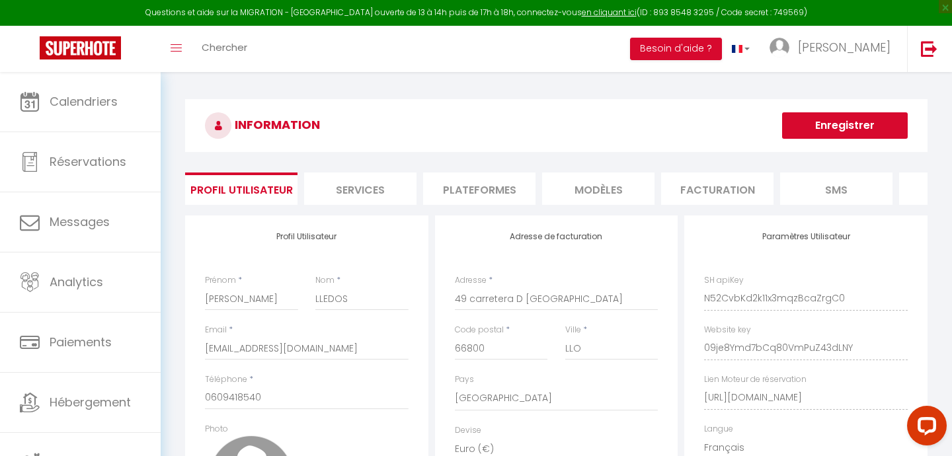
click at [489, 188] on li "Plateformes" at bounding box center [479, 188] width 112 height 32
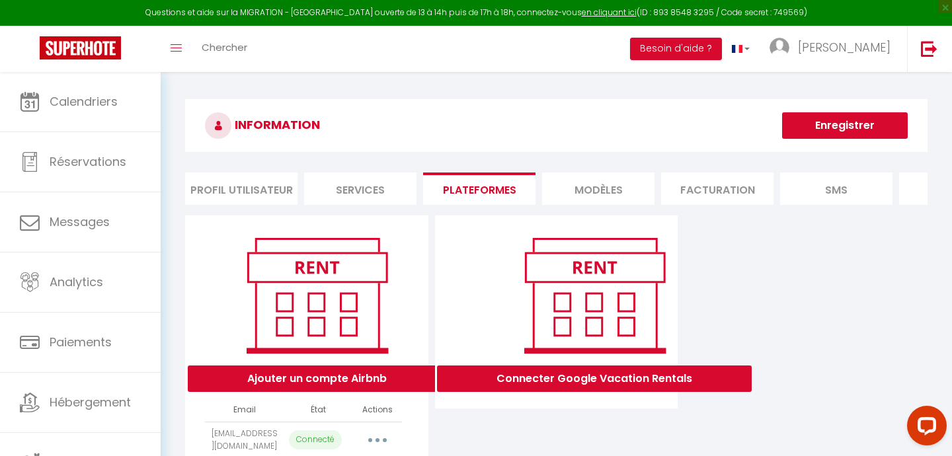
scroll to position [72, 0]
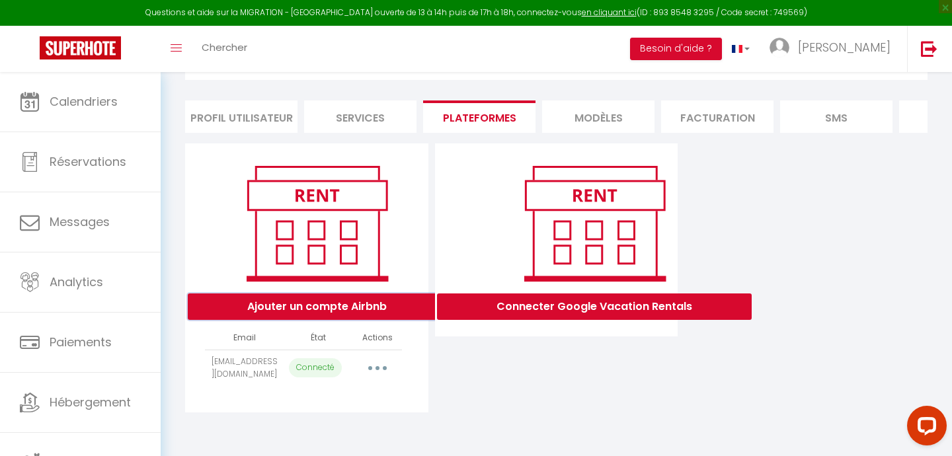
click at [291, 302] on button "Ajouter un compte Airbnb" at bounding box center [317, 306] width 258 height 26
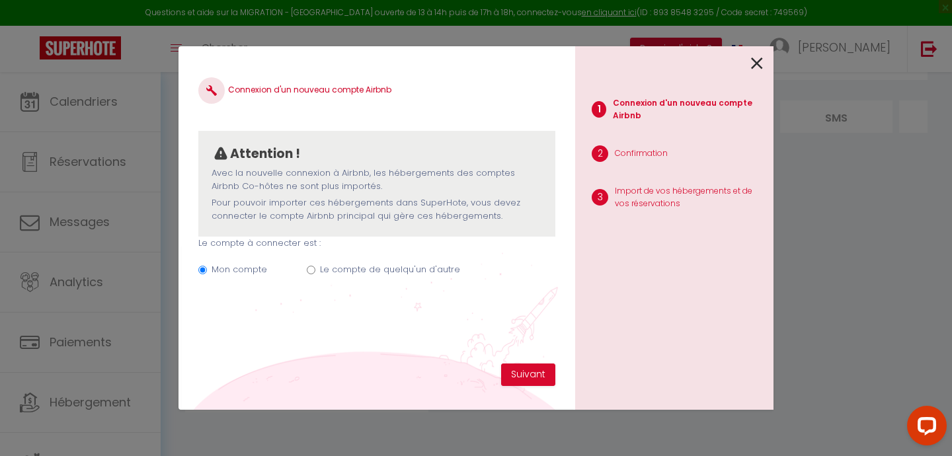
click at [309, 271] on input "Le compte de quelqu'un d'autre" at bounding box center [311, 270] width 9 height 9
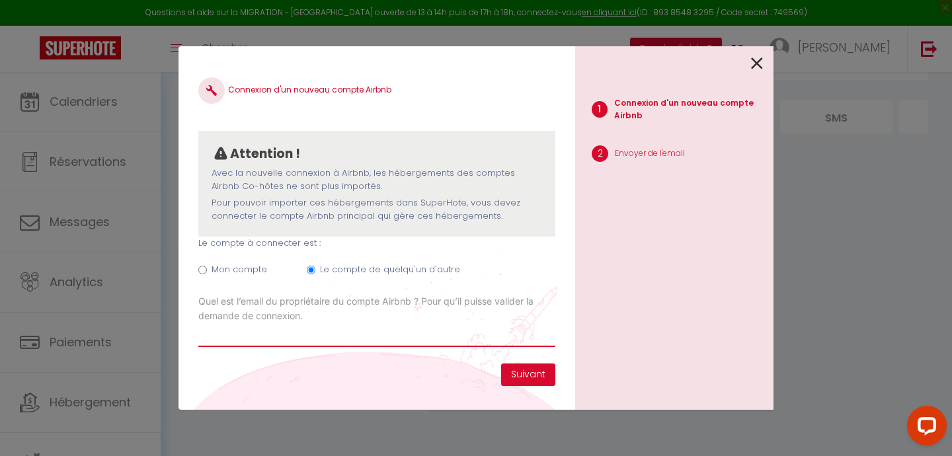
click at [247, 334] on input "Email connexion Airbnb" at bounding box center [376, 335] width 357 height 24
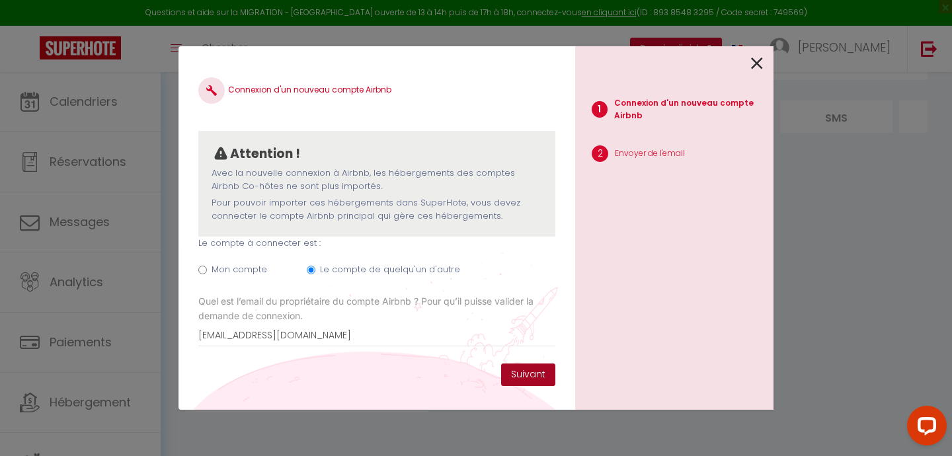
click at [530, 371] on button "Suivant" at bounding box center [528, 375] width 54 height 22
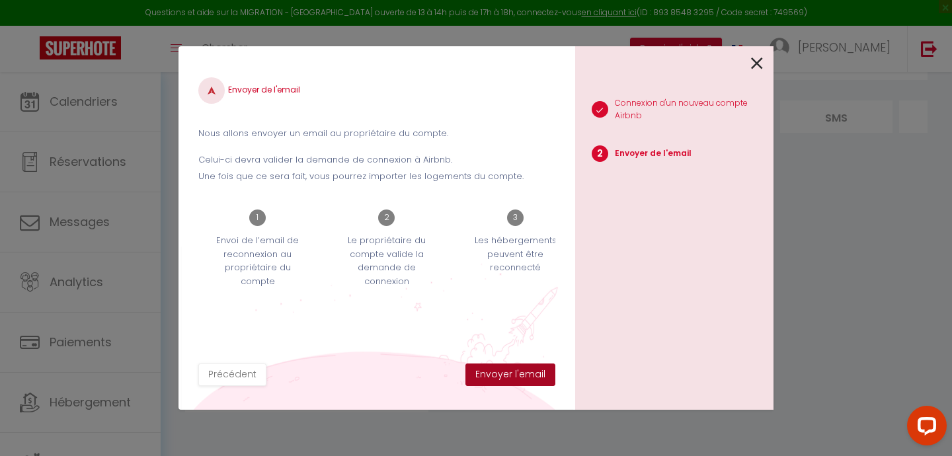
click at [507, 375] on button "Envoyer l'email" at bounding box center [510, 375] width 90 height 22
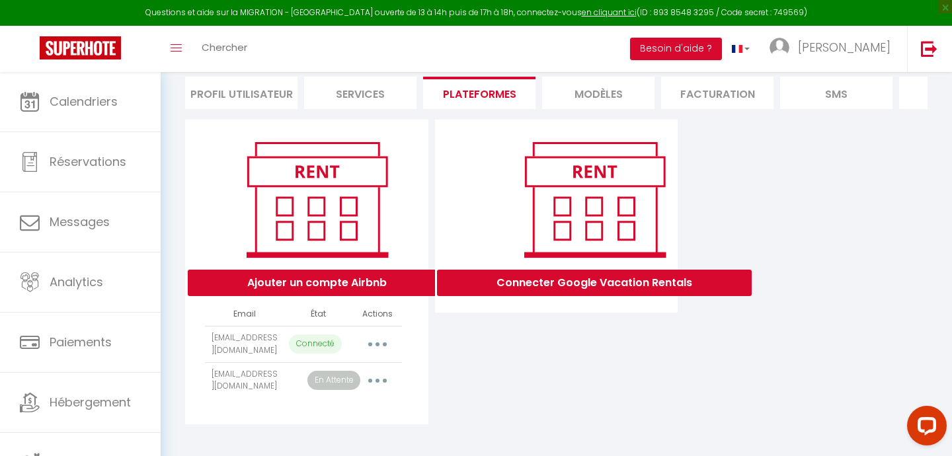
scroll to position [101, 0]
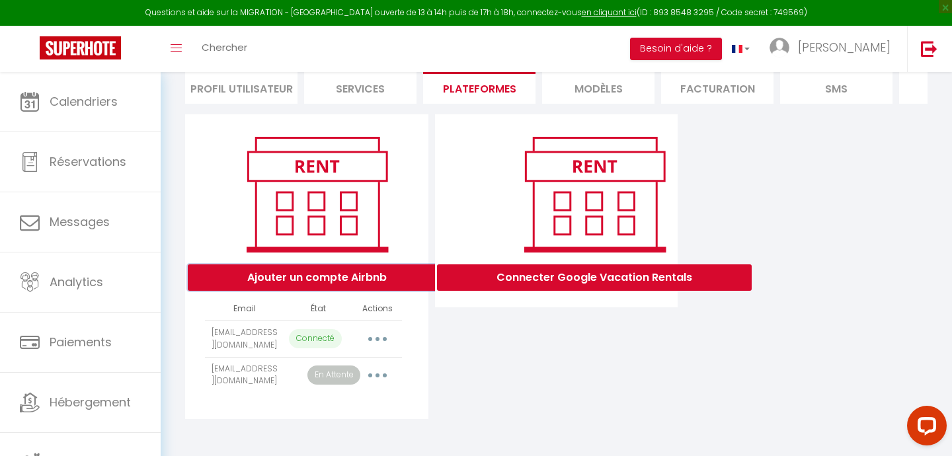
click at [352, 275] on button "Ajouter un compte Airbnb" at bounding box center [317, 277] width 258 height 26
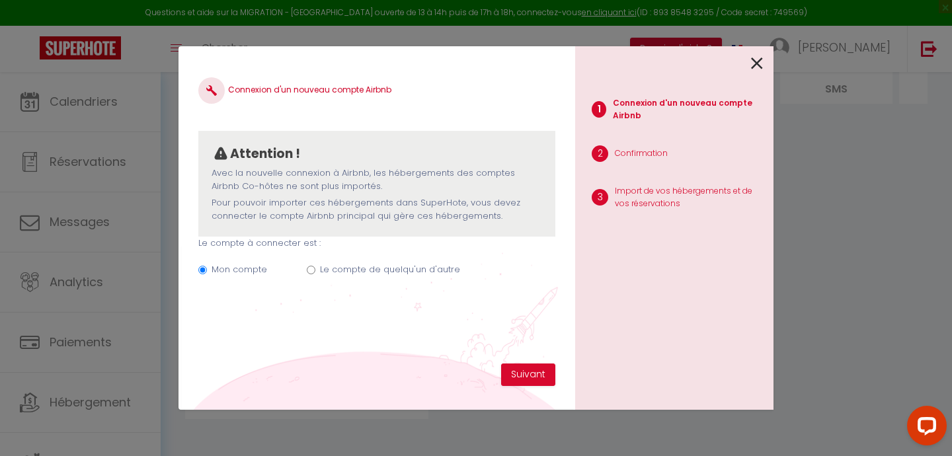
click at [333, 272] on label "Le compte de quelqu'un d'autre" at bounding box center [390, 269] width 140 height 13
click at [315, 272] on input "Le compte de quelqu'un d'autre" at bounding box center [311, 270] width 9 height 9
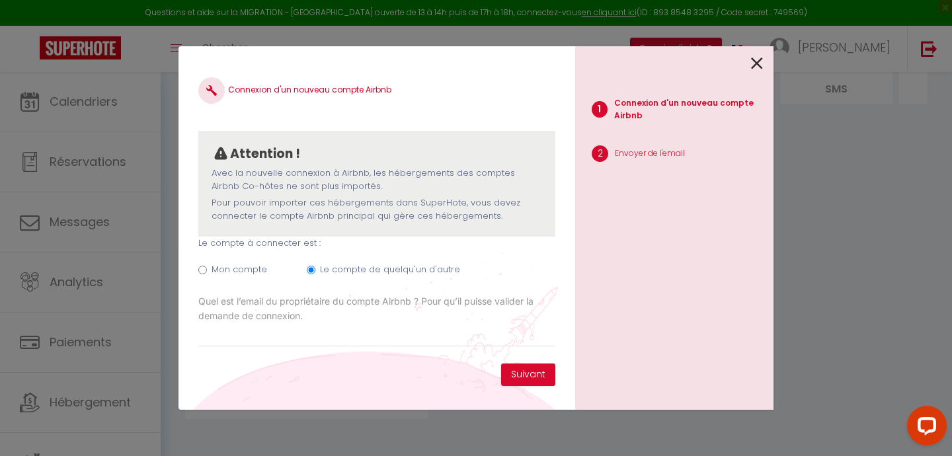
click at [298, 303] on label "Quel est l’email du propriétaire du compte Airbnb ? Pour qu’il puisse valider l…" at bounding box center [376, 308] width 357 height 29
click at [0, 0] on input "[EMAIL_ADDRESS][DOMAIN_NAME]" at bounding box center [0, 0] width 0 height 0
click at [257, 343] on input "Email connexion Airbnb" at bounding box center [376, 335] width 357 height 24
click at [525, 373] on button "Suivant" at bounding box center [528, 375] width 54 height 22
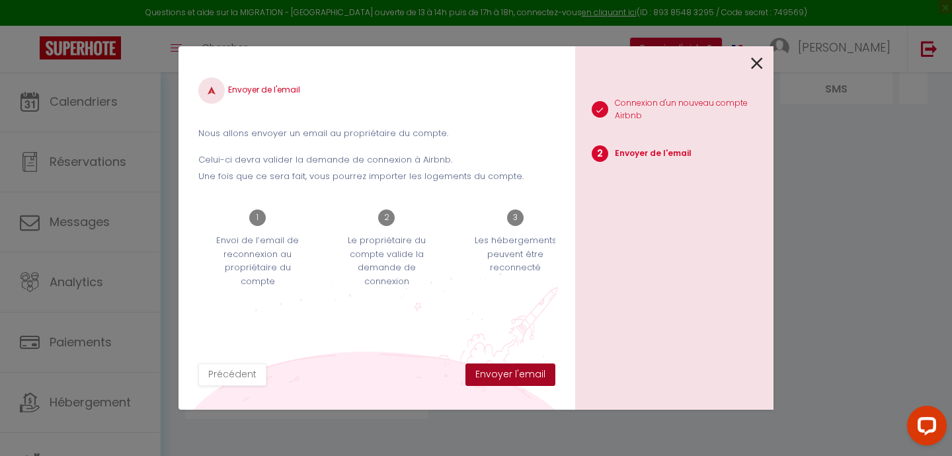
click at [516, 372] on button "Envoyer l'email" at bounding box center [510, 375] width 90 height 22
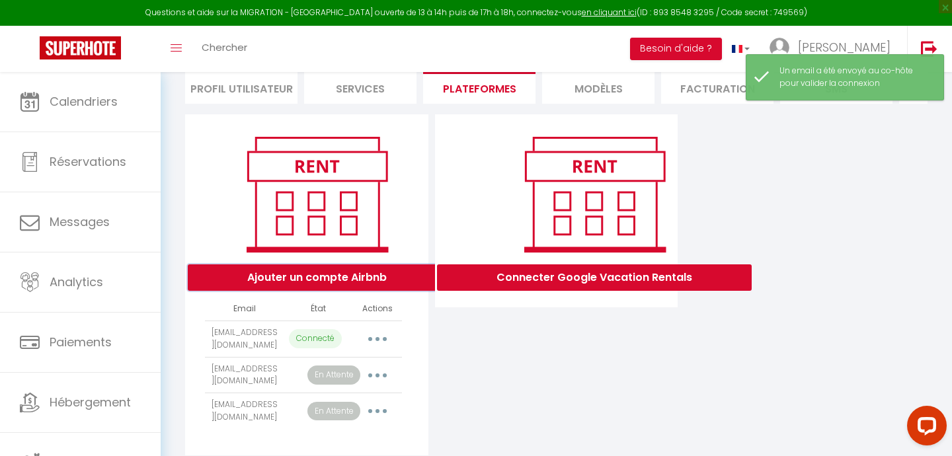
click at [353, 278] on button "Ajouter un compte Airbnb" at bounding box center [317, 277] width 258 height 26
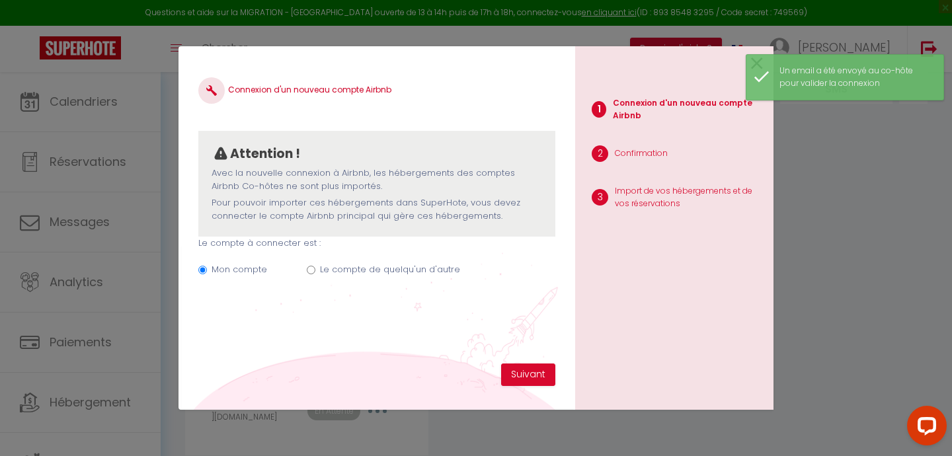
click at [354, 275] on label "Le compte de quelqu'un d'autre" at bounding box center [390, 269] width 140 height 13
click at [315, 274] on input "Le compte de quelqu'un d'autre" at bounding box center [311, 270] width 9 height 9
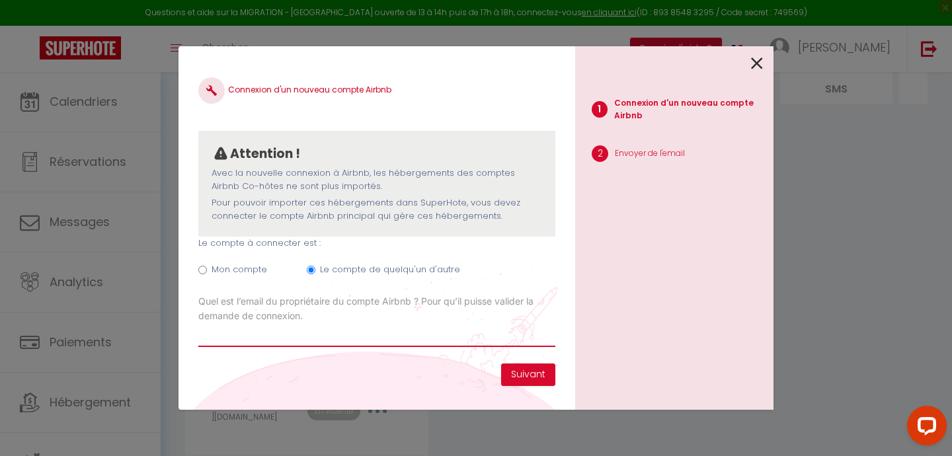
click at [250, 336] on input "Email connexion Airbnb" at bounding box center [376, 335] width 357 height 24
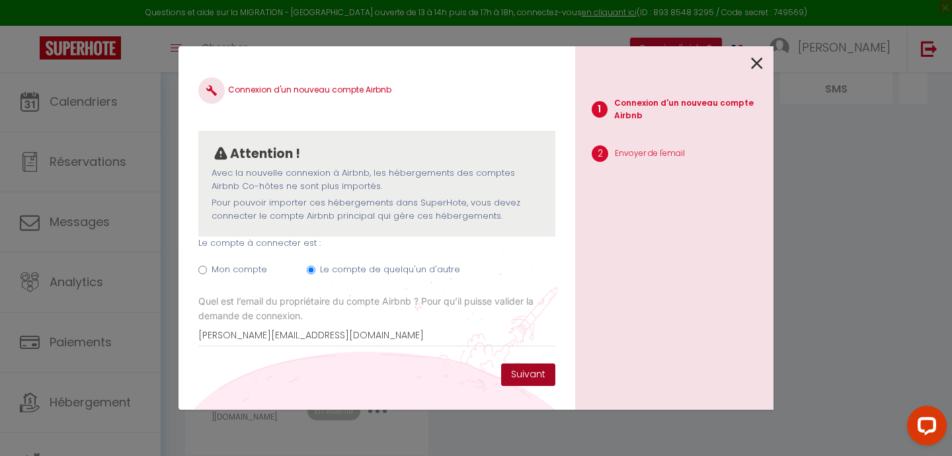
click at [529, 373] on button "Suivant" at bounding box center [528, 375] width 54 height 22
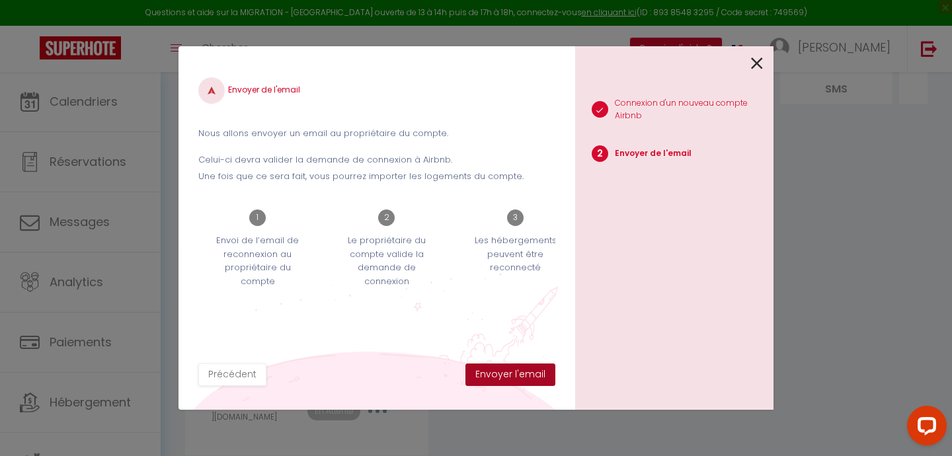
click at [521, 371] on button "Envoyer l'email" at bounding box center [510, 375] width 90 height 22
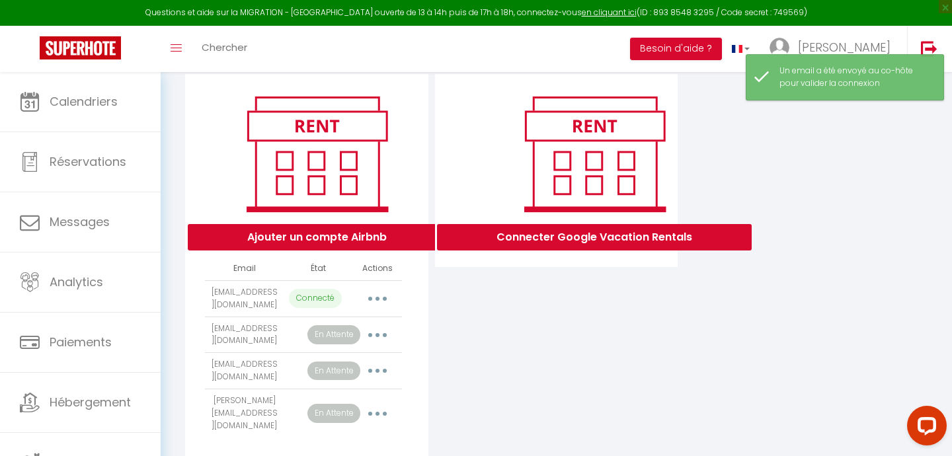
scroll to position [174, 0]
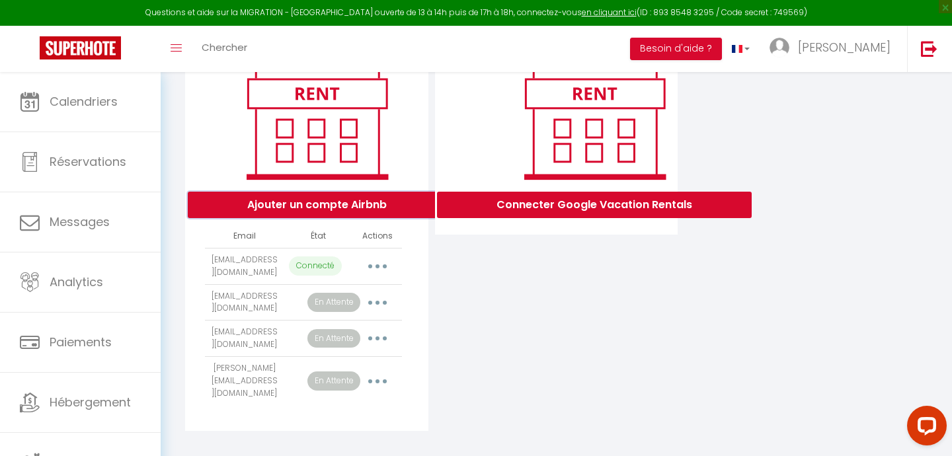
click at [307, 202] on button "Ajouter un compte Airbnb" at bounding box center [317, 205] width 258 height 26
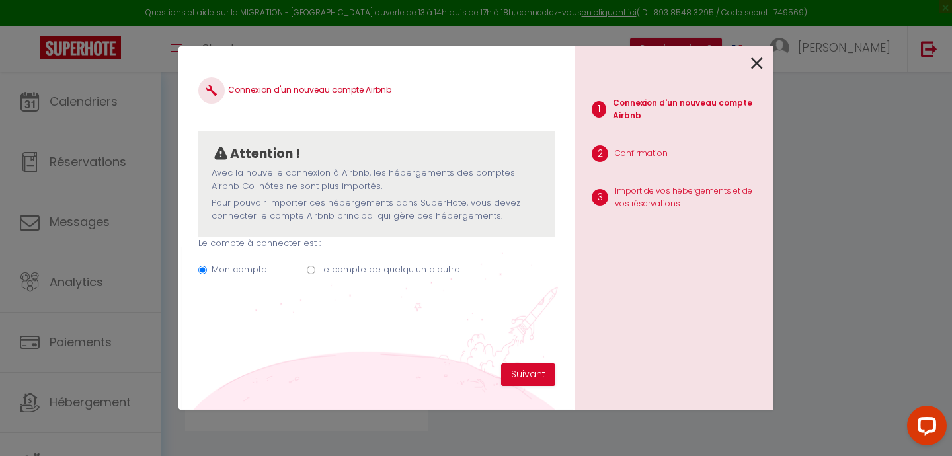
click at [337, 274] on label "Le compte de quelqu'un d'autre" at bounding box center [390, 269] width 140 height 13
click at [315, 274] on input "Le compte de quelqu'un d'autre" at bounding box center [311, 270] width 9 height 9
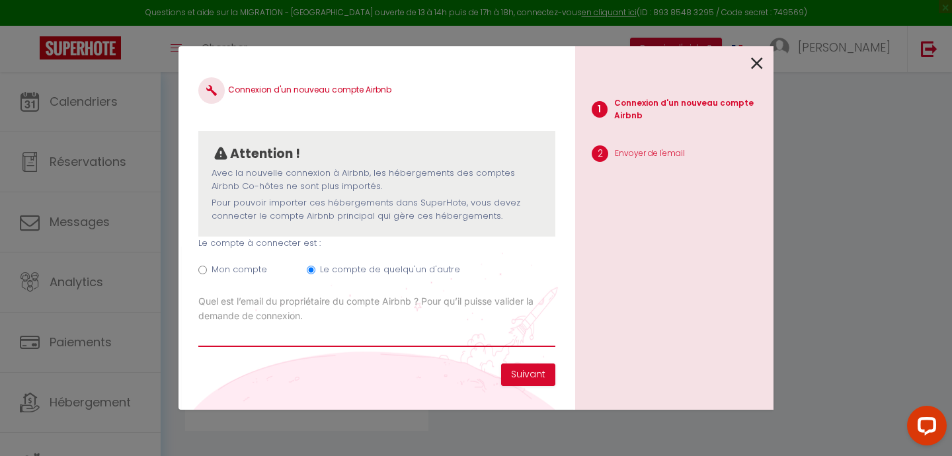
click at [239, 335] on input "Email connexion Airbnb" at bounding box center [376, 335] width 357 height 24
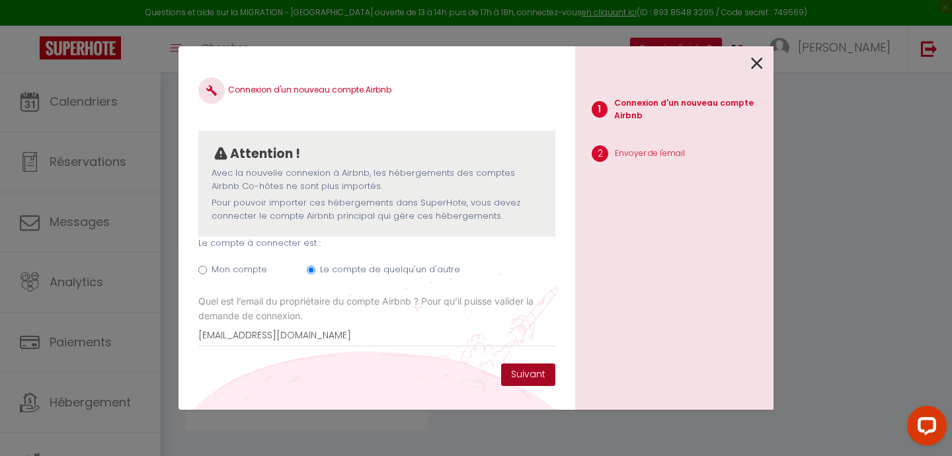
click at [519, 373] on button "Suivant" at bounding box center [528, 375] width 54 height 22
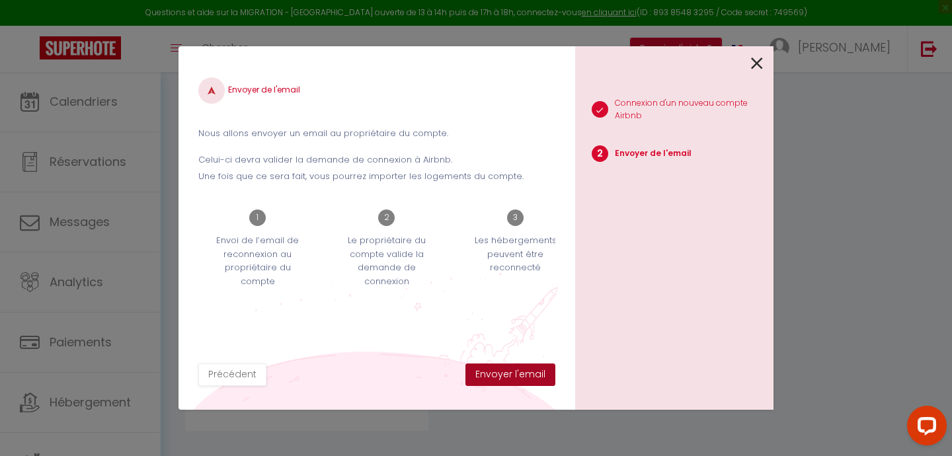
click at [505, 371] on button "Envoyer l'email" at bounding box center [510, 375] width 90 height 22
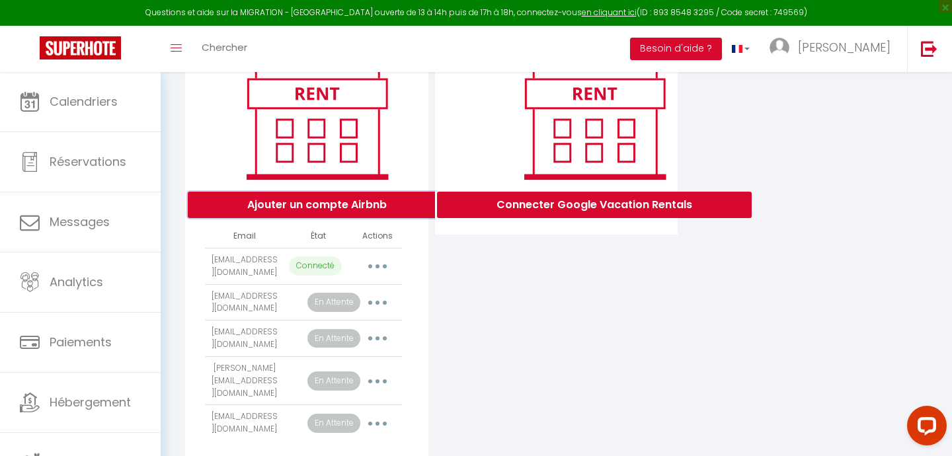
click at [303, 204] on button "Ajouter un compte Airbnb" at bounding box center [317, 205] width 258 height 26
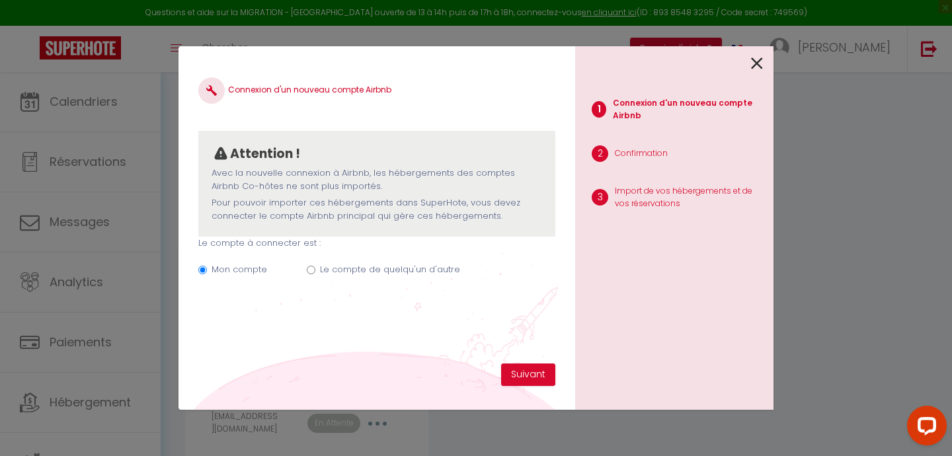
click at [309, 269] on input "Le compte de quelqu'un d'autre" at bounding box center [311, 270] width 9 height 9
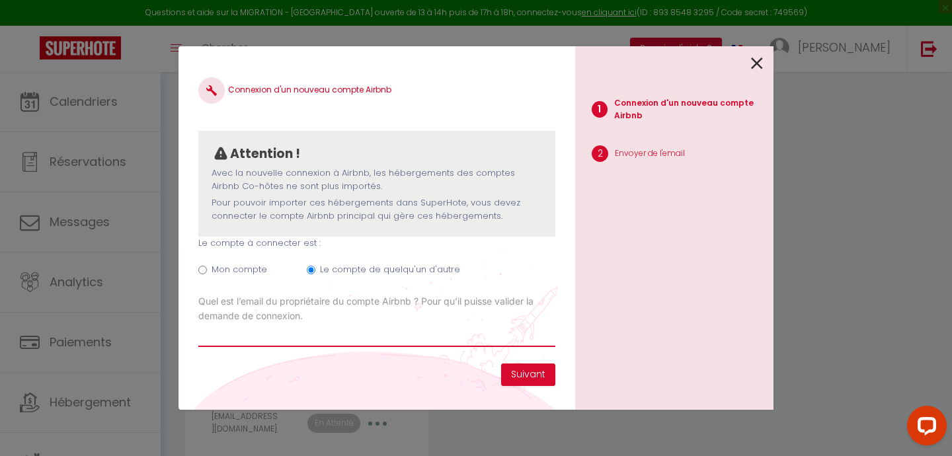
click at [266, 338] on input "Email connexion Airbnb" at bounding box center [376, 335] width 357 height 24
paste input "[EMAIL_ADDRESS][DOMAIN_NAME]"
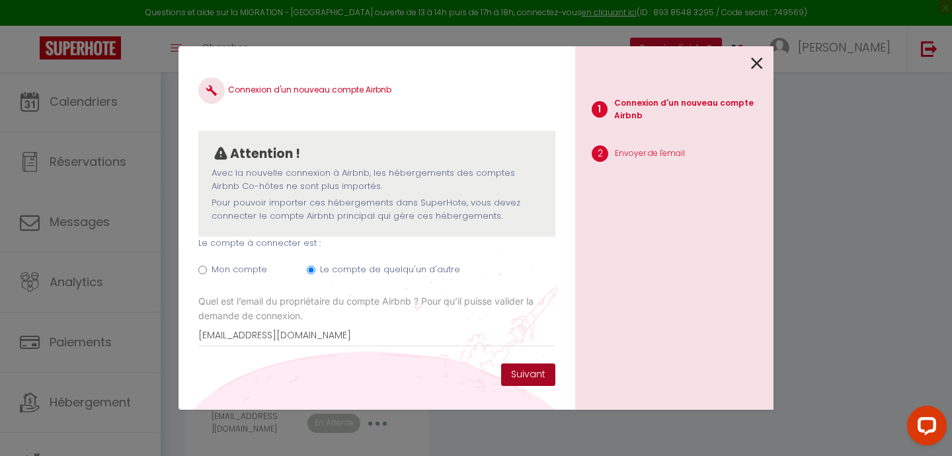
click at [532, 373] on button "Suivant" at bounding box center [528, 375] width 54 height 22
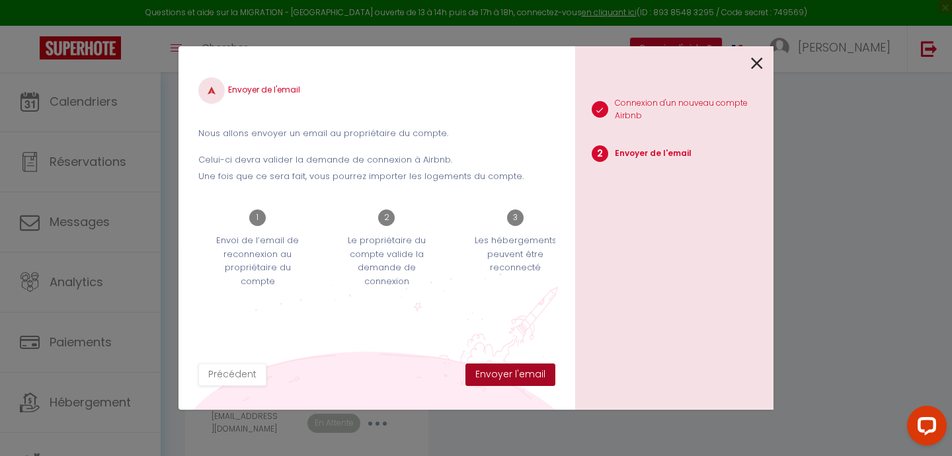
click at [532, 373] on button "Envoyer l'email" at bounding box center [510, 375] width 90 height 22
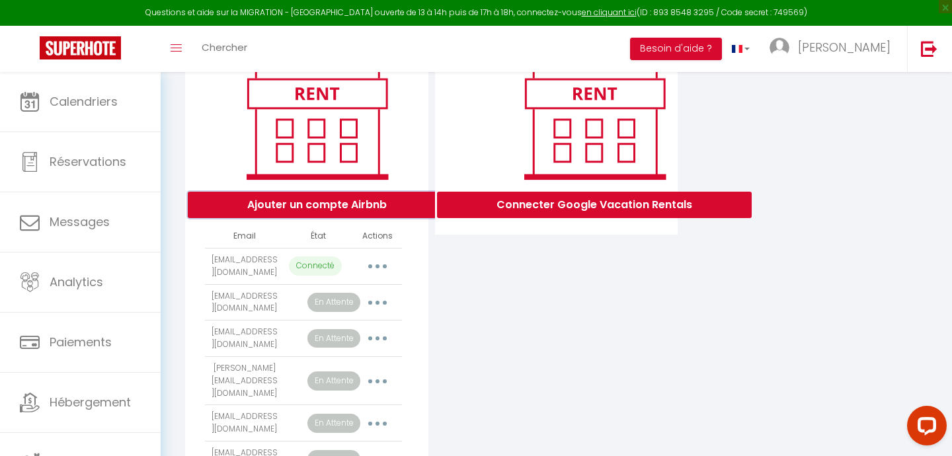
click at [338, 202] on button "Ajouter un compte Airbnb" at bounding box center [317, 205] width 258 height 26
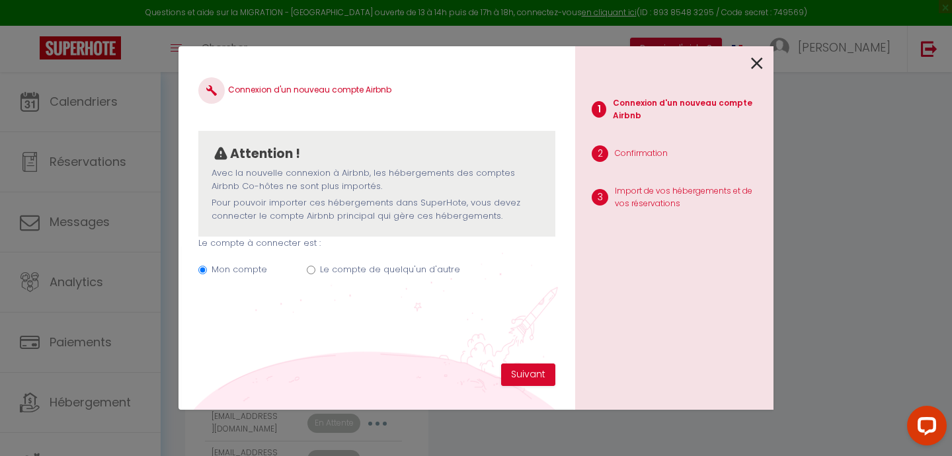
click at [309, 269] on input "Le compte de quelqu'un d'autre" at bounding box center [311, 270] width 9 height 9
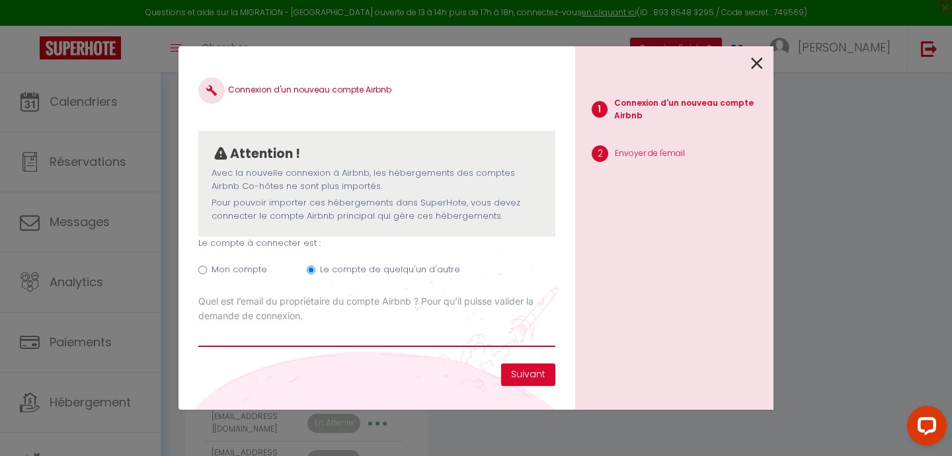
click at [247, 331] on input "Email connexion Airbnb" at bounding box center [376, 335] width 357 height 24
paste input "[PERSON_NAME][EMAIL_ADDRESS][DOMAIN_NAME]"
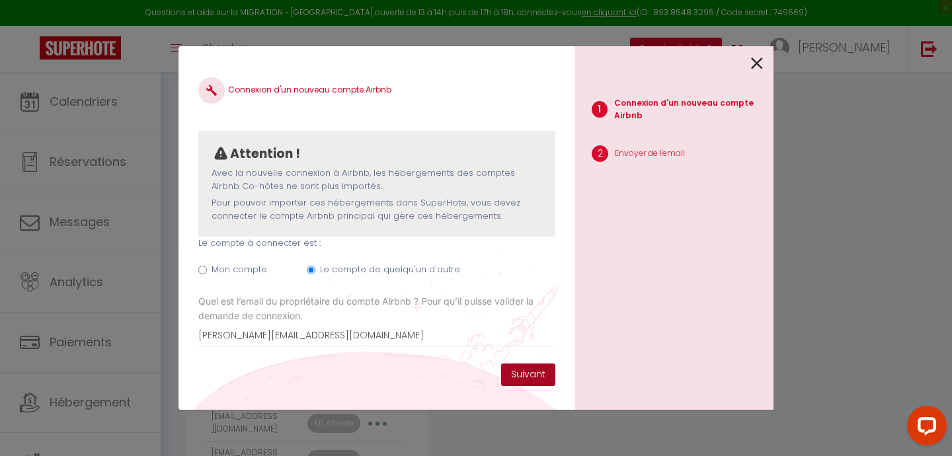
click at [527, 374] on button "Suivant" at bounding box center [528, 375] width 54 height 22
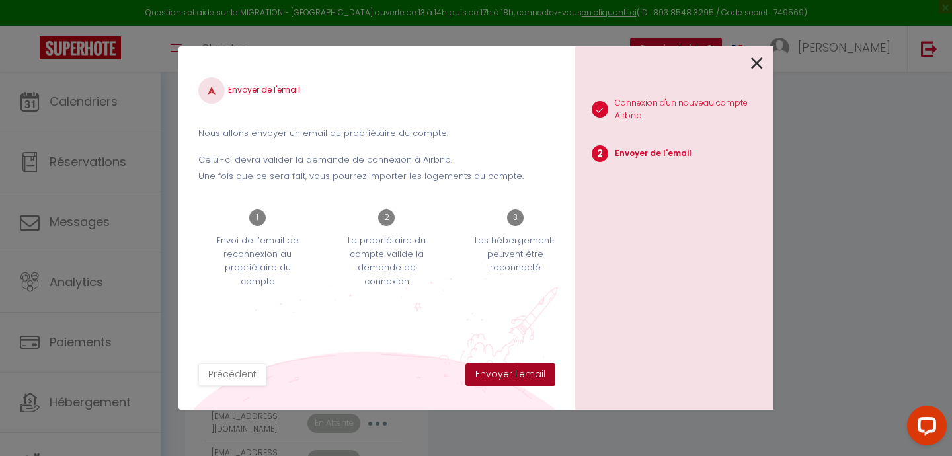
click at [527, 374] on button "Envoyer l'email" at bounding box center [510, 375] width 90 height 22
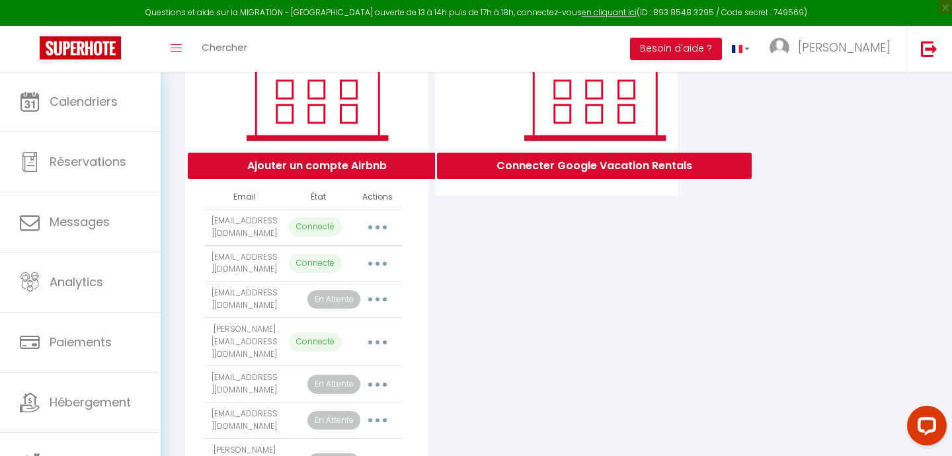
scroll to position [210, 0]
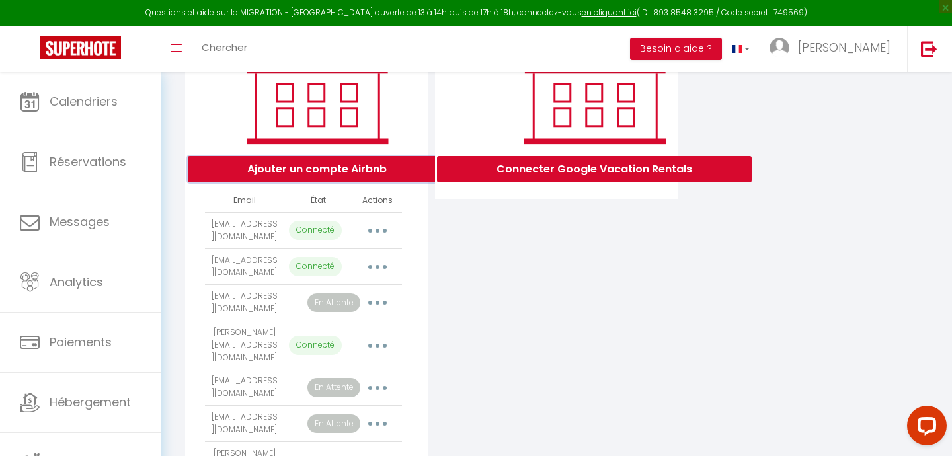
click at [298, 169] on button "Ajouter un compte Airbnb" at bounding box center [317, 169] width 258 height 26
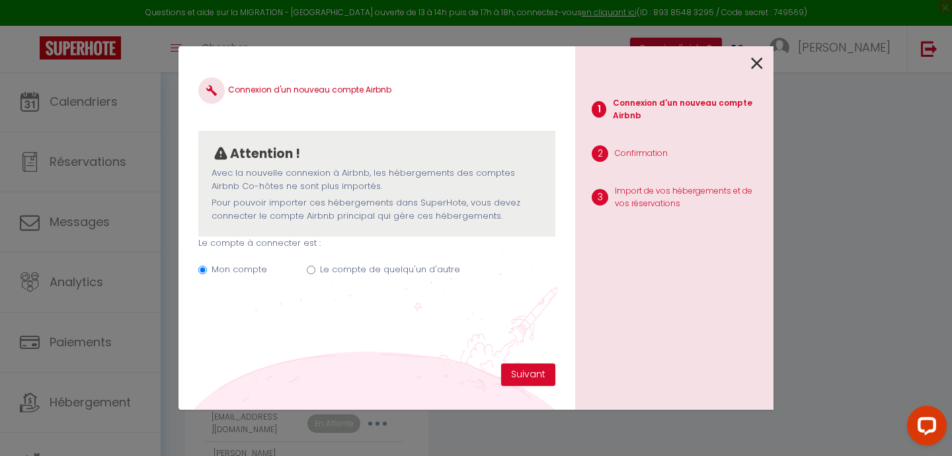
click at [334, 270] on label "Le compte de quelqu'un d'autre" at bounding box center [390, 269] width 140 height 13
click at [315, 270] on input "Le compte de quelqu'un d'autre" at bounding box center [311, 270] width 9 height 9
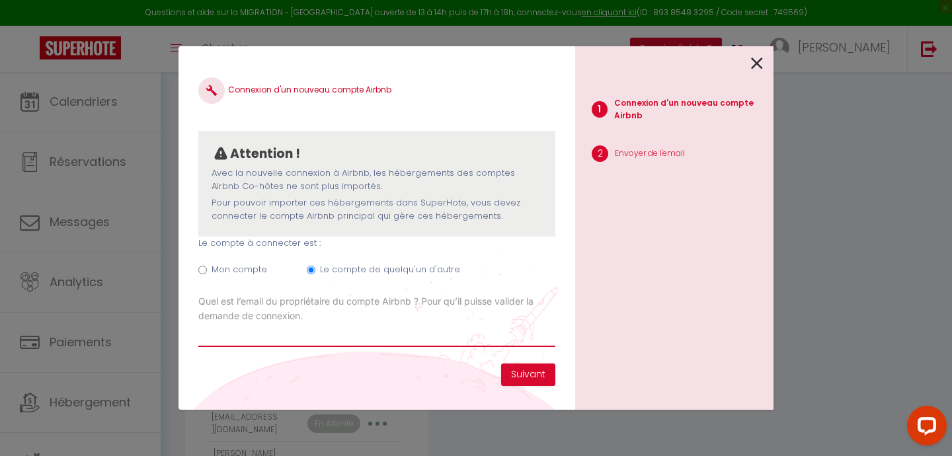
click at [266, 340] on input "Email connexion Airbnb" at bounding box center [376, 335] width 357 height 24
paste input "[EMAIL_ADDRESS][DOMAIN_NAME]"
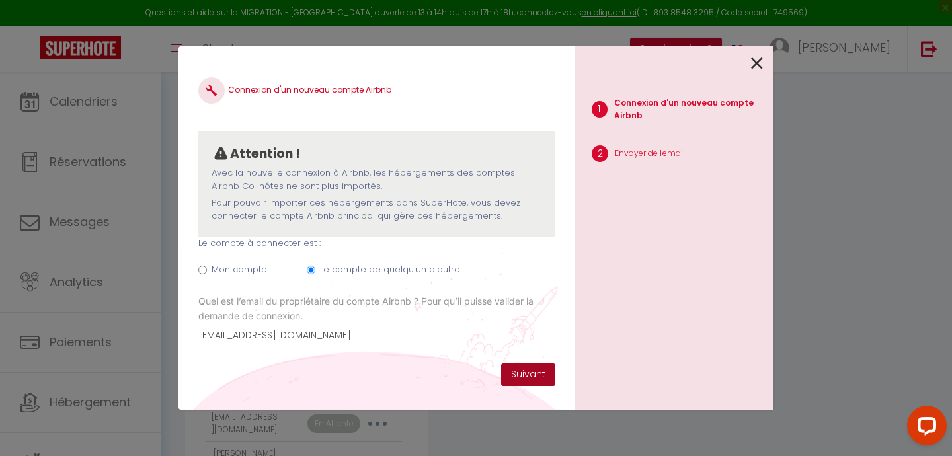
click at [514, 376] on button "Suivant" at bounding box center [528, 375] width 54 height 22
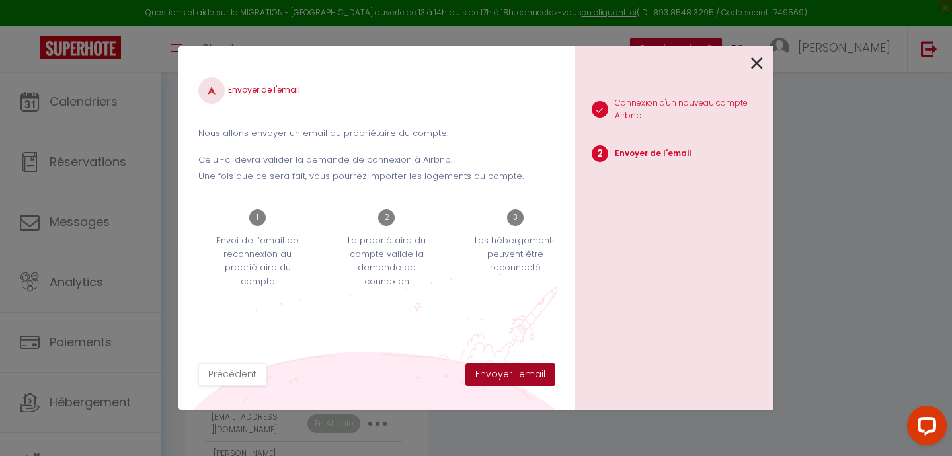
click at [504, 374] on button "Envoyer l'email" at bounding box center [510, 375] width 90 height 22
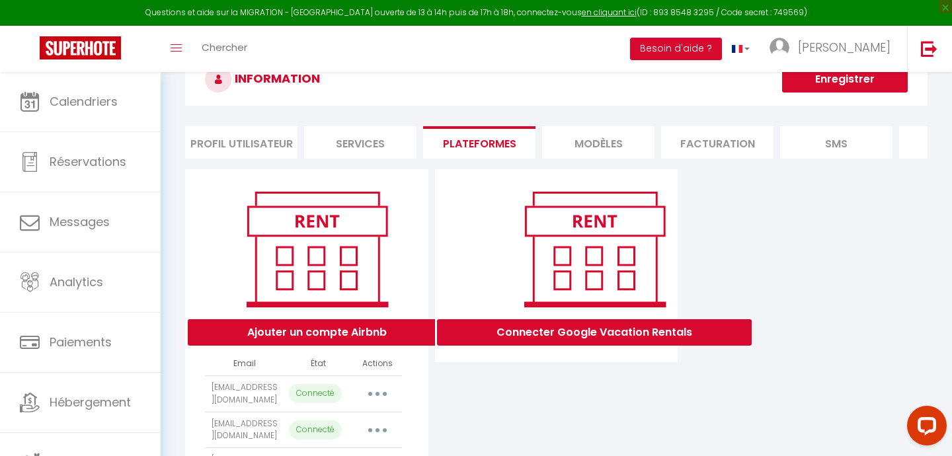
scroll to position [33, 0]
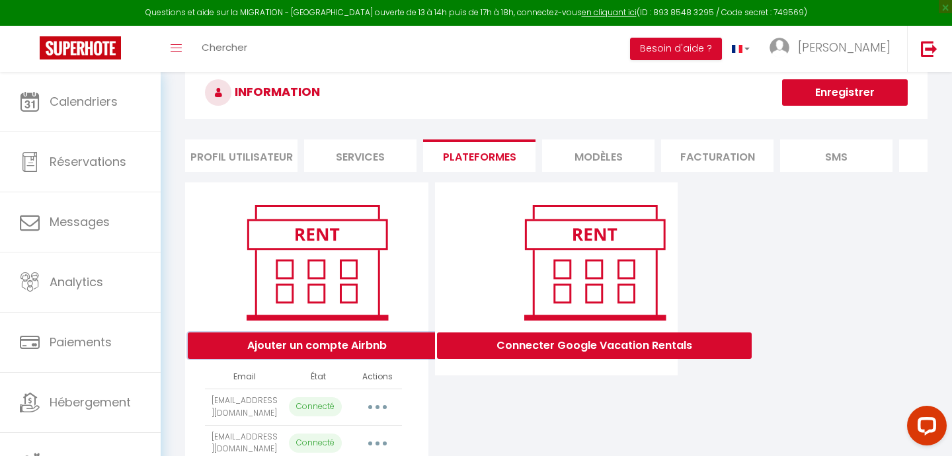
click at [297, 344] on button "Ajouter un compte Airbnb" at bounding box center [317, 345] width 258 height 26
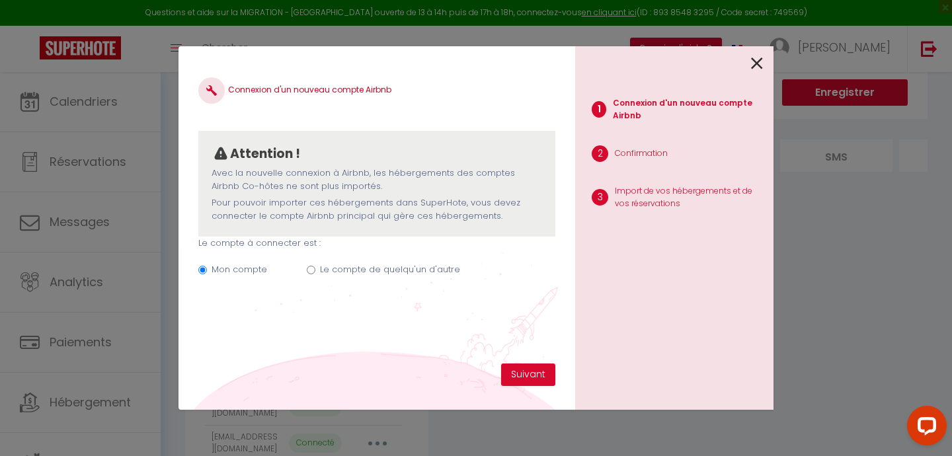
click at [338, 267] on label "Le compte de quelqu'un d'autre" at bounding box center [390, 269] width 140 height 13
click at [315, 267] on input "Le compte de quelqu'un d'autre" at bounding box center [311, 270] width 9 height 9
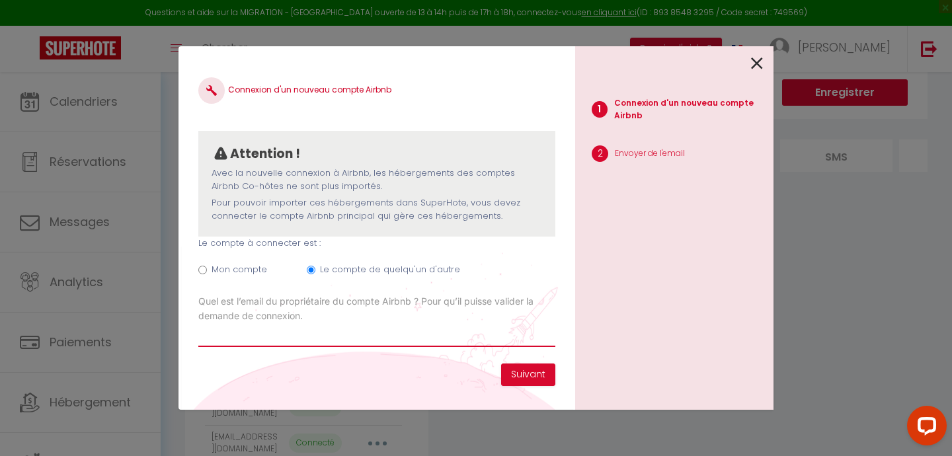
click at [254, 338] on input "Email connexion Airbnb" at bounding box center [376, 335] width 357 height 24
paste input "[EMAIL_ADDRESS][DOMAIN_NAME]"
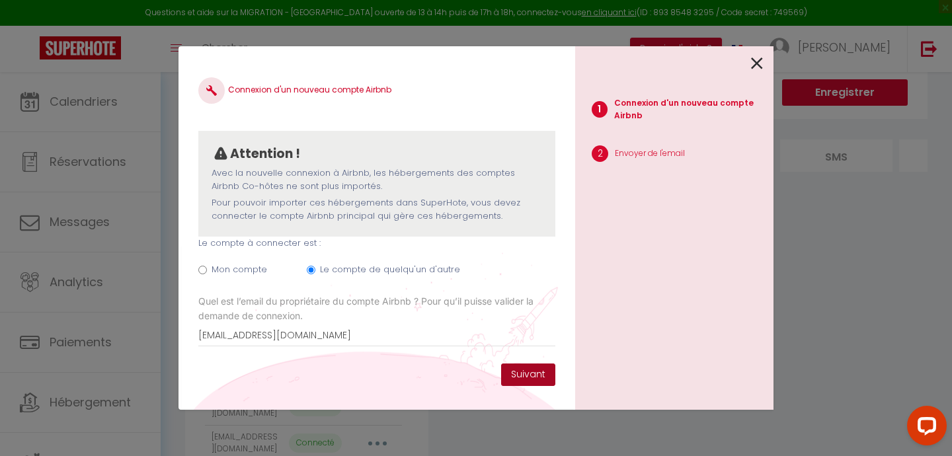
click at [528, 371] on button "Suivant" at bounding box center [528, 375] width 54 height 22
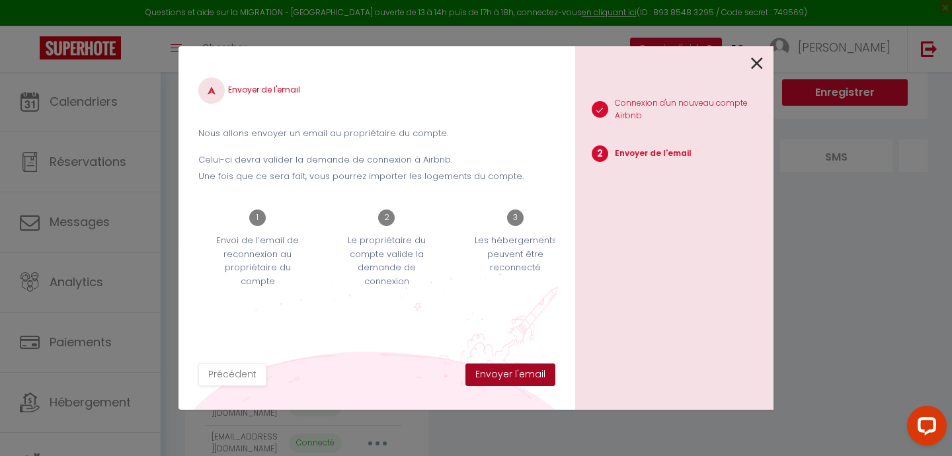
click at [528, 371] on button "Envoyer l'email" at bounding box center [510, 375] width 90 height 22
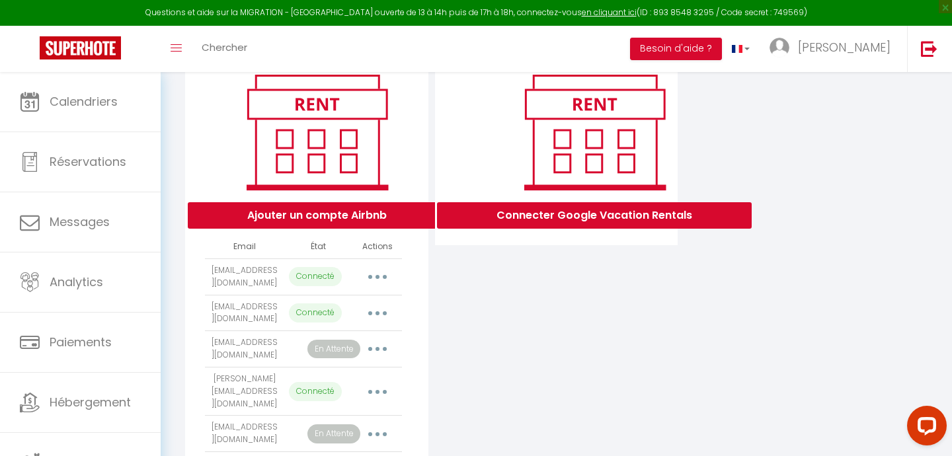
scroll to position [157, 0]
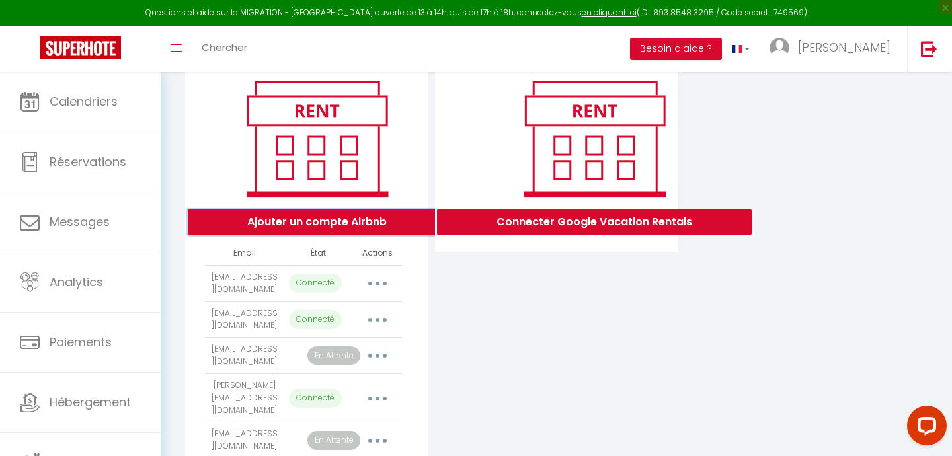
click at [315, 218] on button "Ajouter un compte Airbnb" at bounding box center [317, 222] width 258 height 26
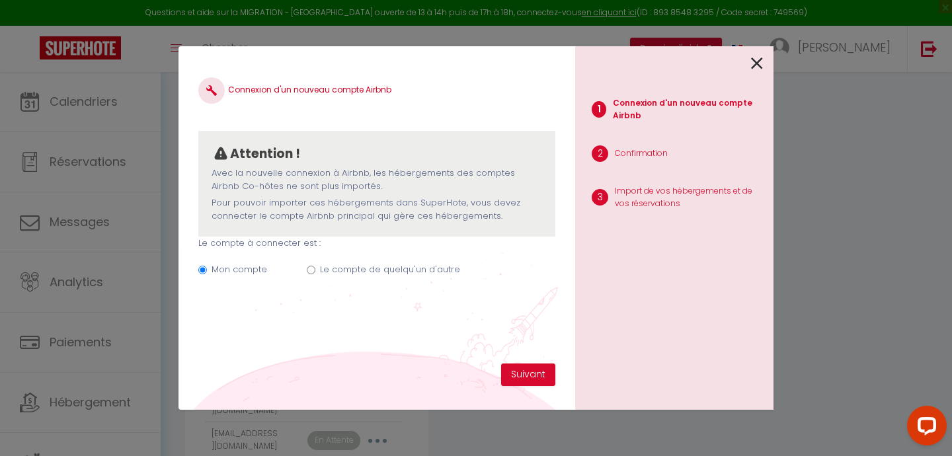
click at [309, 268] on input "Le compte de quelqu'un d'autre" at bounding box center [311, 270] width 9 height 9
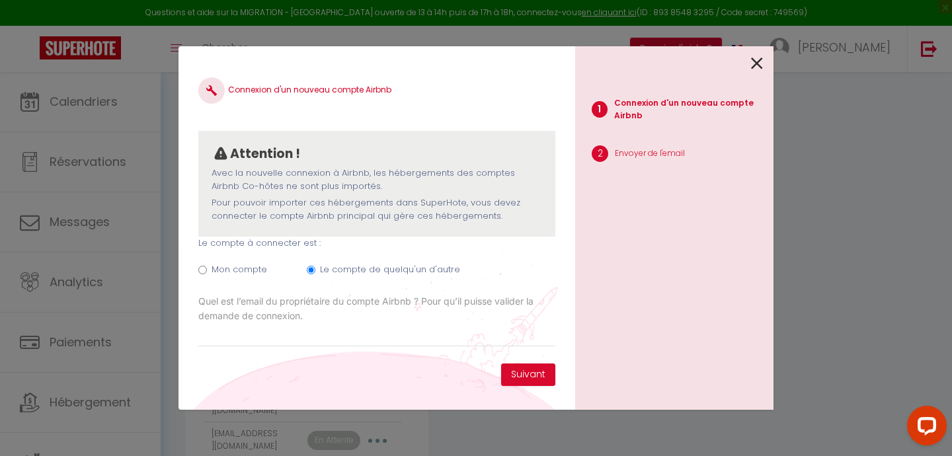
click at [757, 65] on icon at bounding box center [757, 64] width 12 height 20
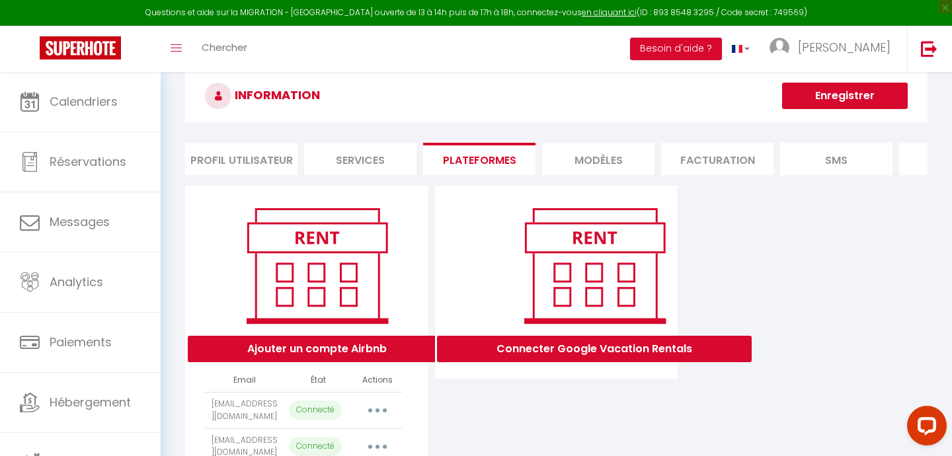
scroll to position [0, 0]
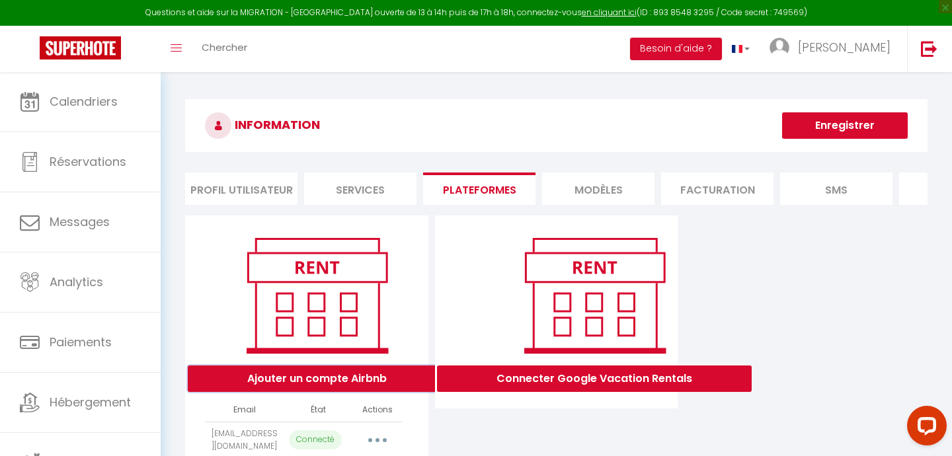
click at [350, 374] on button "Ajouter un compte Airbnb" at bounding box center [317, 378] width 258 height 26
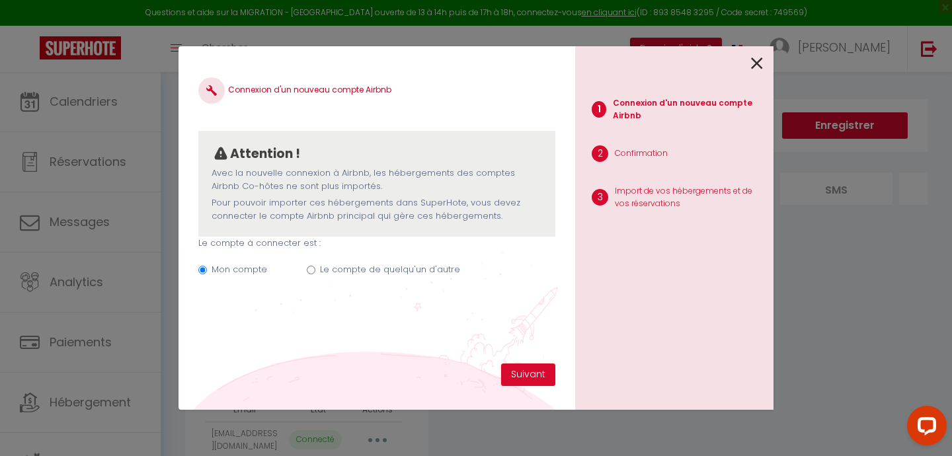
click at [755, 65] on icon at bounding box center [757, 64] width 12 height 20
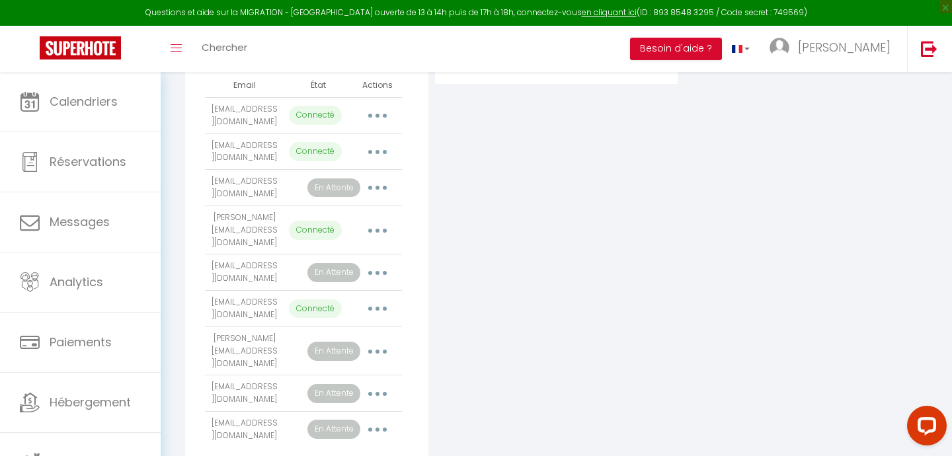
scroll to position [326, 0]
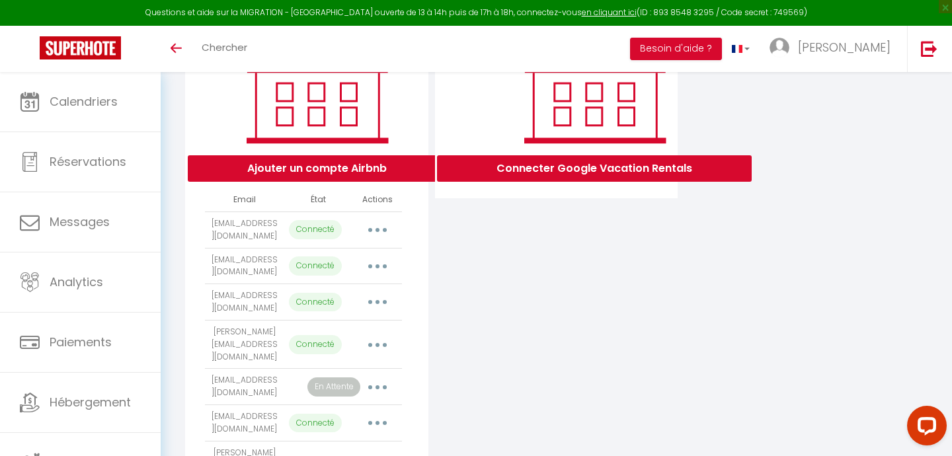
scroll to position [130, 0]
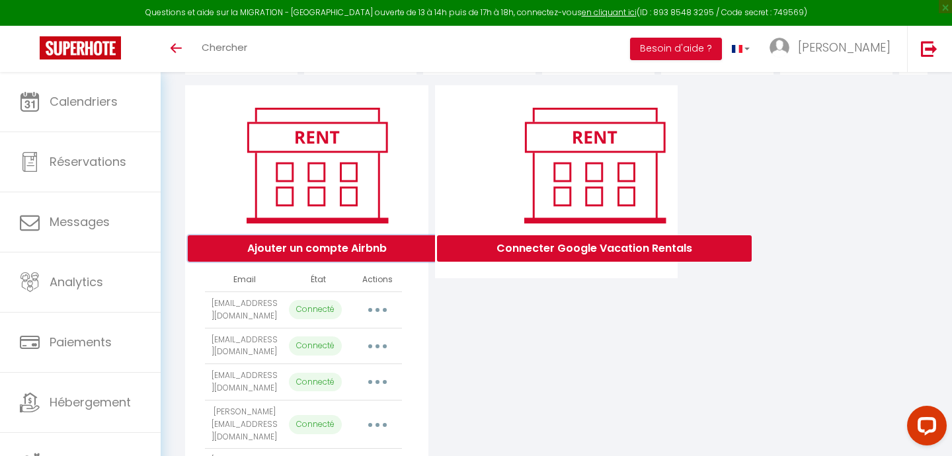
click at [341, 251] on button "Ajouter un compte Airbnb" at bounding box center [317, 248] width 258 height 26
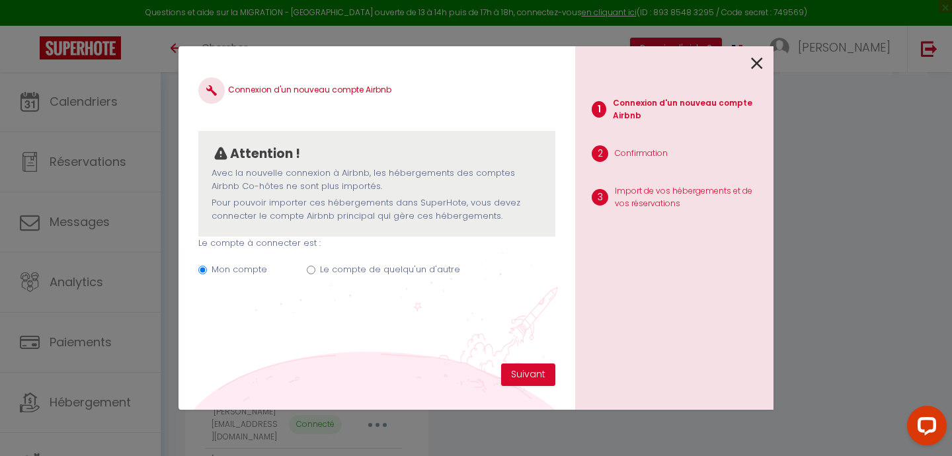
click at [308, 272] on input "Le compte de quelqu'un d'autre" at bounding box center [311, 270] width 9 height 9
radio input "true"
radio input "false"
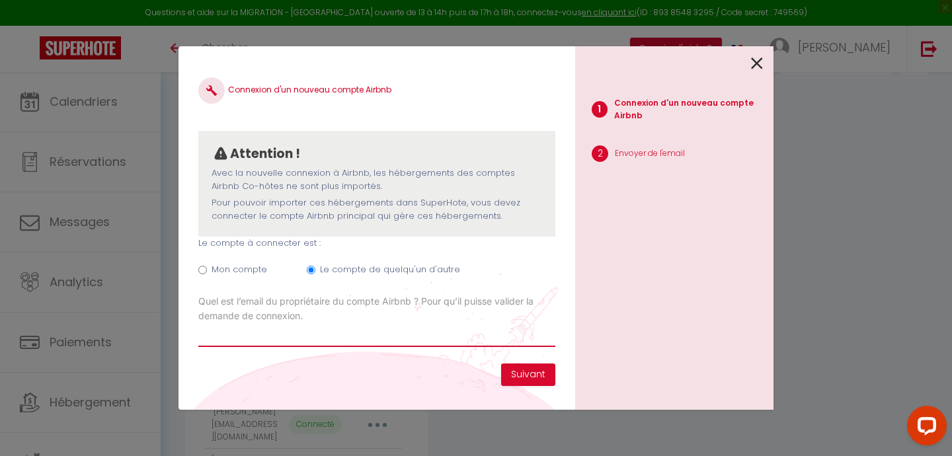
click at [254, 337] on input "Email connexion Airbnb" at bounding box center [376, 335] width 357 height 24
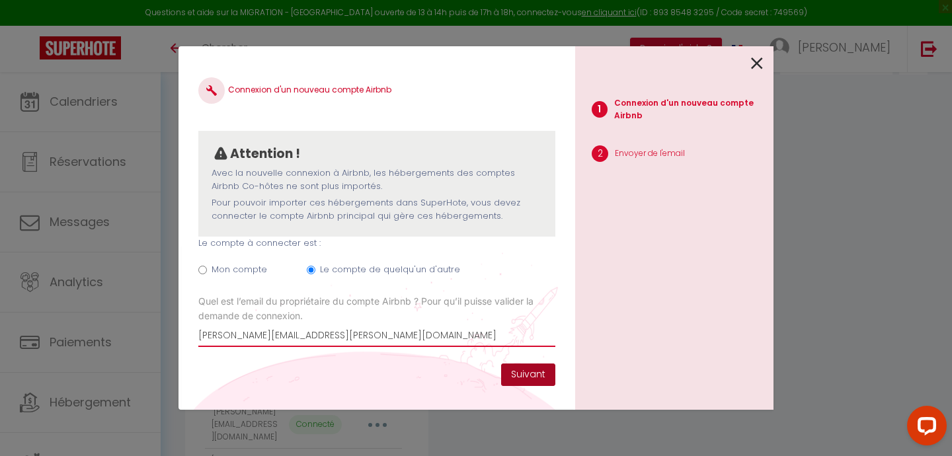
type input "[PERSON_NAME][EMAIL_ADDRESS][PERSON_NAME][DOMAIN_NAME]"
click at [525, 374] on button "Suivant" at bounding box center [528, 375] width 54 height 22
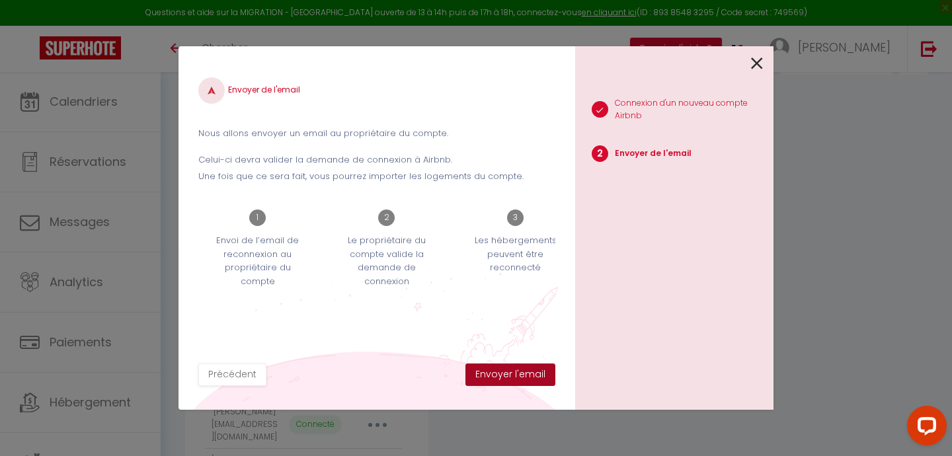
click at [525, 374] on button "Envoyer l'email" at bounding box center [510, 375] width 90 height 22
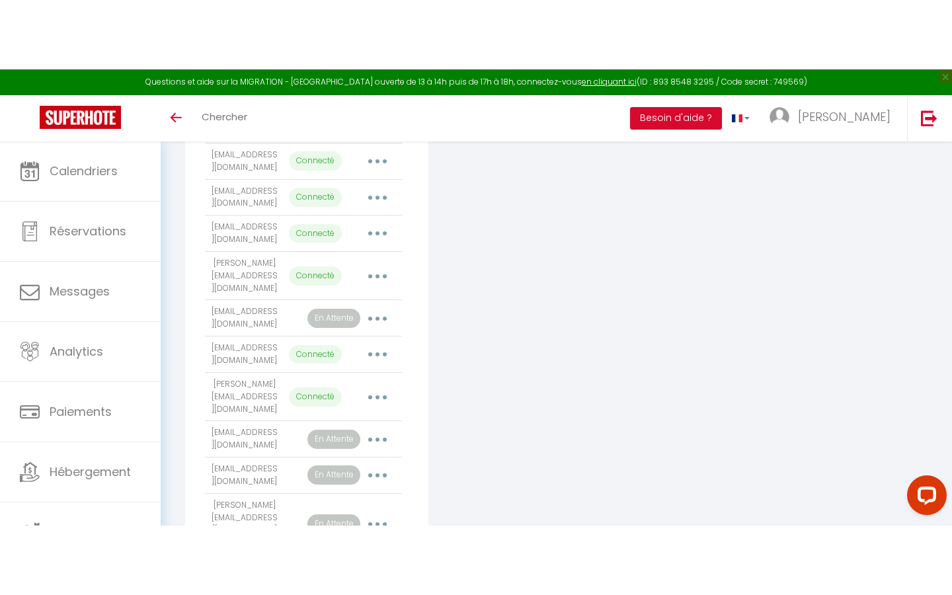
scroll to position [264, 0]
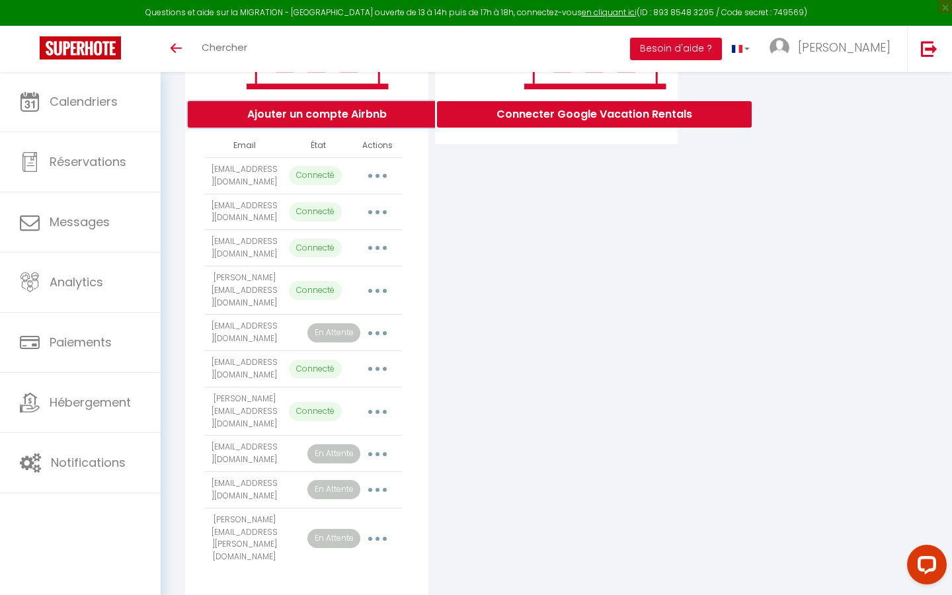
click at [332, 116] on button "Ajouter un compte Airbnb" at bounding box center [317, 114] width 258 height 26
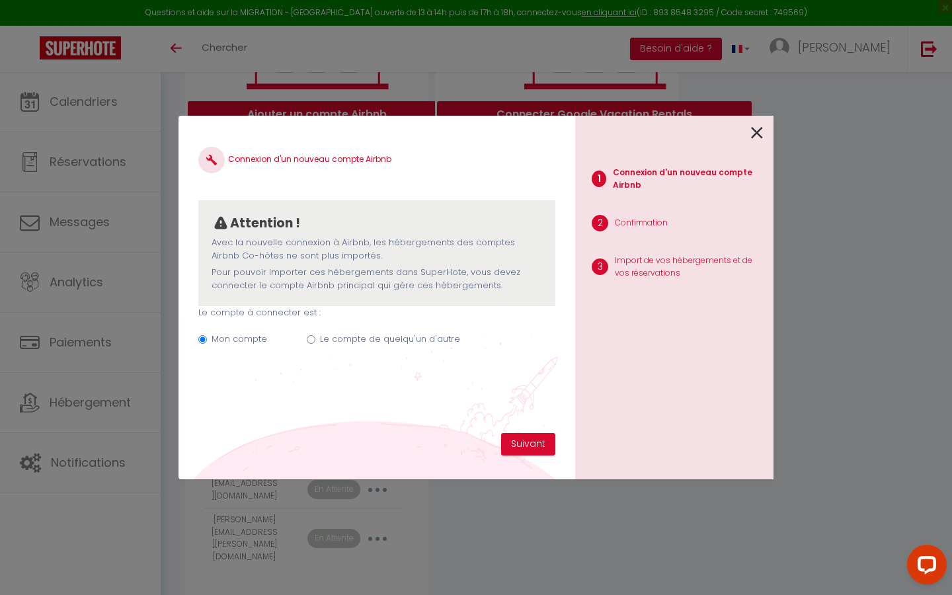
click at [333, 344] on label "Le compte de quelqu'un d'autre" at bounding box center [390, 338] width 140 height 13
click at [315, 344] on input "Le compte de quelqu'un d'autre" at bounding box center [311, 339] width 9 height 9
radio input "true"
radio input "false"
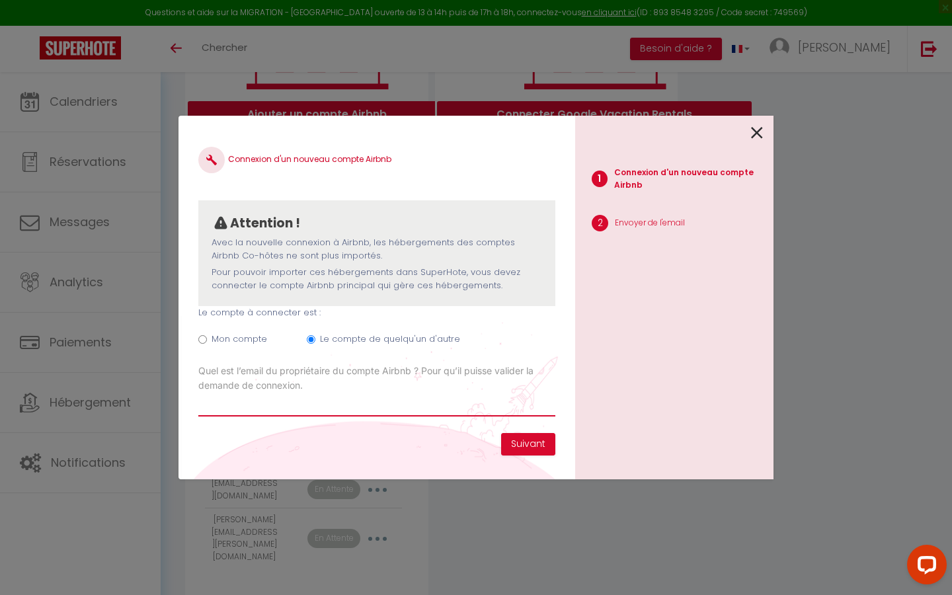
click at [251, 406] on input "Email connexion Airbnb" at bounding box center [376, 405] width 357 height 24
type input "[PERSON_NAME][EMAIL_ADDRESS][DOMAIN_NAME]"
click at [521, 441] on button "Suivant" at bounding box center [528, 444] width 54 height 22
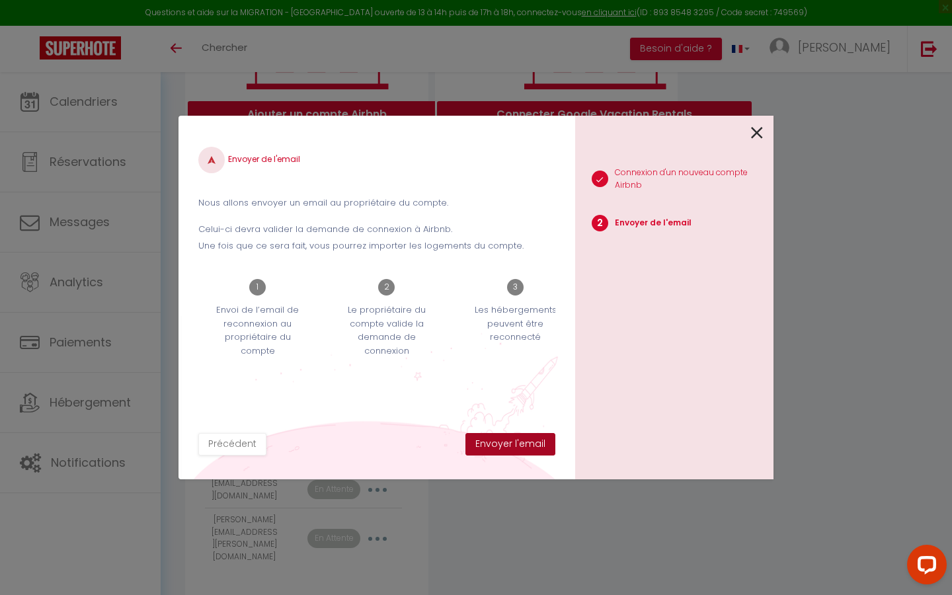
click at [521, 441] on button "Envoyer l'email" at bounding box center [510, 444] width 90 height 22
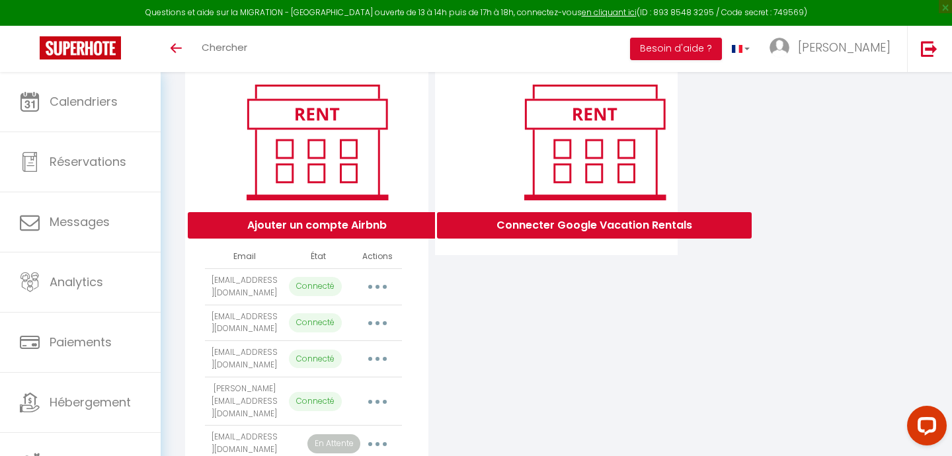
scroll to position [148, 0]
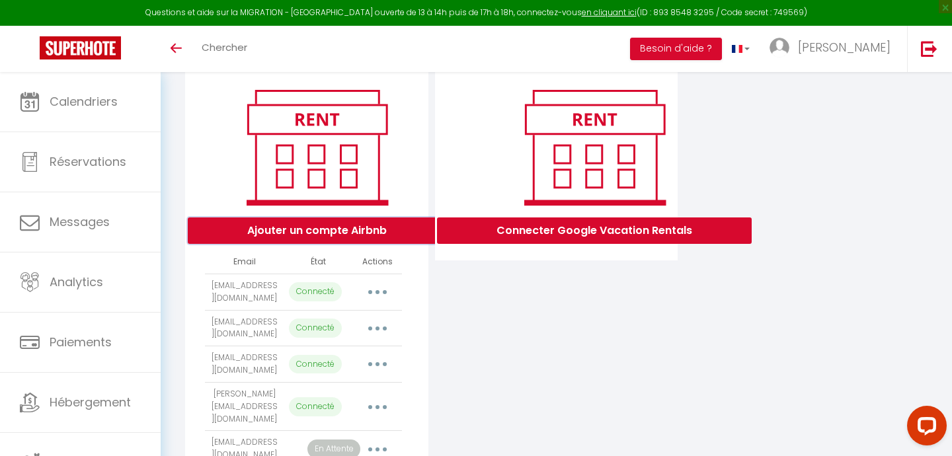
click at [306, 229] on button "Ajouter un compte Airbnb" at bounding box center [317, 230] width 258 height 26
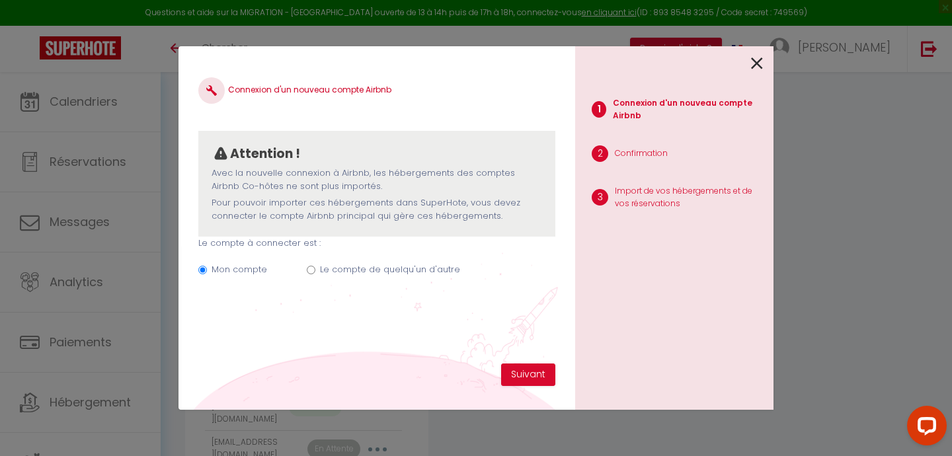
click at [315, 267] on div "Mon compte Le compte de quelqu'un d'autre" at bounding box center [376, 272] width 357 height 44
click at [309, 270] on input "Le compte de quelqu'un d'autre" at bounding box center [311, 270] width 9 height 9
radio input "true"
radio input "false"
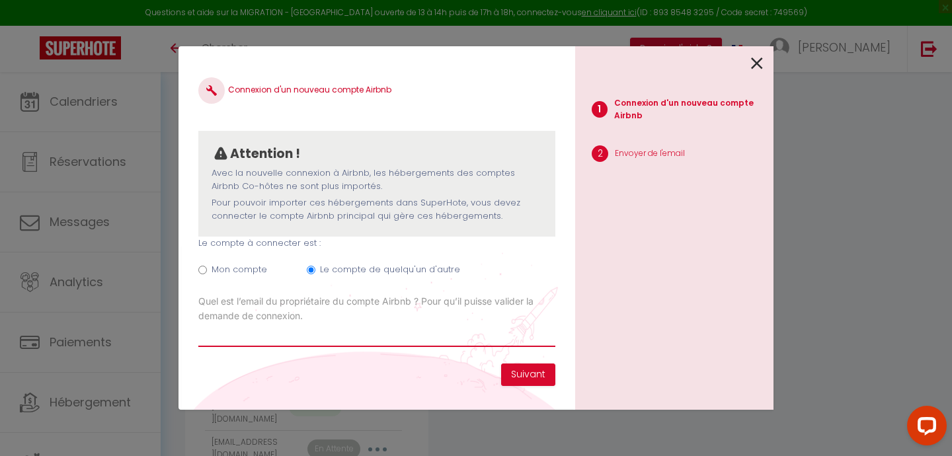
click at [240, 339] on input "Email connexion Airbnb" at bounding box center [376, 335] width 357 height 24
paste input "[EMAIL_ADDRESS][DOMAIN_NAME]"
type input "[EMAIL_ADDRESS][DOMAIN_NAME]"
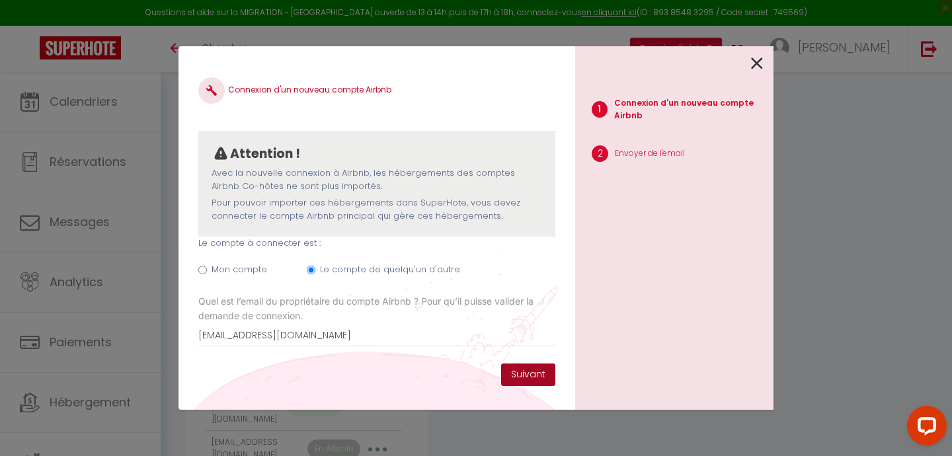
click at [527, 372] on button "Suivant" at bounding box center [528, 375] width 54 height 22
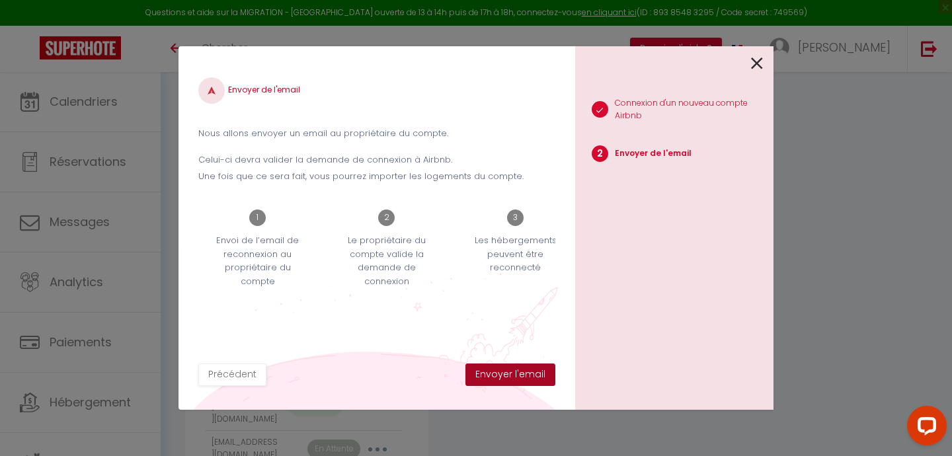
click at [527, 372] on button "Envoyer l'email" at bounding box center [510, 375] width 90 height 22
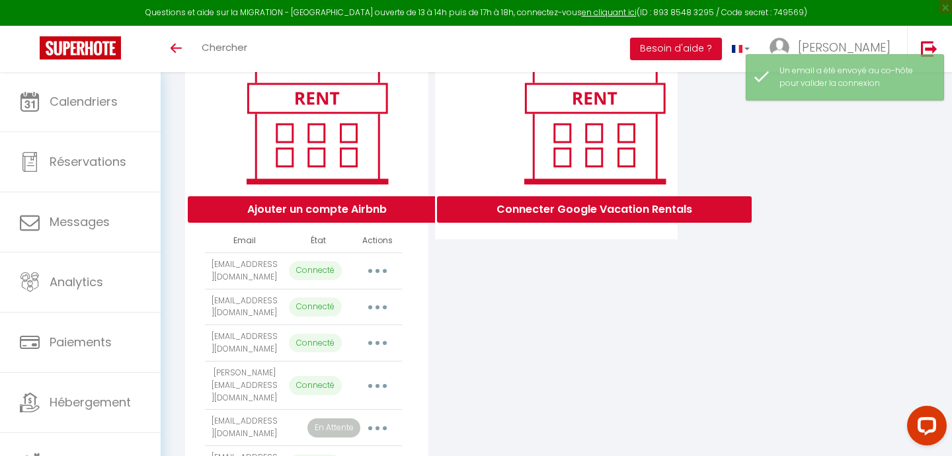
scroll to position [169, 0]
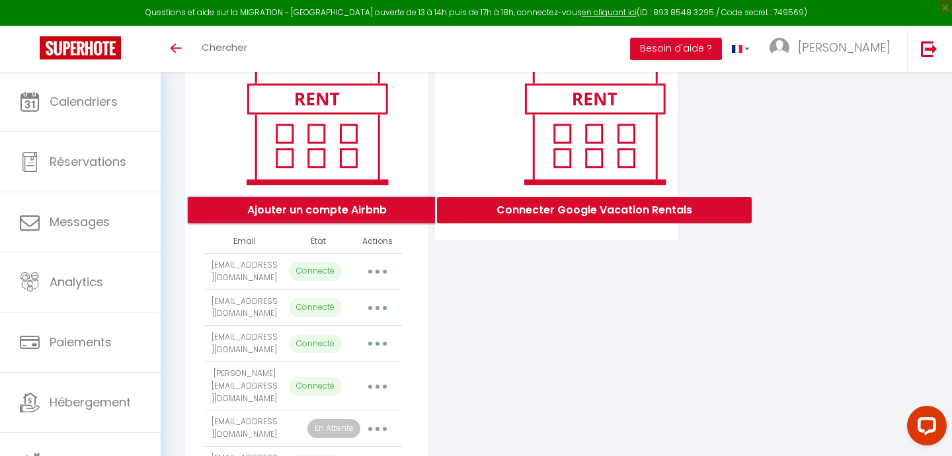
click at [360, 206] on button "Ajouter un compte Airbnb" at bounding box center [317, 210] width 258 height 26
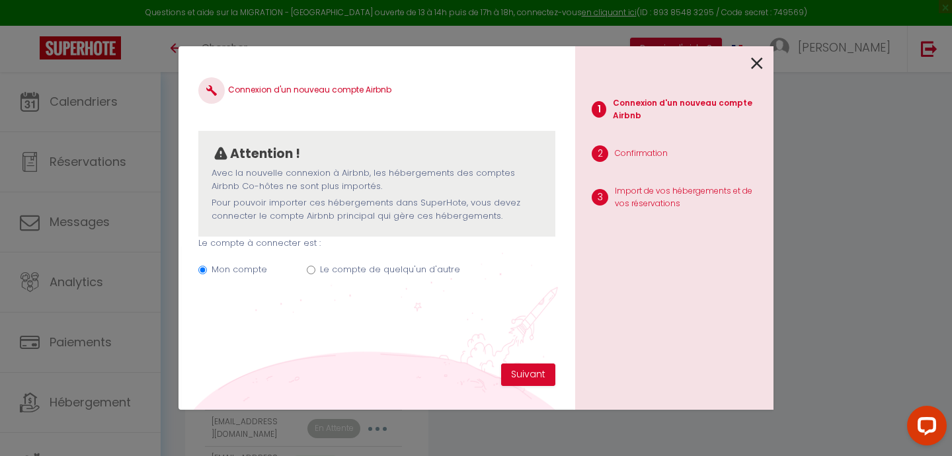
click at [311, 270] on input "Le compte de quelqu'un d'autre" at bounding box center [311, 270] width 9 height 9
radio input "true"
radio input "false"
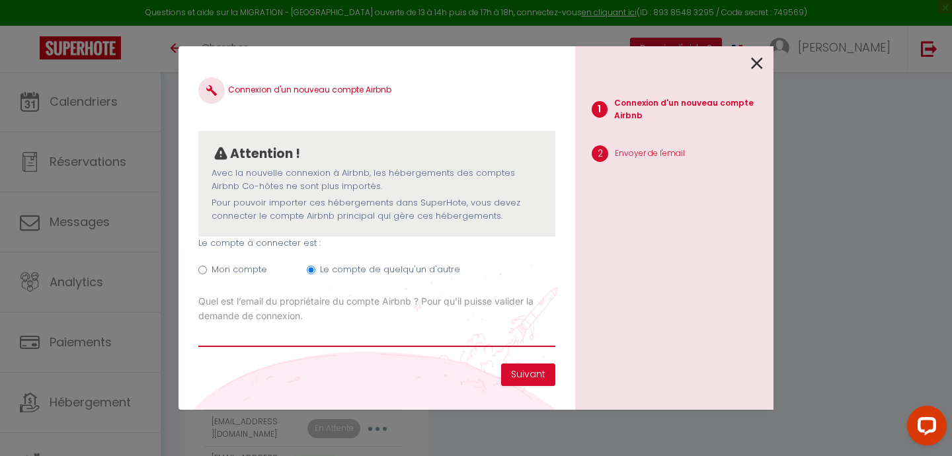
click at [235, 332] on input "Email connexion Airbnb" at bounding box center [376, 335] width 357 height 24
paste input "[EMAIL_ADDRESS][DOMAIN_NAME]"
type input "[EMAIL_ADDRESS][DOMAIN_NAME]"
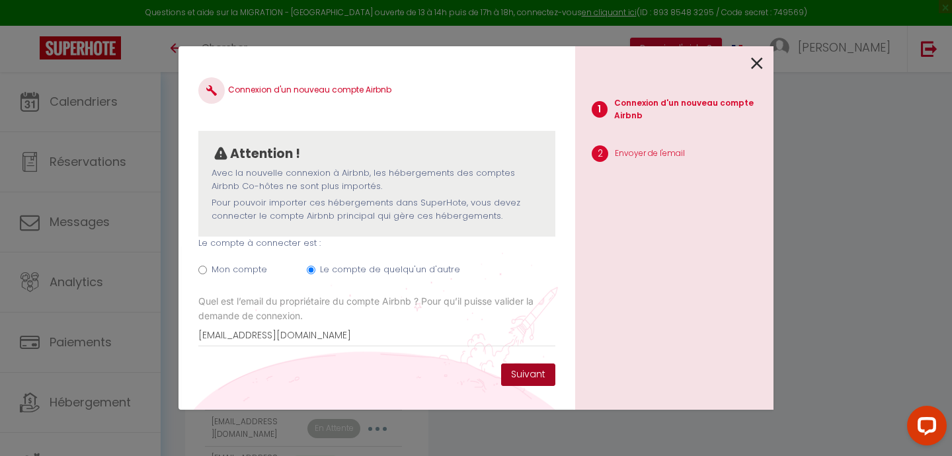
click at [519, 371] on button "Suivant" at bounding box center [528, 375] width 54 height 22
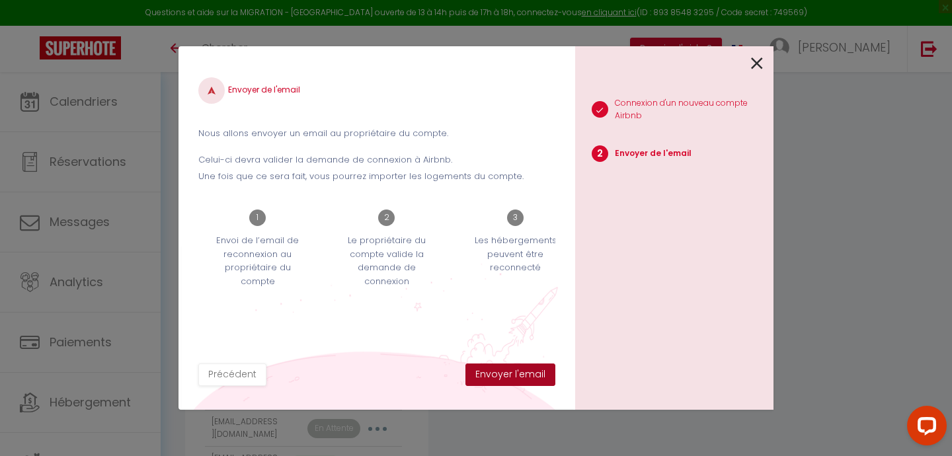
click at [505, 375] on button "Envoyer l'email" at bounding box center [510, 375] width 90 height 22
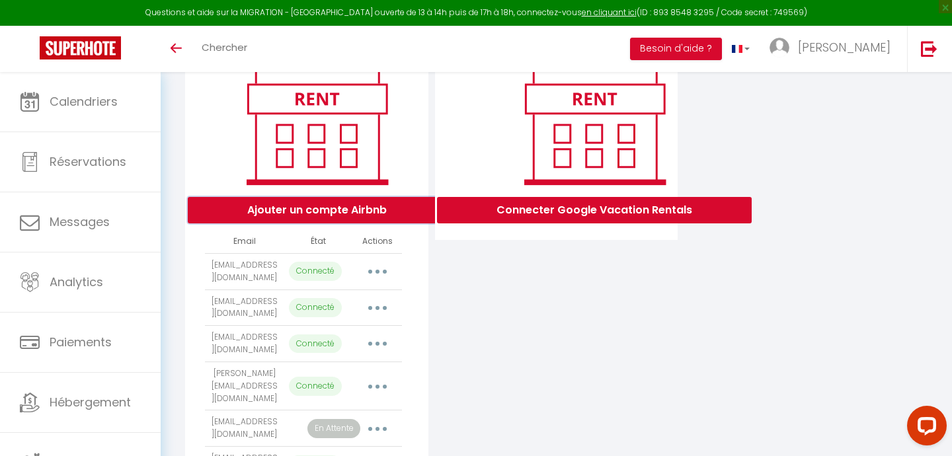
click at [326, 214] on button "Ajouter un compte Airbnb" at bounding box center [317, 210] width 258 height 26
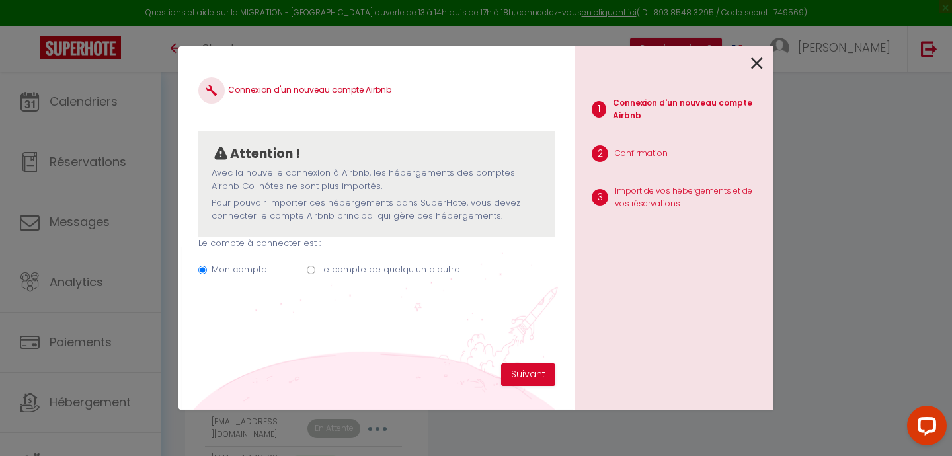
click at [308, 268] on input "Le compte de quelqu'un d'autre" at bounding box center [311, 270] width 9 height 9
radio input "true"
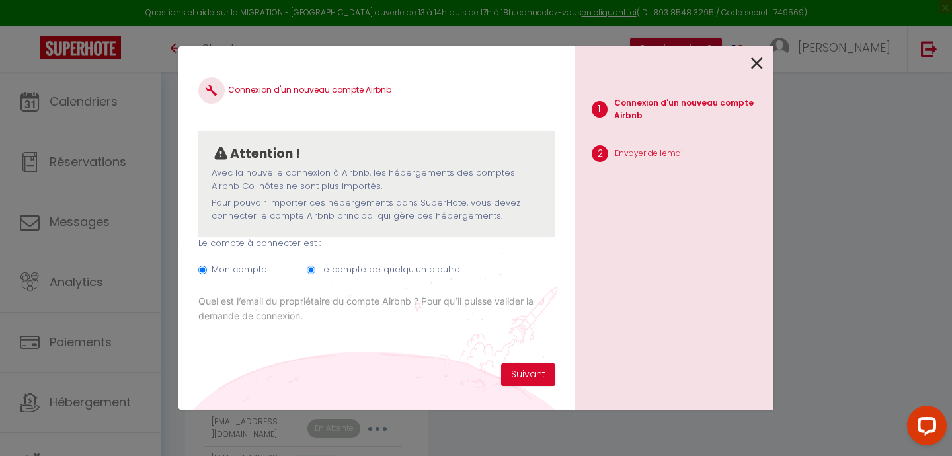
radio input "false"
click at [256, 334] on input "Email connexion Airbnb" at bounding box center [376, 335] width 357 height 24
paste input "[PERSON_NAME][EMAIL_ADDRESS][DOMAIN_NAME]"
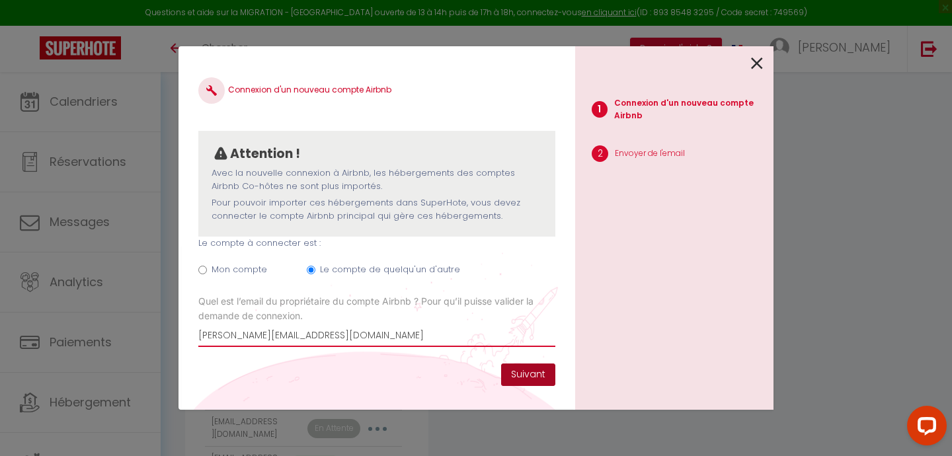
type input "[PERSON_NAME][EMAIL_ADDRESS][DOMAIN_NAME]"
click at [523, 373] on button "Suivant" at bounding box center [528, 375] width 54 height 22
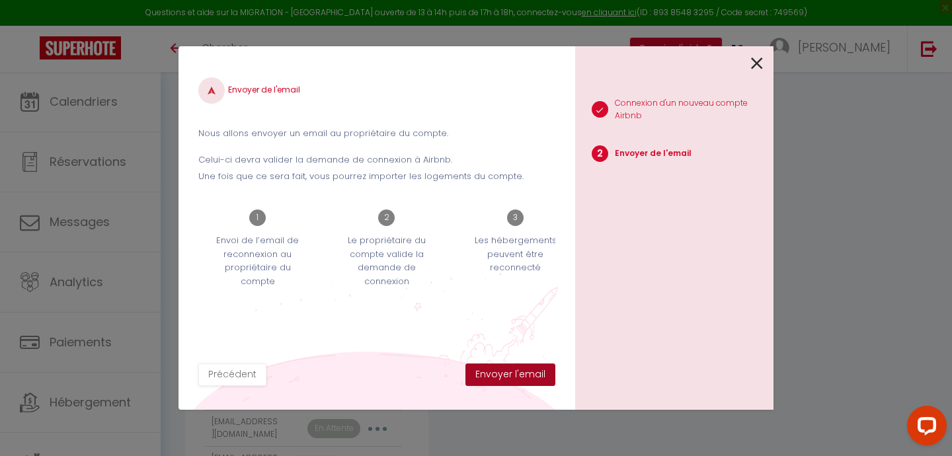
click at [523, 373] on button "Envoyer l'email" at bounding box center [510, 375] width 90 height 22
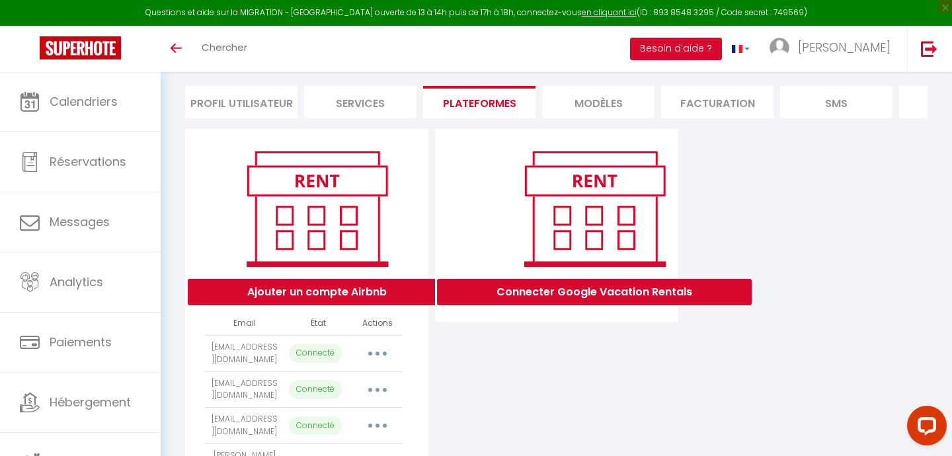
scroll to position [148, 0]
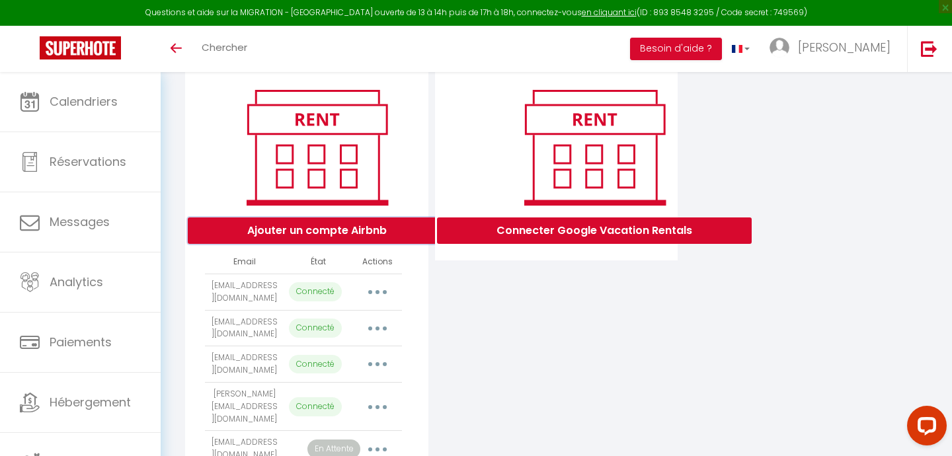
click at [317, 229] on button "Ajouter un compte Airbnb" at bounding box center [317, 230] width 258 height 26
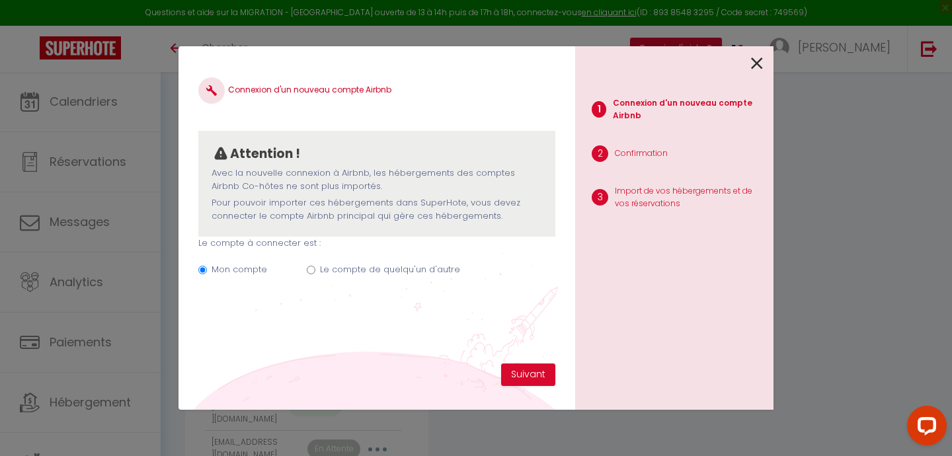
click at [310, 270] on input "Le compte de quelqu'un d'autre" at bounding box center [311, 270] width 9 height 9
radio input "true"
radio input "false"
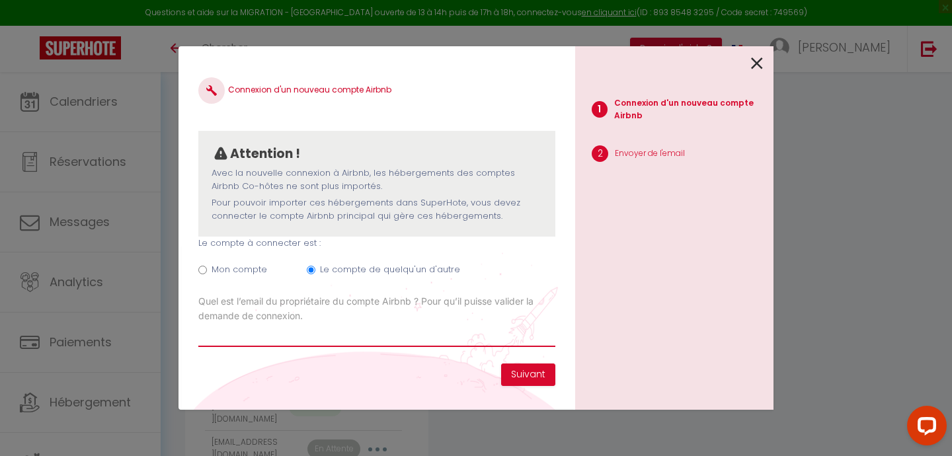
click at [240, 338] on input "Email connexion Airbnb" at bounding box center [376, 335] width 357 height 24
paste input "[EMAIL_ADDRESS][DOMAIN_NAME]"
type input "[EMAIL_ADDRESS][DOMAIN_NAME]"
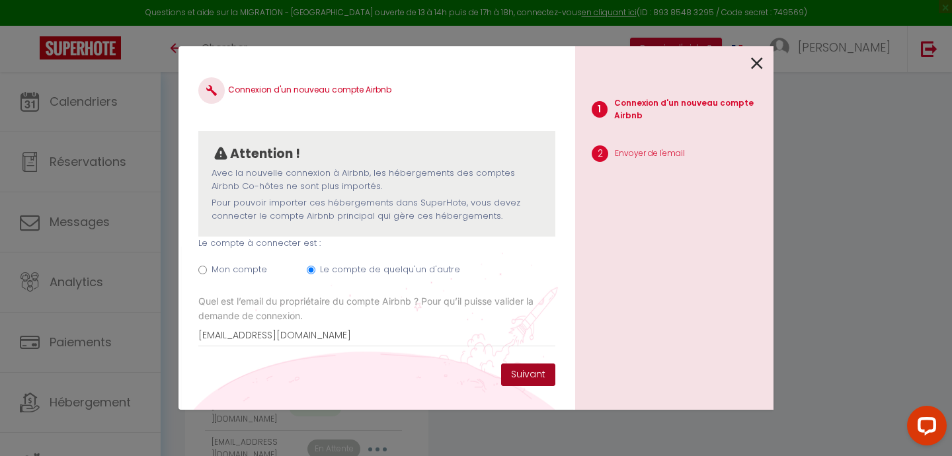
click at [531, 374] on button "Suivant" at bounding box center [528, 375] width 54 height 22
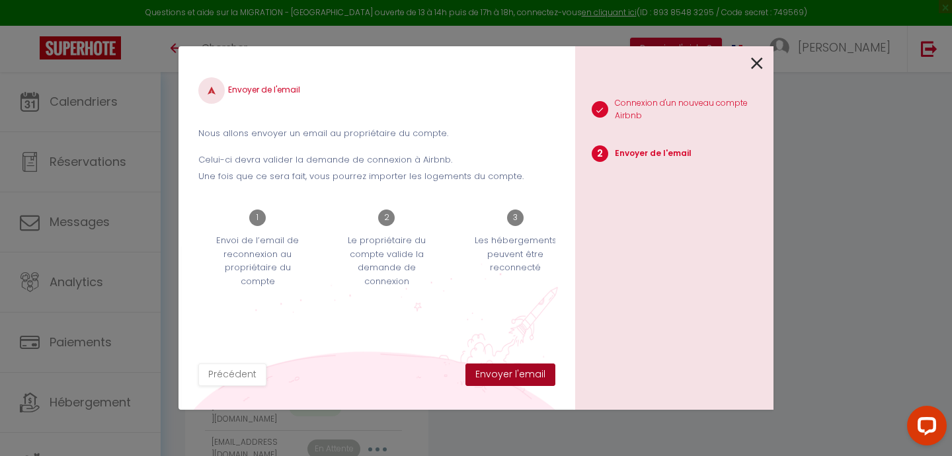
click at [514, 371] on button "Envoyer l'email" at bounding box center [510, 375] width 90 height 22
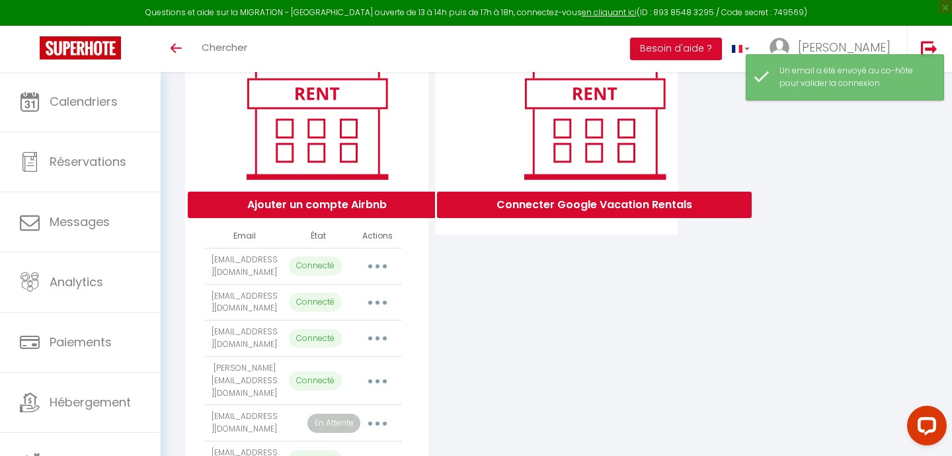
scroll to position [0, 0]
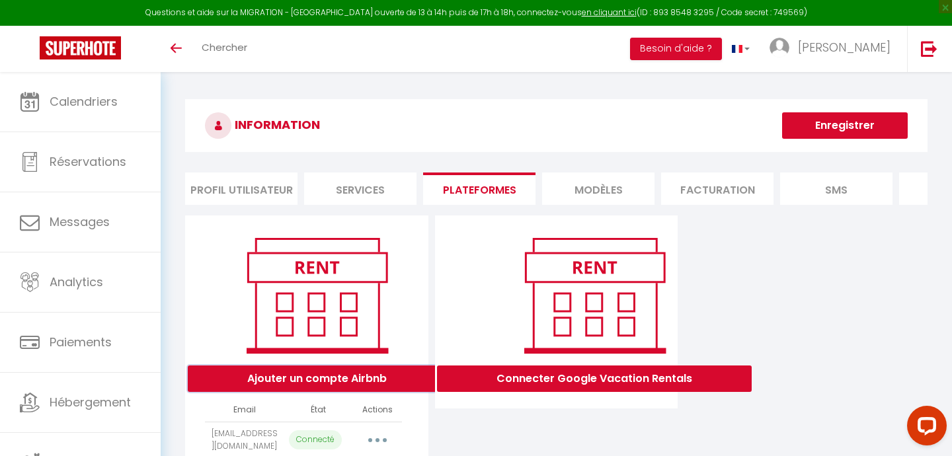
click at [334, 377] on button "Ajouter un compte Airbnb" at bounding box center [317, 378] width 258 height 26
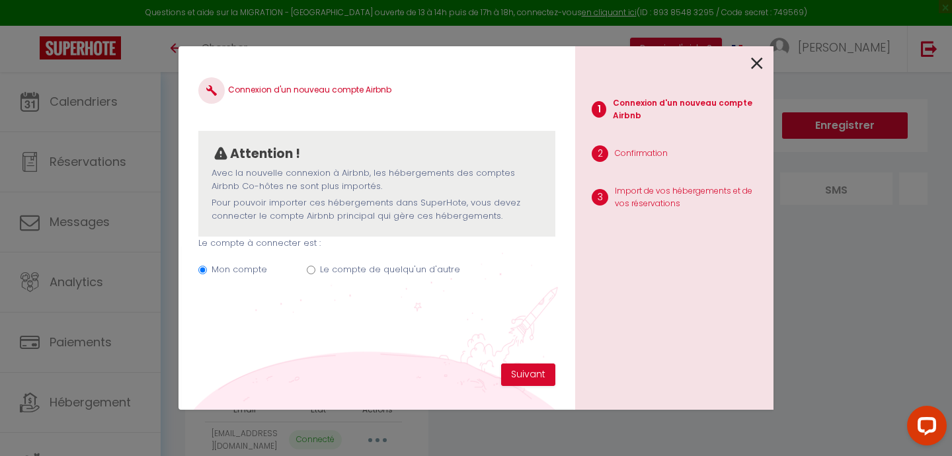
click at [309, 269] on input "Le compte de quelqu'un d'autre" at bounding box center [311, 270] width 9 height 9
radio input "true"
radio input "false"
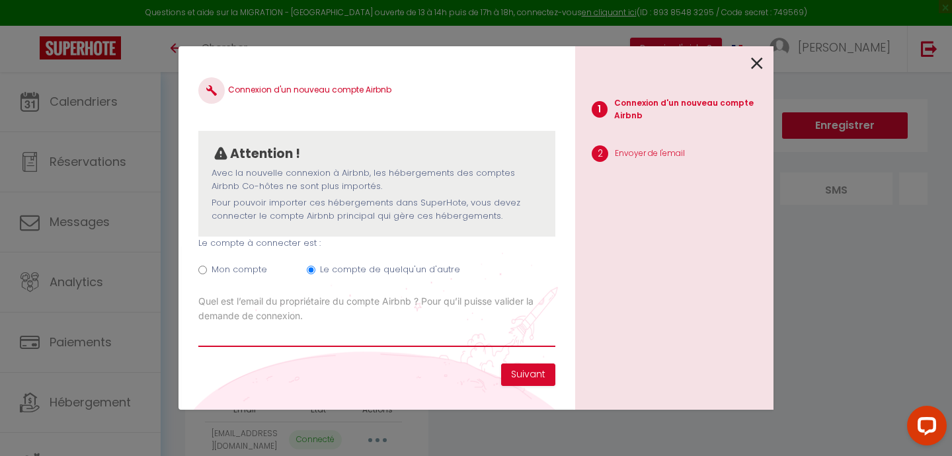
click at [241, 337] on input "Email connexion Airbnb" at bounding box center [376, 335] width 357 height 24
paste input "[EMAIL_ADDRESS][DOMAIN_NAME]"
type input "[EMAIL_ADDRESS][DOMAIN_NAME]"
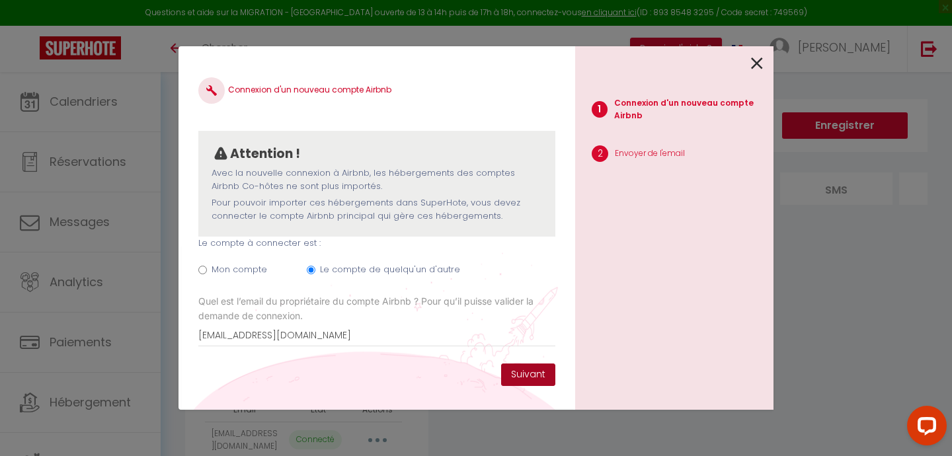
click at [520, 373] on button "Suivant" at bounding box center [528, 375] width 54 height 22
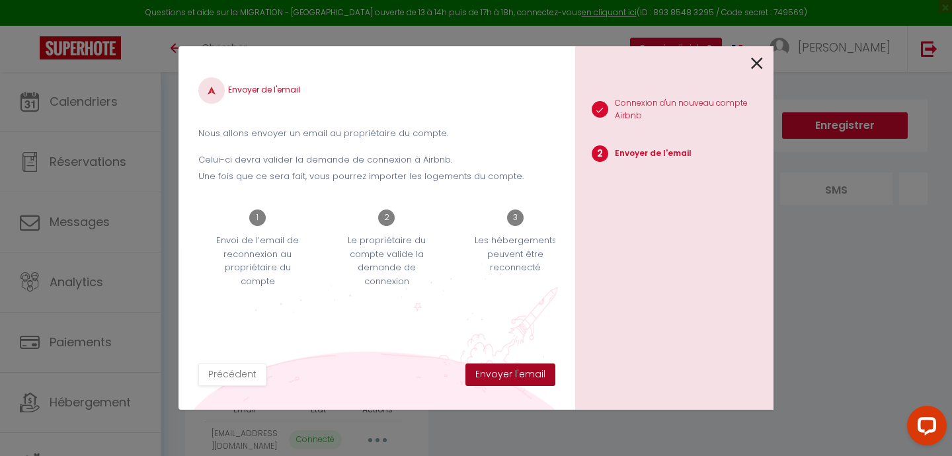
click at [520, 373] on button "Envoyer l'email" at bounding box center [510, 375] width 90 height 22
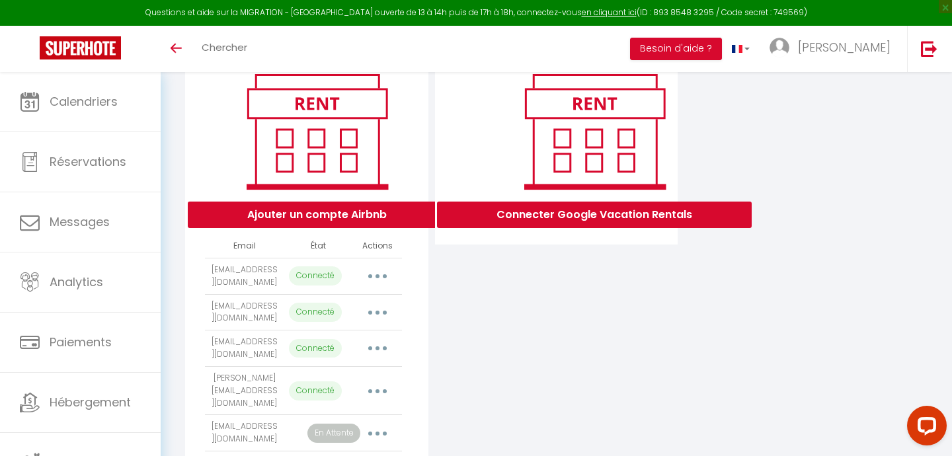
scroll to position [161, 0]
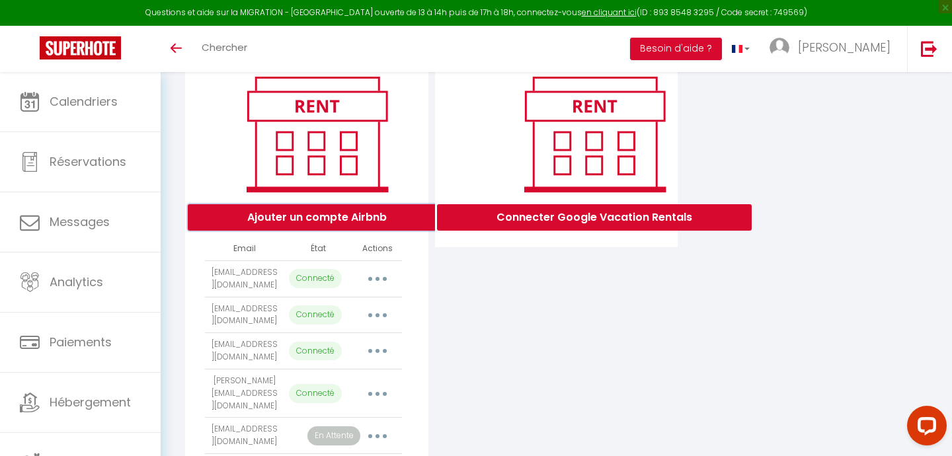
click at [338, 224] on button "Ajouter un compte Airbnb" at bounding box center [317, 217] width 258 height 26
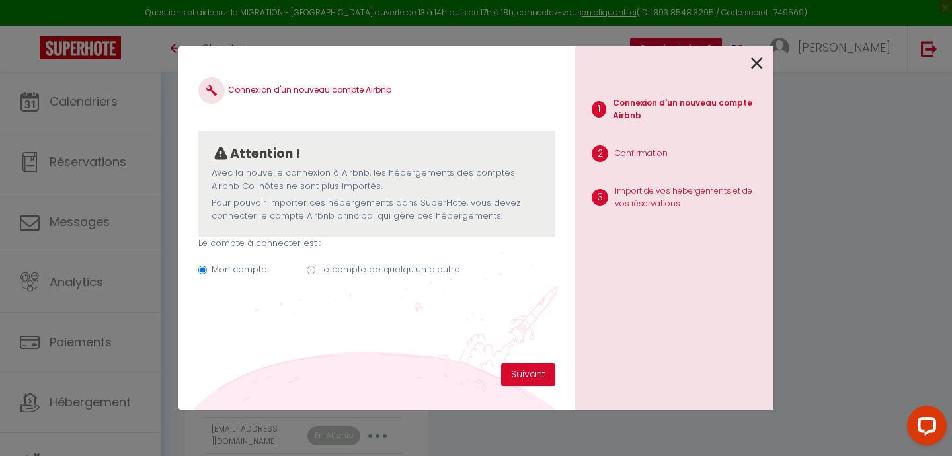
click at [309, 268] on input "Le compte de quelqu'un d'autre" at bounding box center [311, 270] width 9 height 9
radio input "true"
radio input "false"
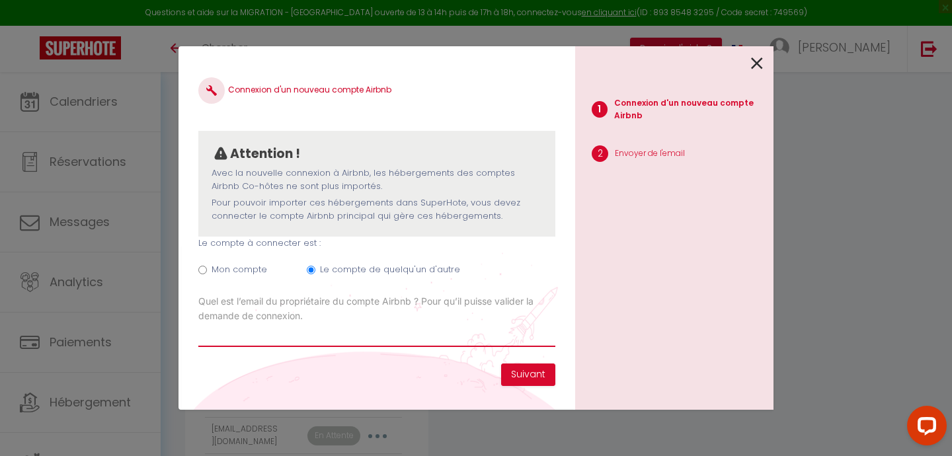
click at [247, 331] on input "Email connexion Airbnb" at bounding box center [376, 335] width 357 height 24
paste input "[PERSON_NAME][EMAIL_ADDRESS][DOMAIN_NAME]"
type input "[PERSON_NAME][EMAIL_ADDRESS][DOMAIN_NAME]"
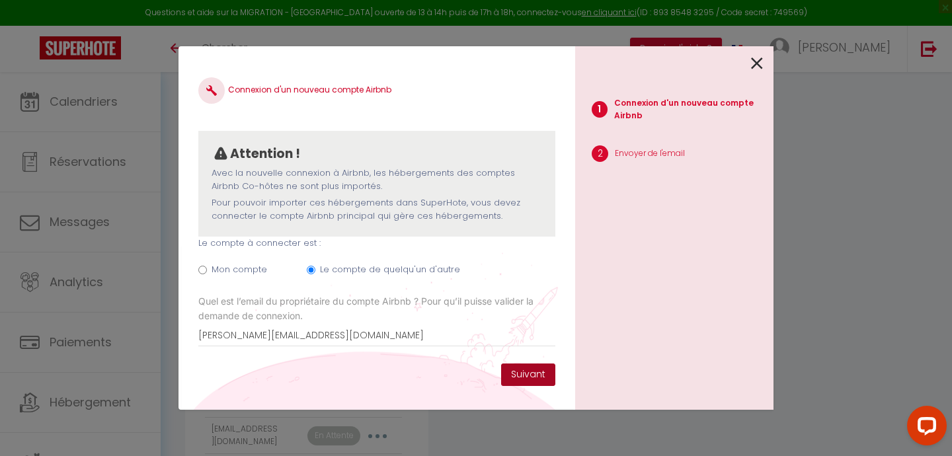
click at [517, 372] on button "Suivant" at bounding box center [528, 375] width 54 height 22
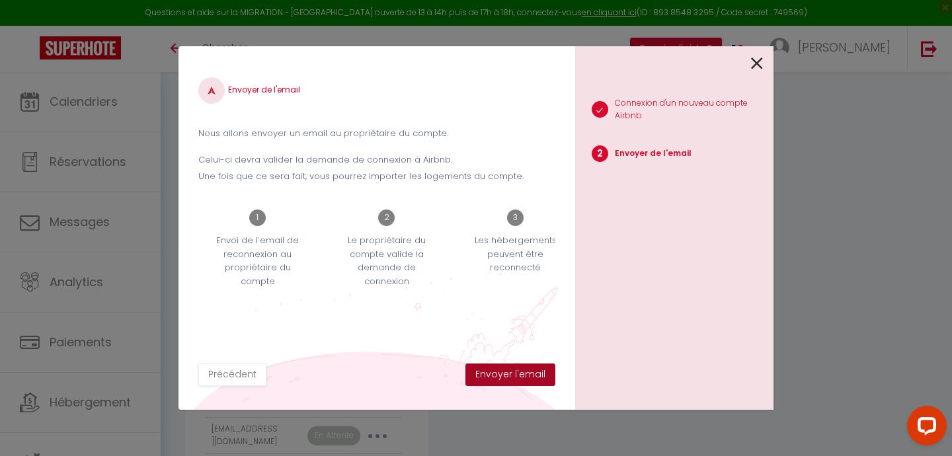
click at [517, 372] on button "Envoyer l'email" at bounding box center [510, 375] width 90 height 22
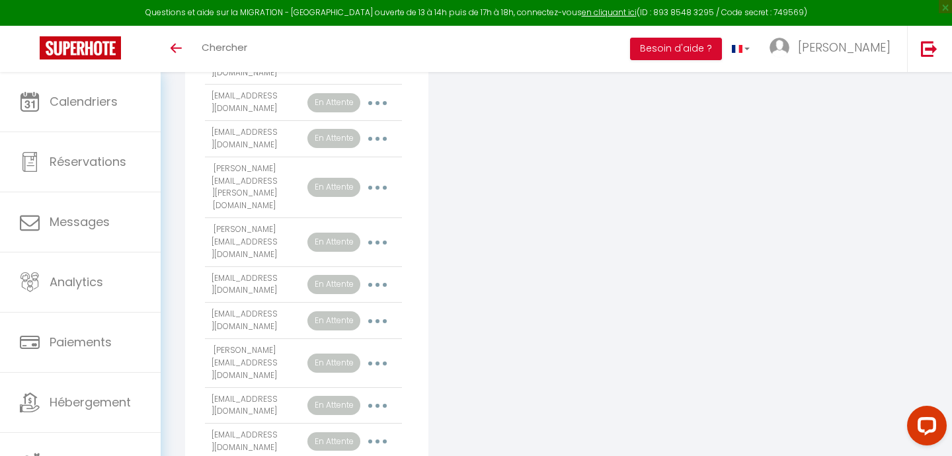
scroll to position [656, 0]
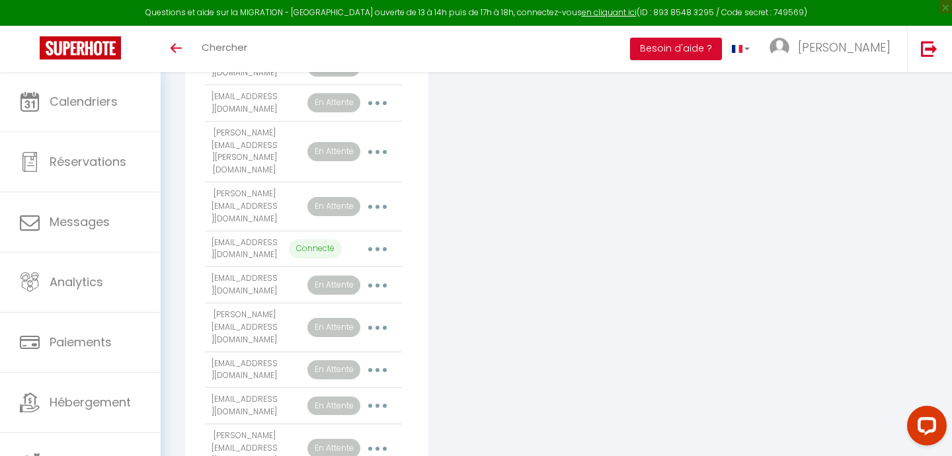
scroll to position [656, 0]
